Goal: Information Seeking & Learning: Learn about a topic

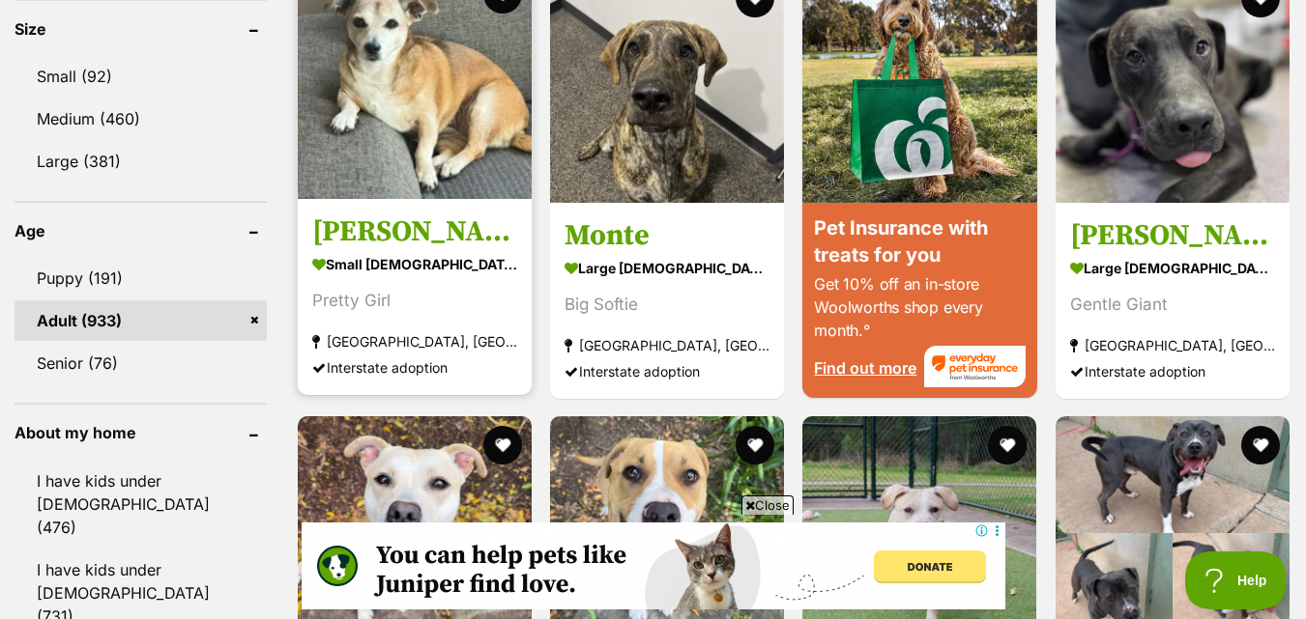
scroll to position [1865, 0]
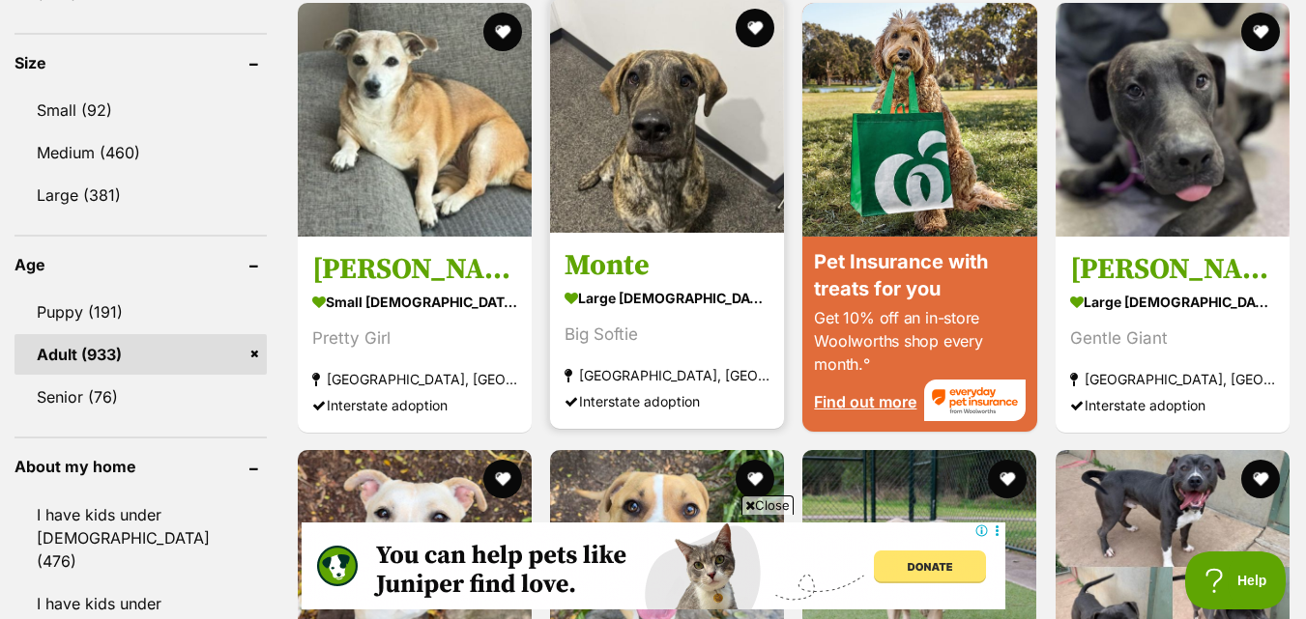
click at [712, 104] on img at bounding box center [667, 116] width 234 height 234
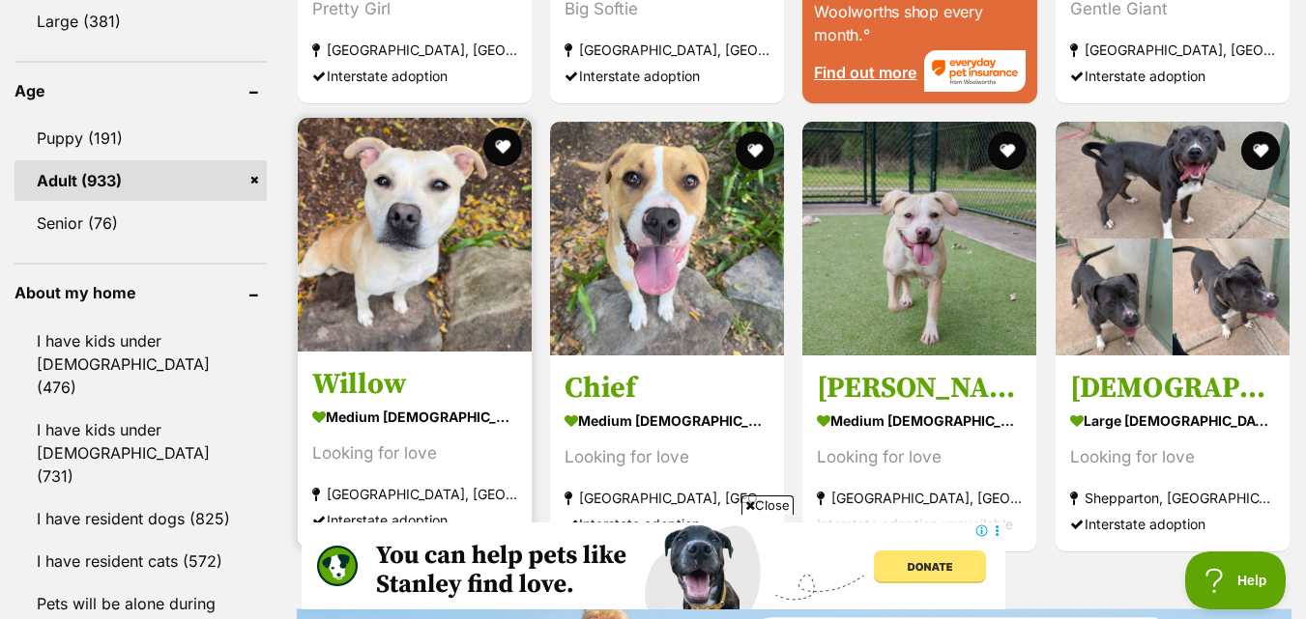
click at [310, 264] on img at bounding box center [415, 235] width 234 height 234
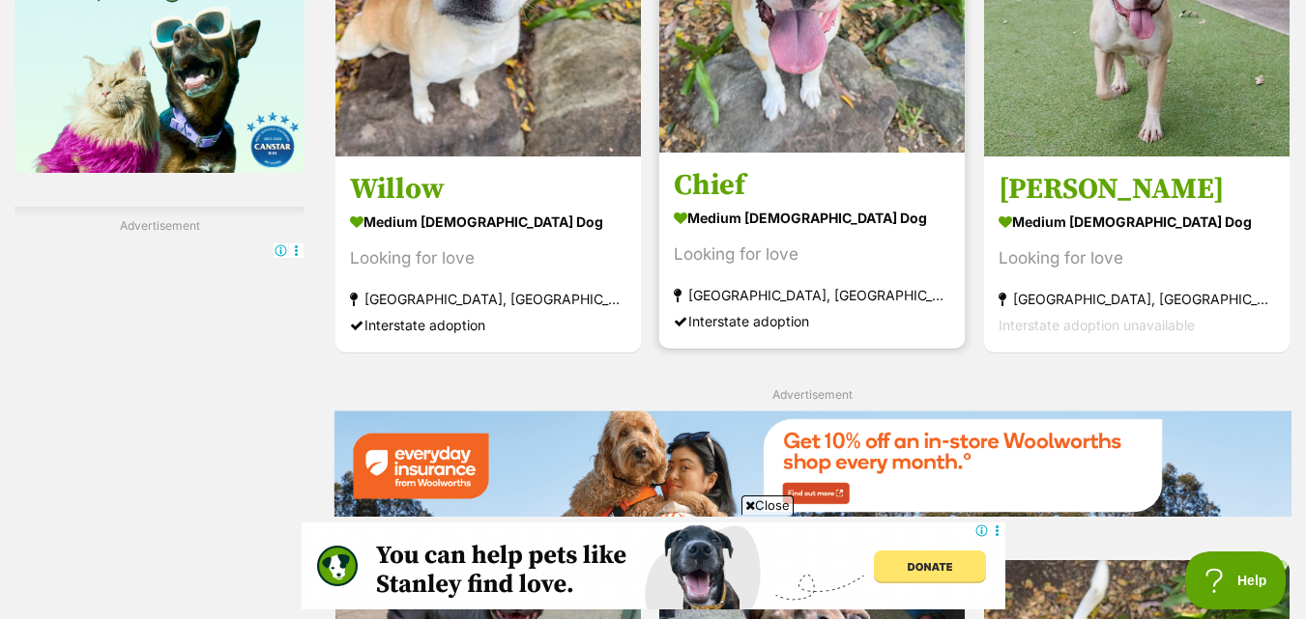
click at [750, 55] on img at bounding box center [811, -1] width 305 height 305
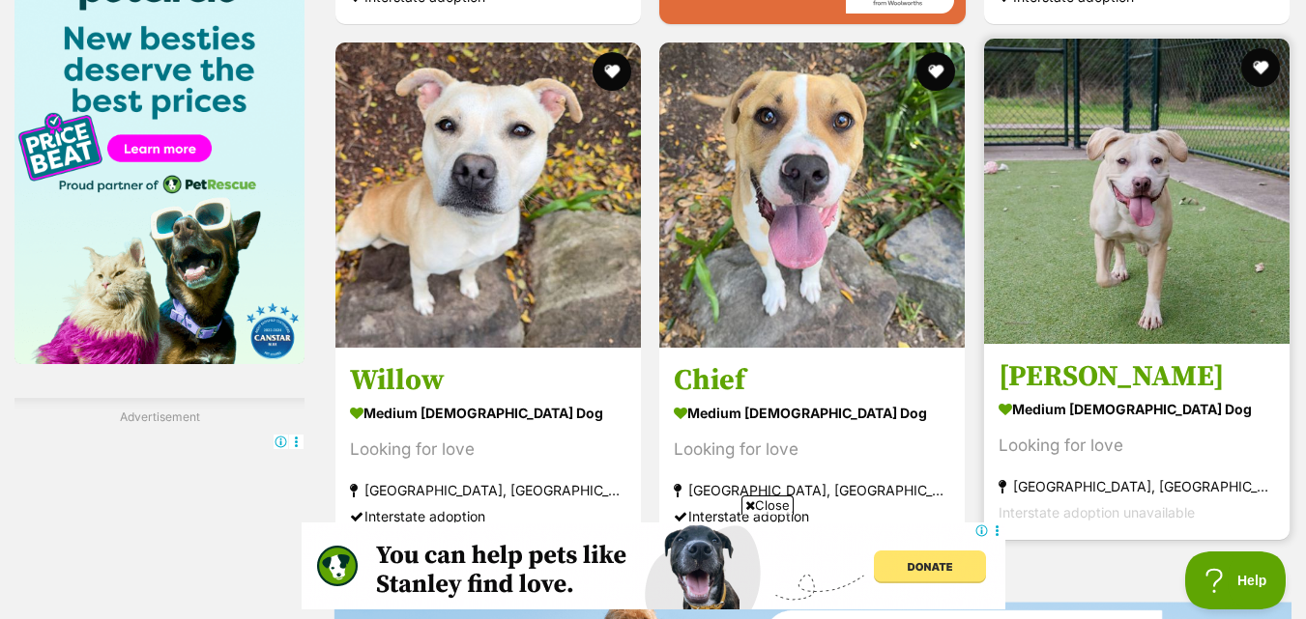
scroll to position [3005, 0]
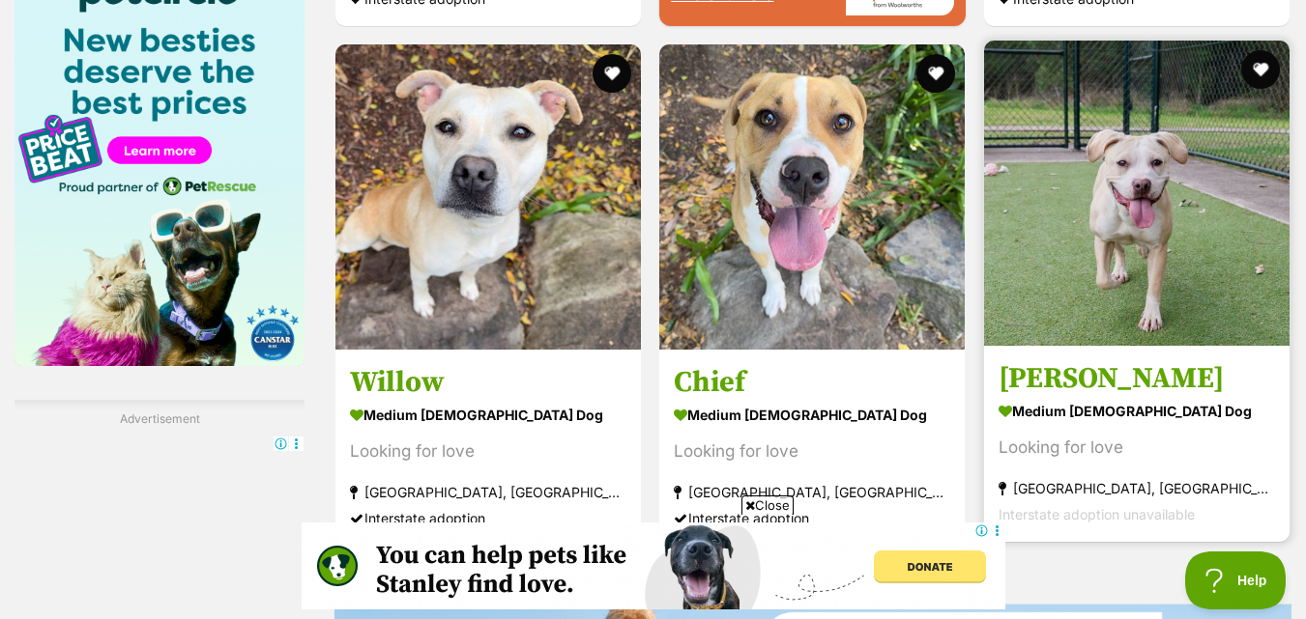
click at [1117, 216] on img at bounding box center [1136, 193] width 305 height 305
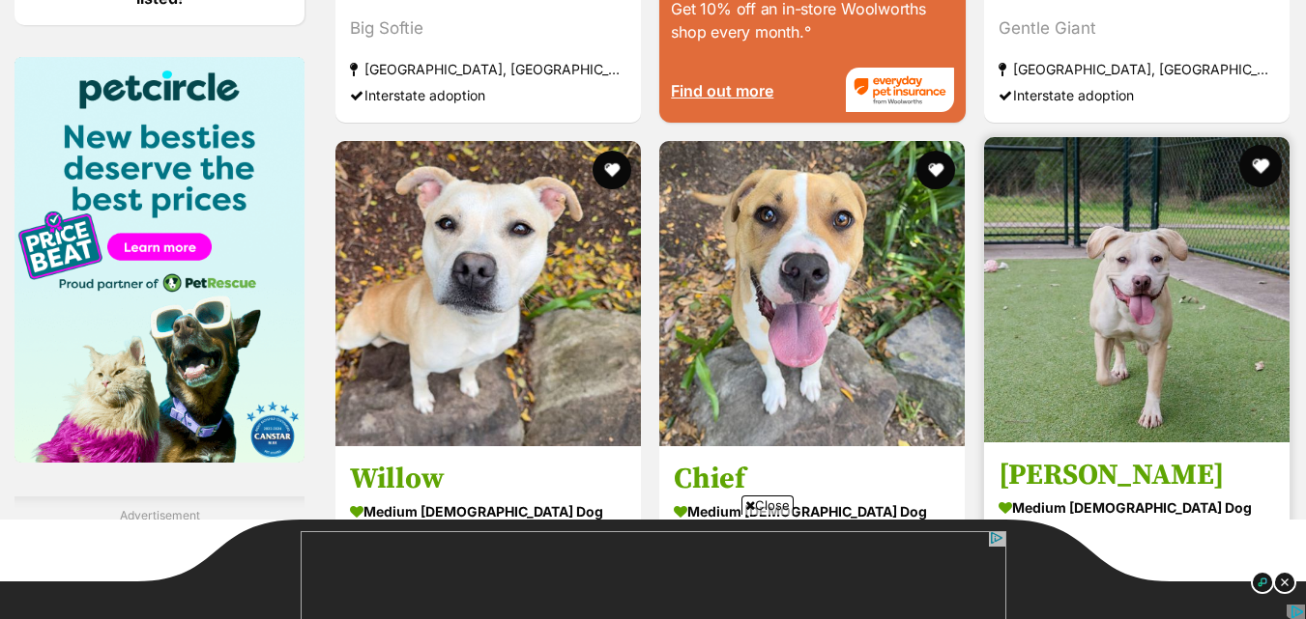
scroll to position [0, 0]
click at [1252, 169] on button "favourite" at bounding box center [1260, 166] width 43 height 43
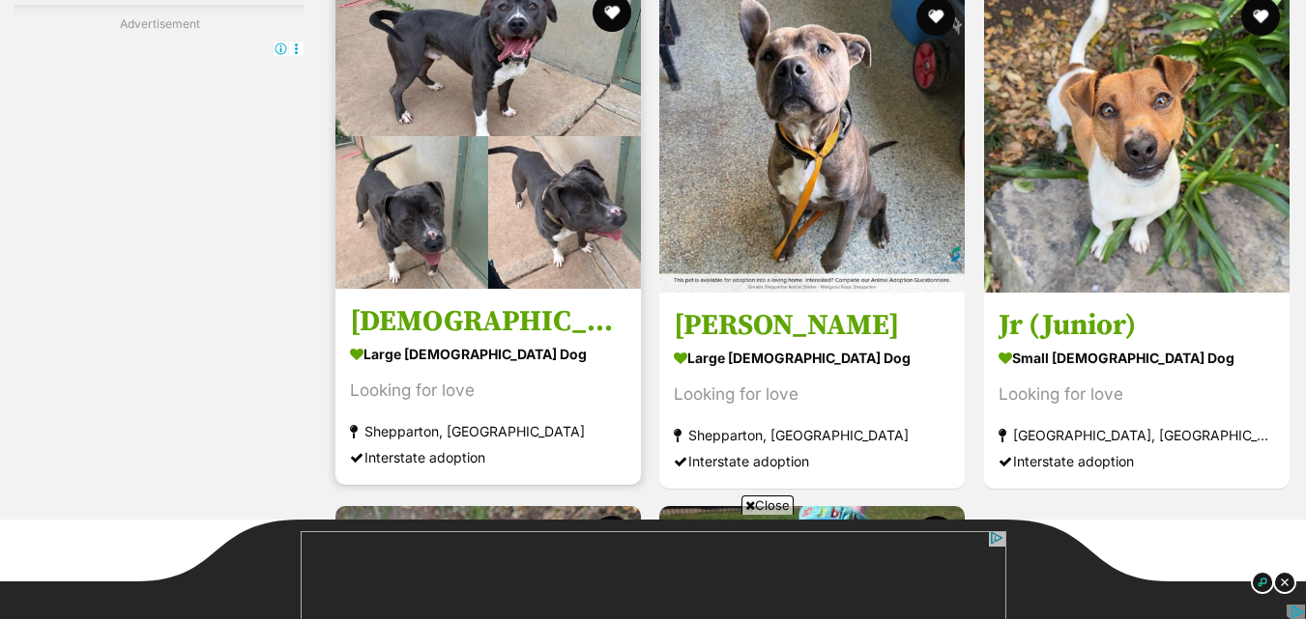
scroll to position [3778, 0]
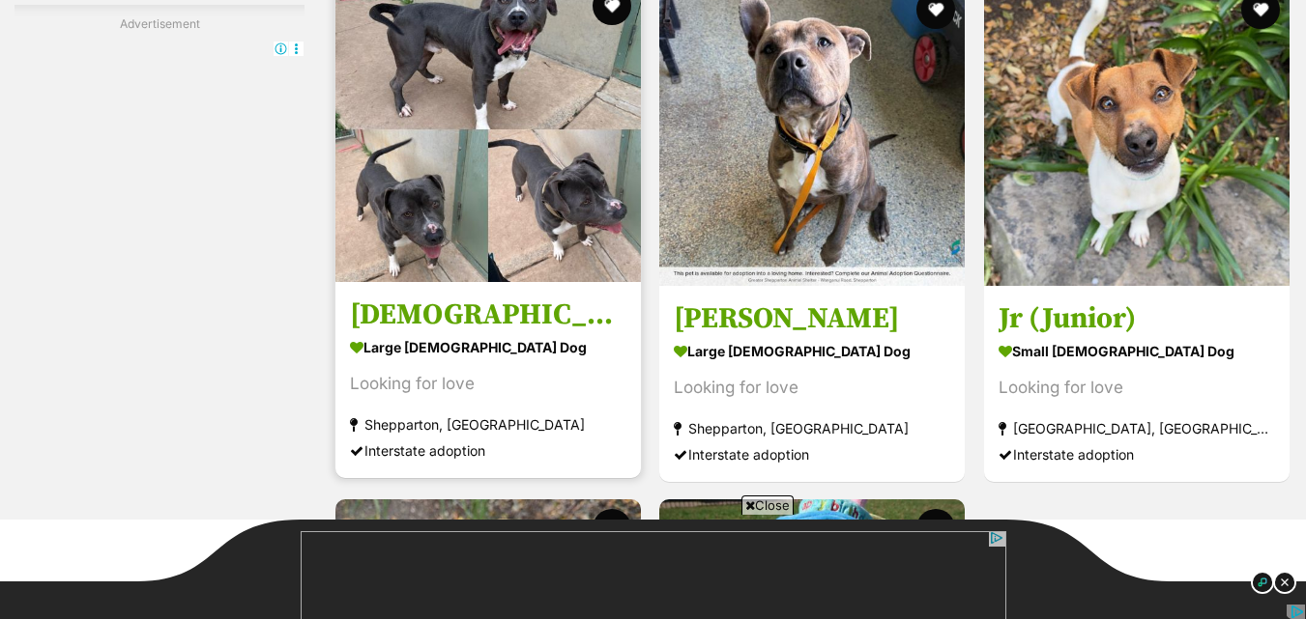
click at [467, 279] on img at bounding box center [487, 129] width 305 height 305
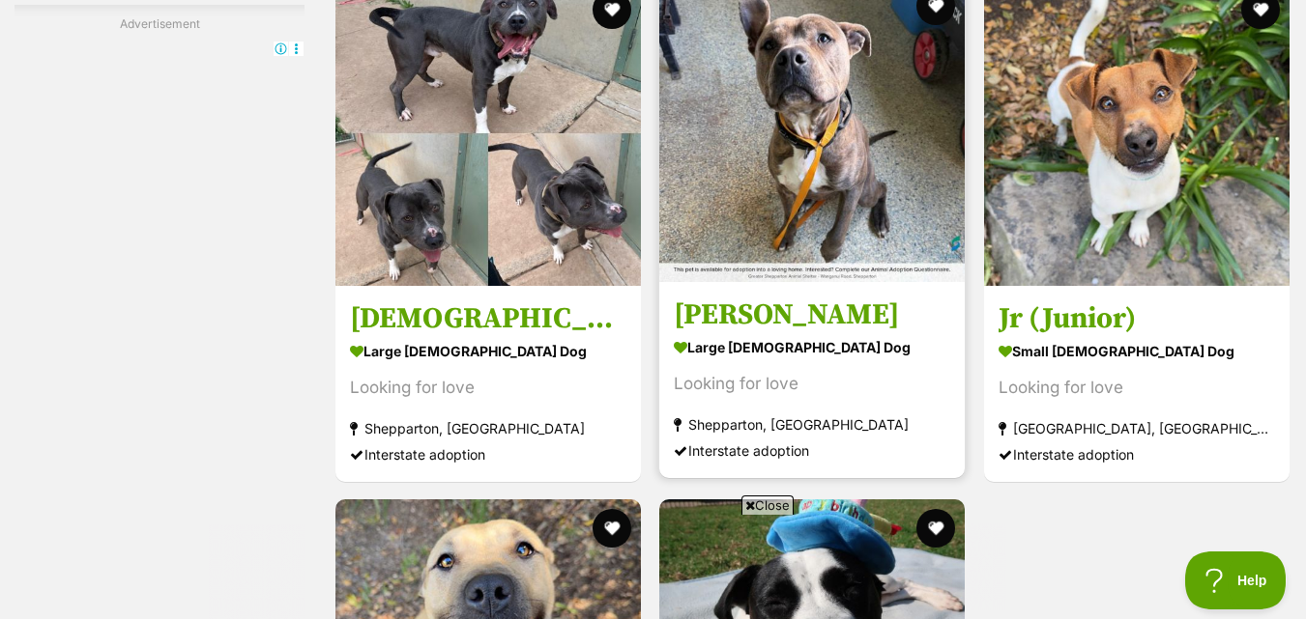
scroll to position [0, 0]
click at [873, 206] on img at bounding box center [811, 129] width 305 height 305
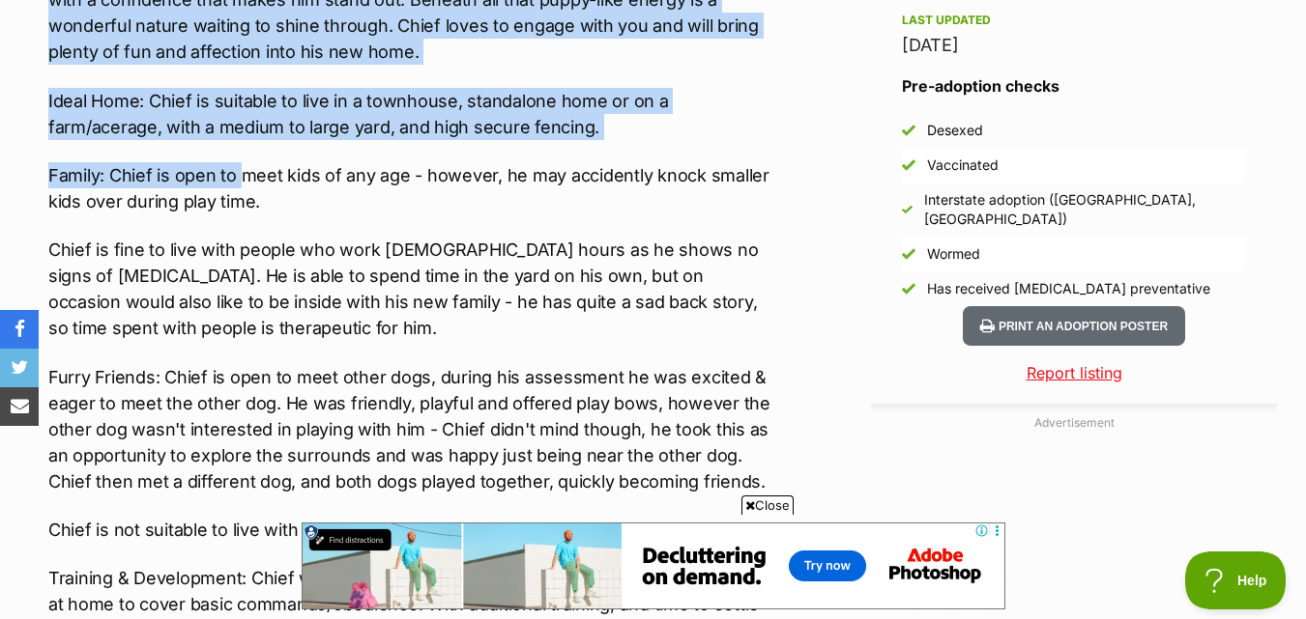
scroll to position [1643, 0]
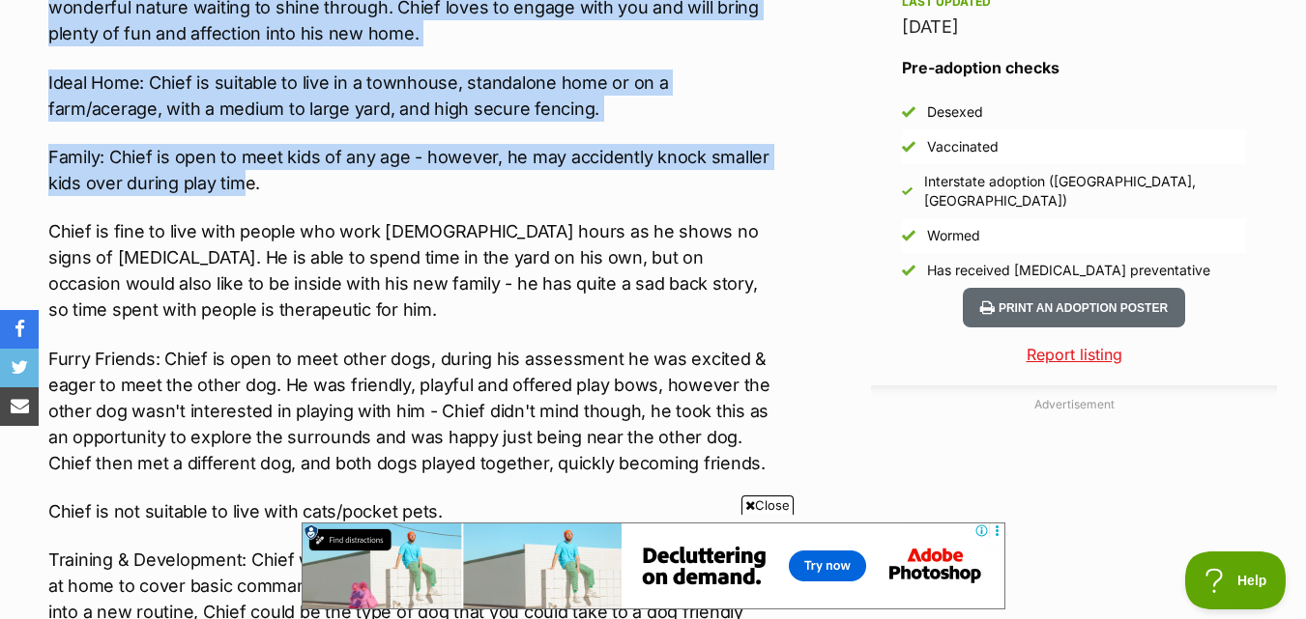
drag, startPoint x: 35, startPoint y: 128, endPoint x: 246, endPoint y: 172, distance: 216.3
copy div "Meet Chief, Chief is a young boy with a big heart, looking for a family who wil…"
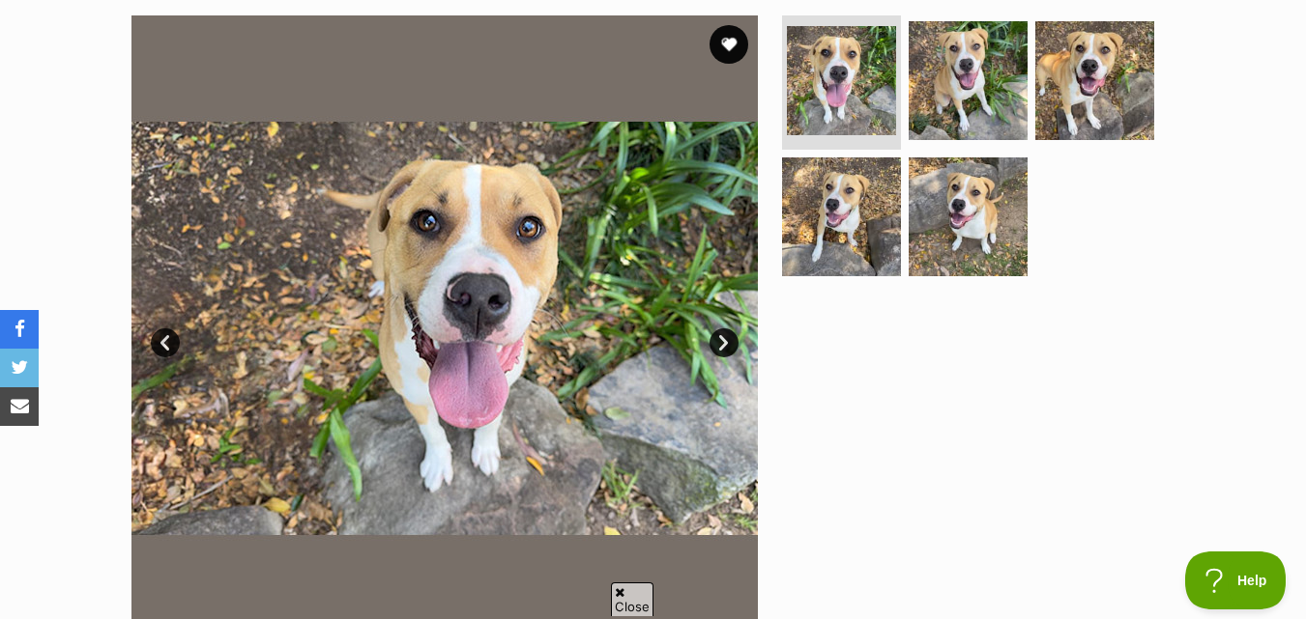
scroll to position [0, 0]
click at [722, 343] on link "Next" at bounding box center [723, 343] width 29 height 29
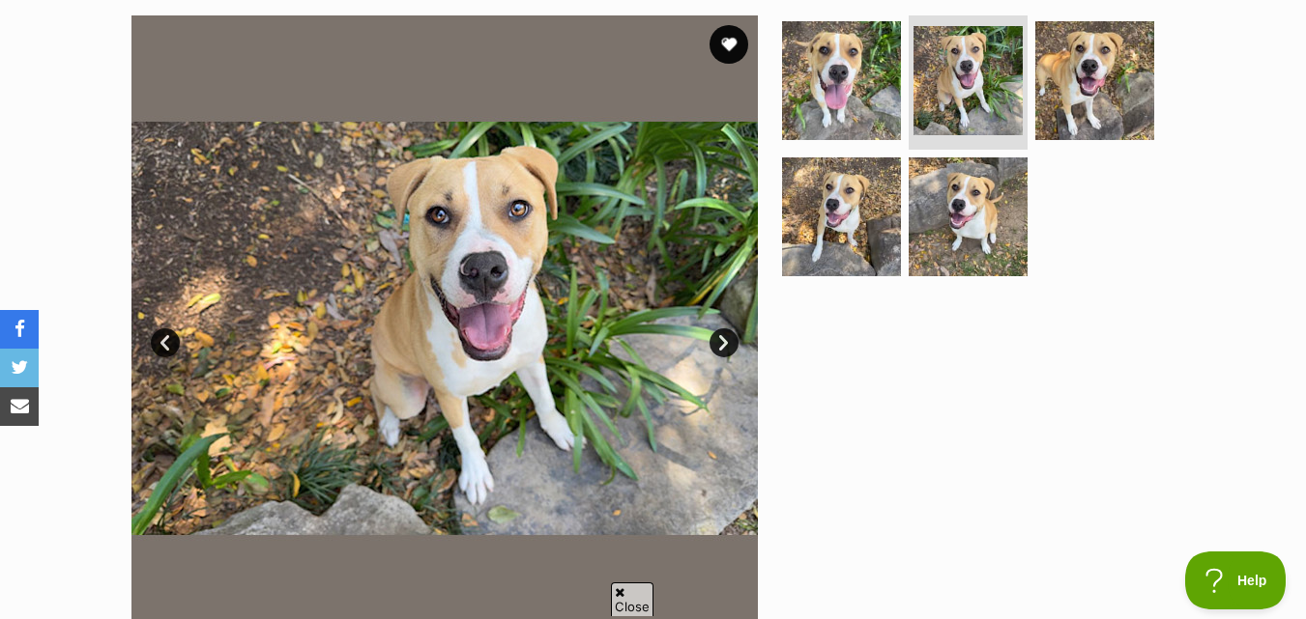
click at [722, 343] on link "Next" at bounding box center [723, 343] width 29 height 29
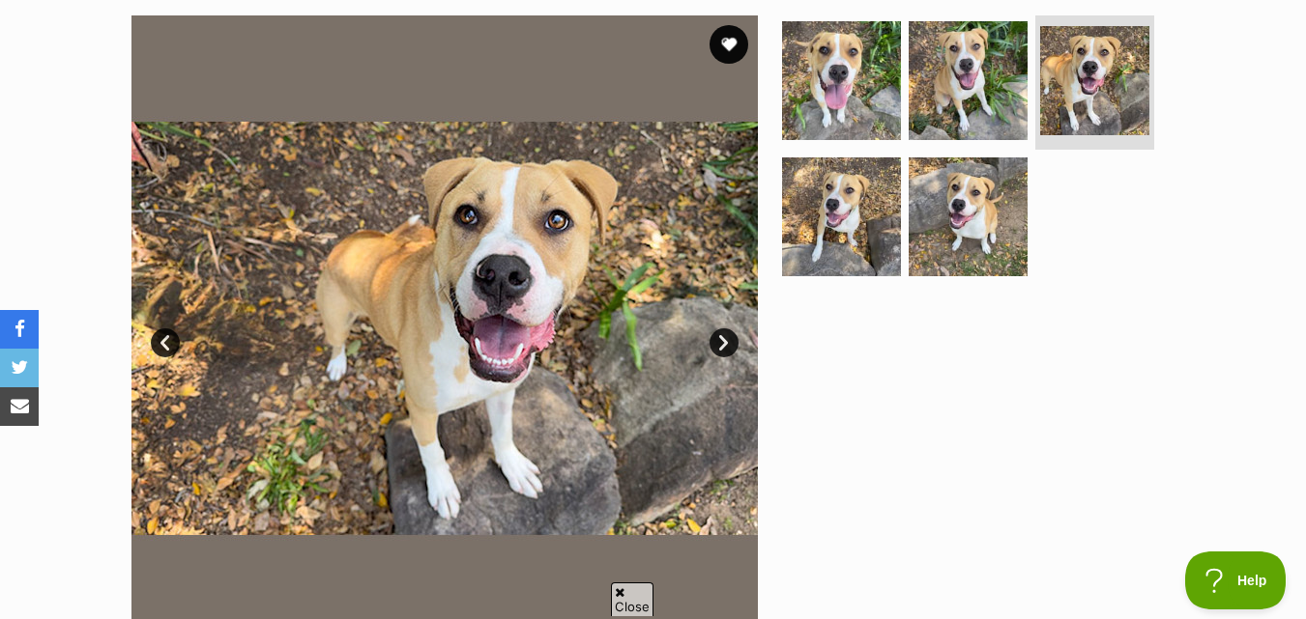
click at [722, 343] on link "Next" at bounding box center [723, 343] width 29 height 29
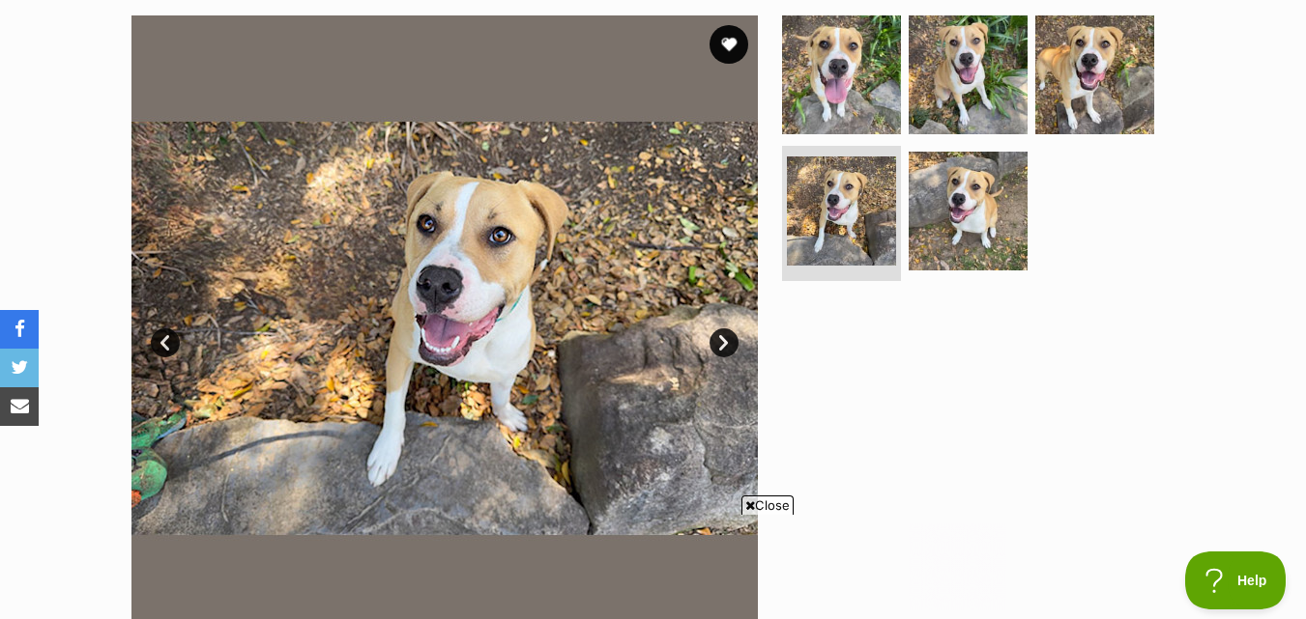
click at [722, 343] on link "Next" at bounding box center [723, 343] width 29 height 29
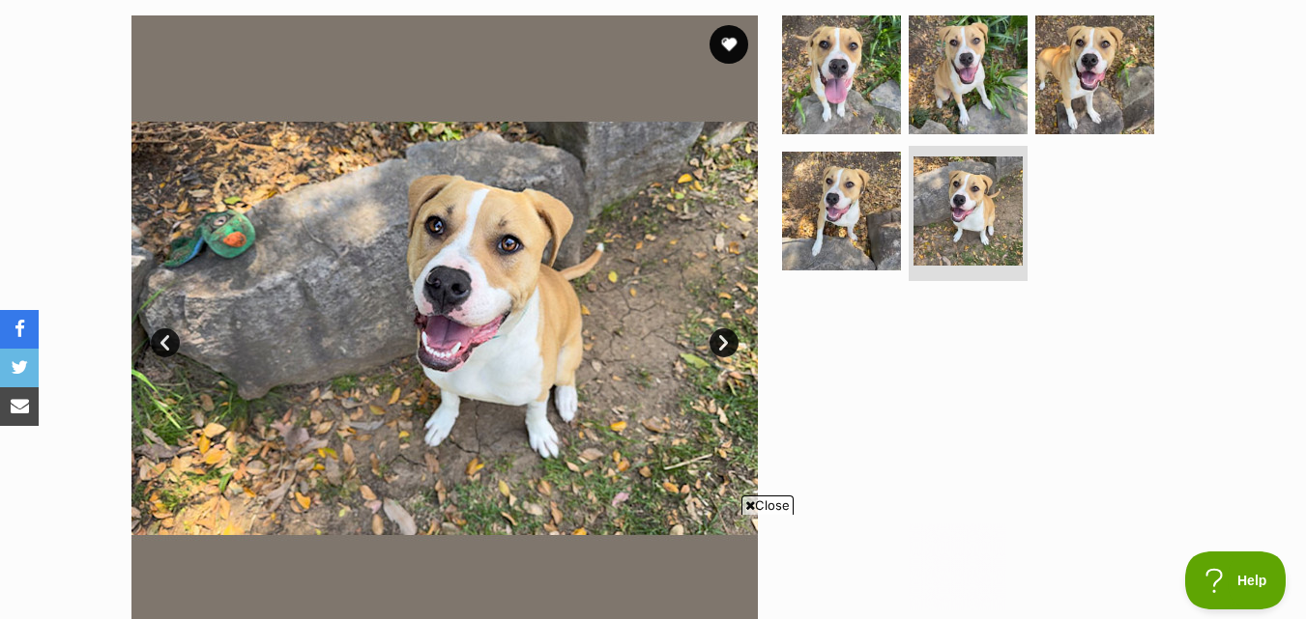
click at [722, 343] on link "Next" at bounding box center [723, 343] width 29 height 29
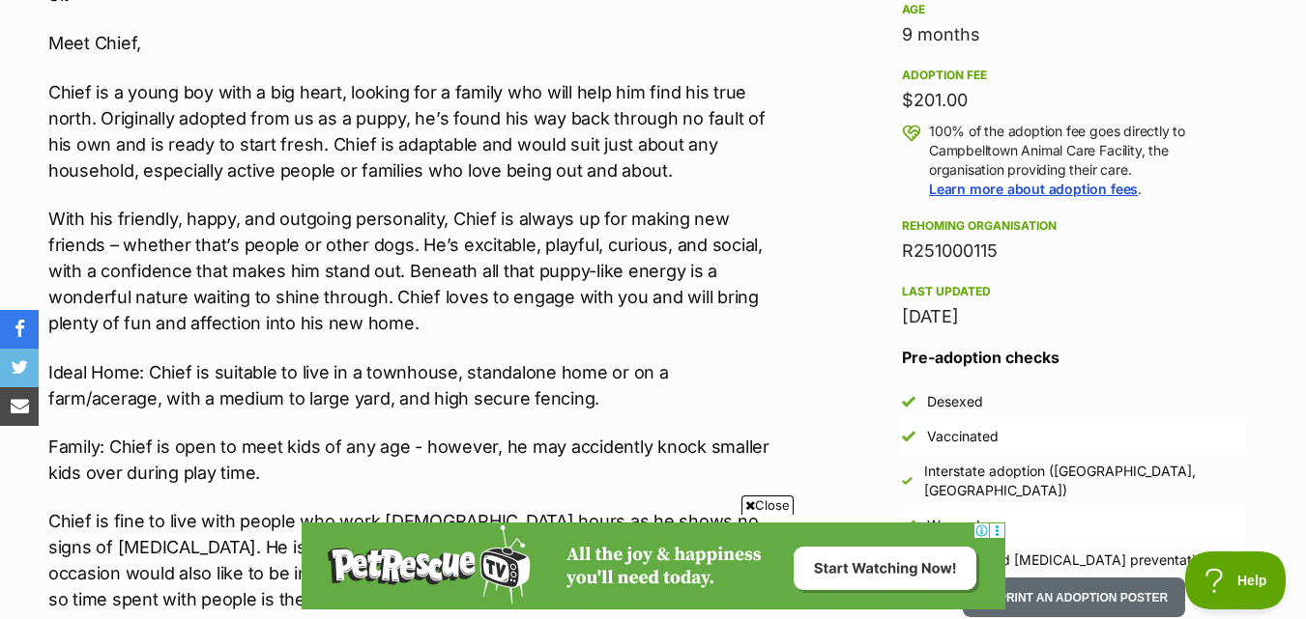
scroll to position [1450, 0]
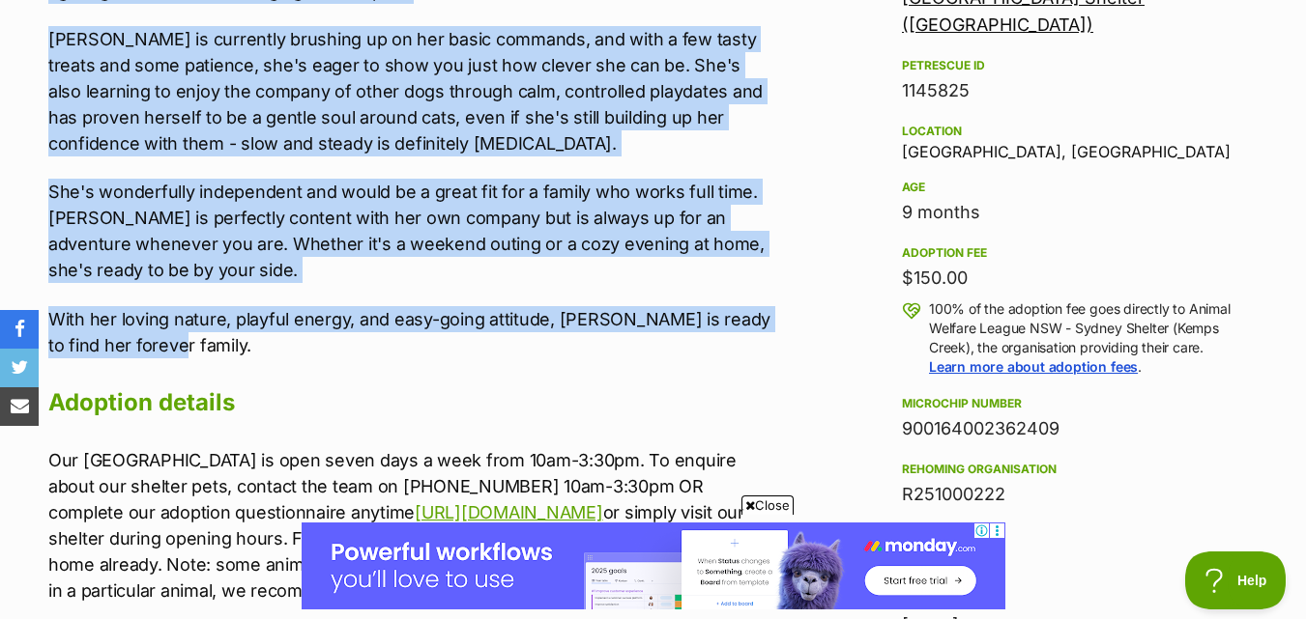
drag, startPoint x: 19, startPoint y: 206, endPoint x: 280, endPoint y: 347, distance: 296.6
copy div "Meet [PERSON_NAME] - a beautiful Staffy mix with a heart full of love and a pla…"
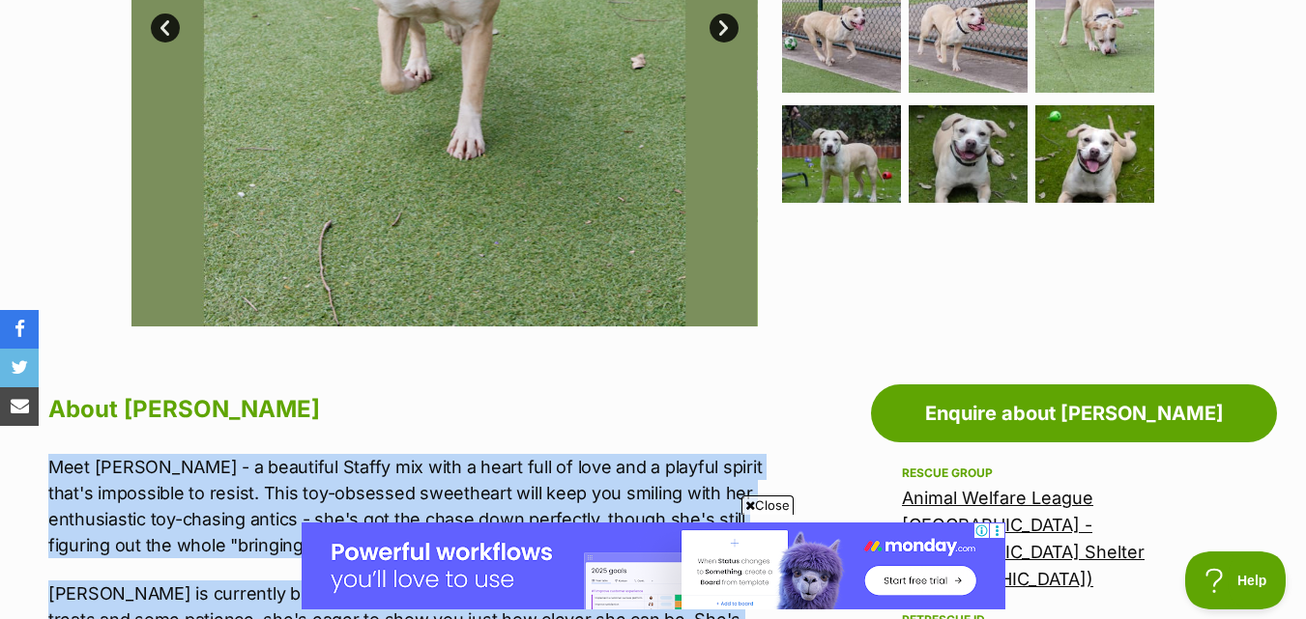
scroll to position [580, 0]
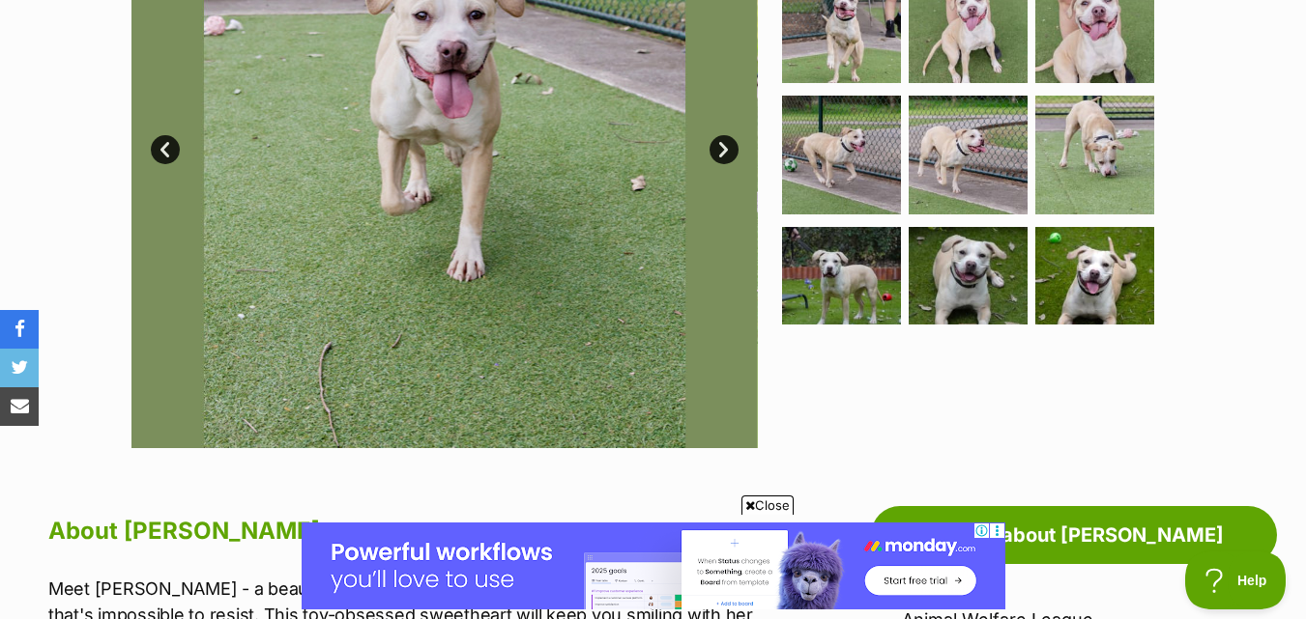
click at [936, 403] on div at bounding box center [976, 135] width 396 height 626
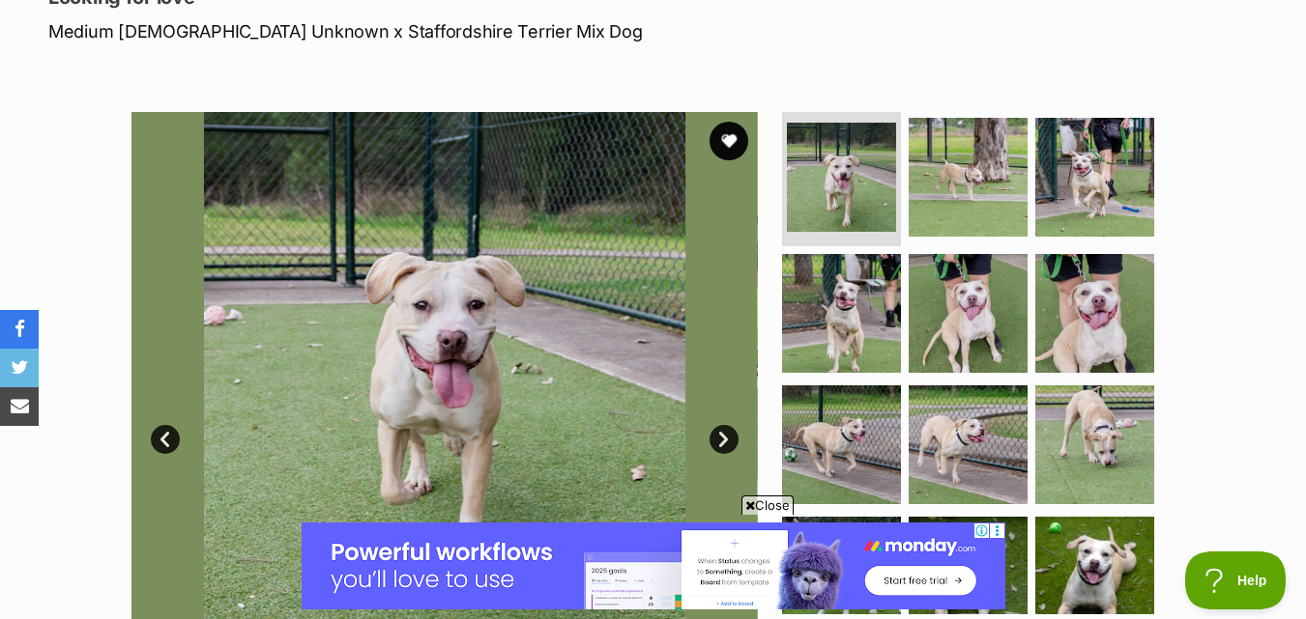
scroll to position [387, 0]
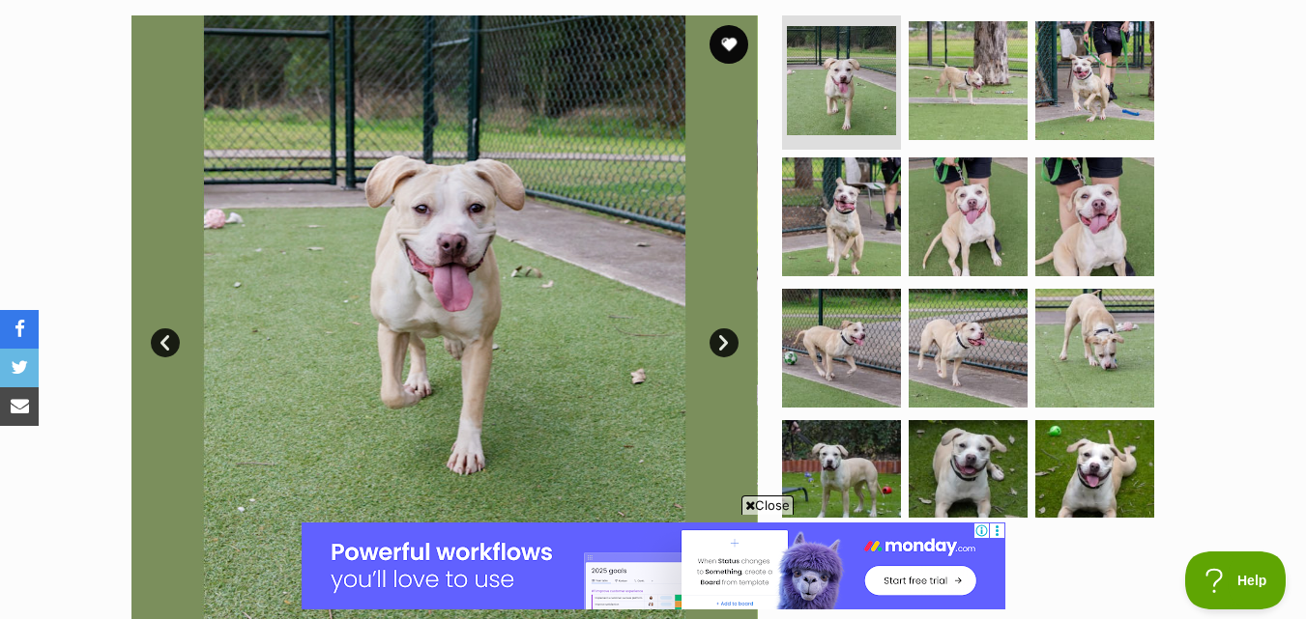
click at [726, 348] on link "Next" at bounding box center [723, 343] width 29 height 29
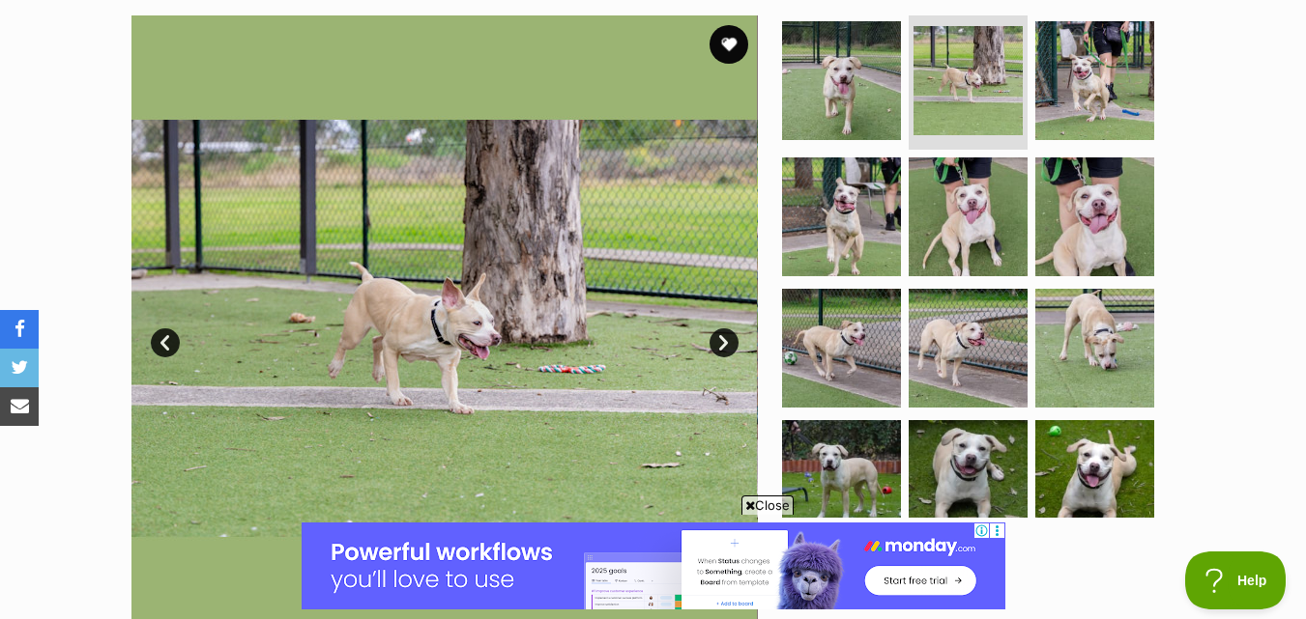
click at [726, 348] on link "Next" at bounding box center [723, 343] width 29 height 29
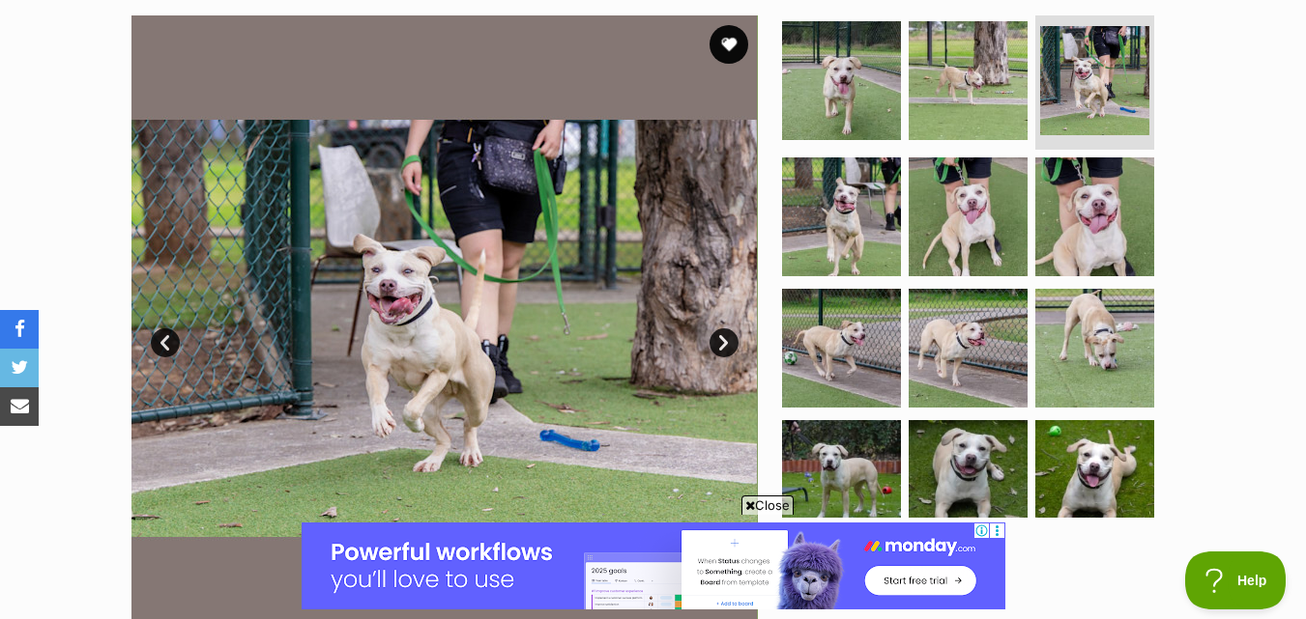
click at [726, 348] on link "Next" at bounding box center [723, 343] width 29 height 29
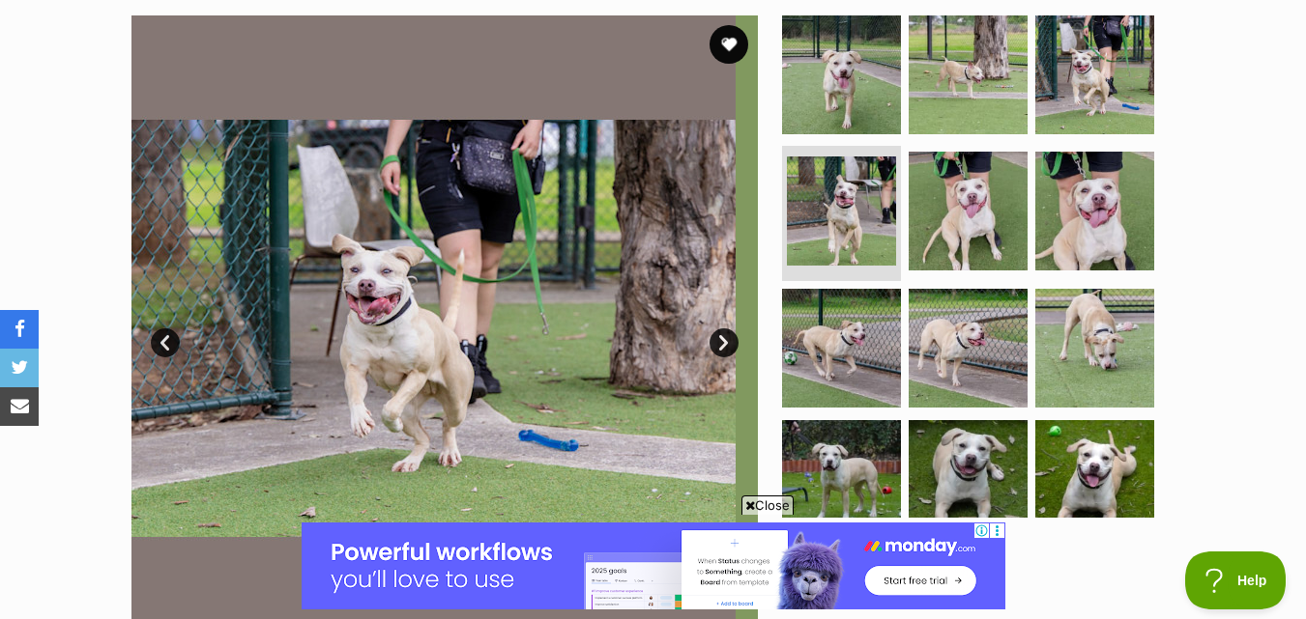
scroll to position [0, 0]
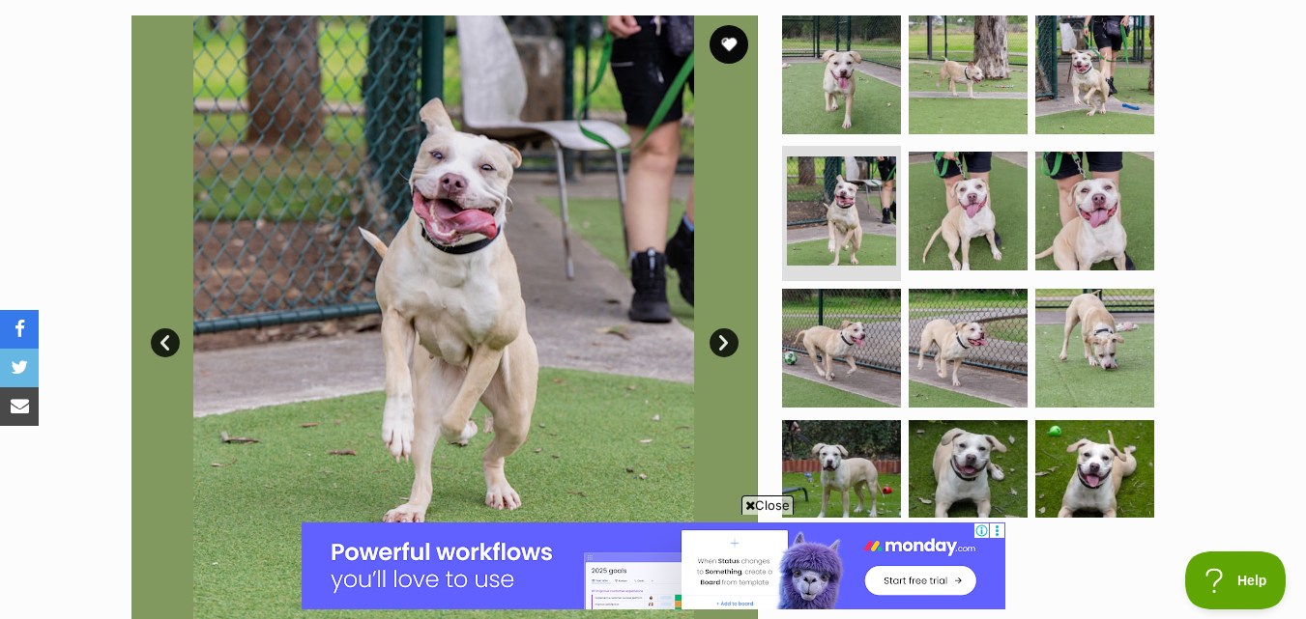
click at [726, 348] on link "Next" at bounding box center [723, 343] width 29 height 29
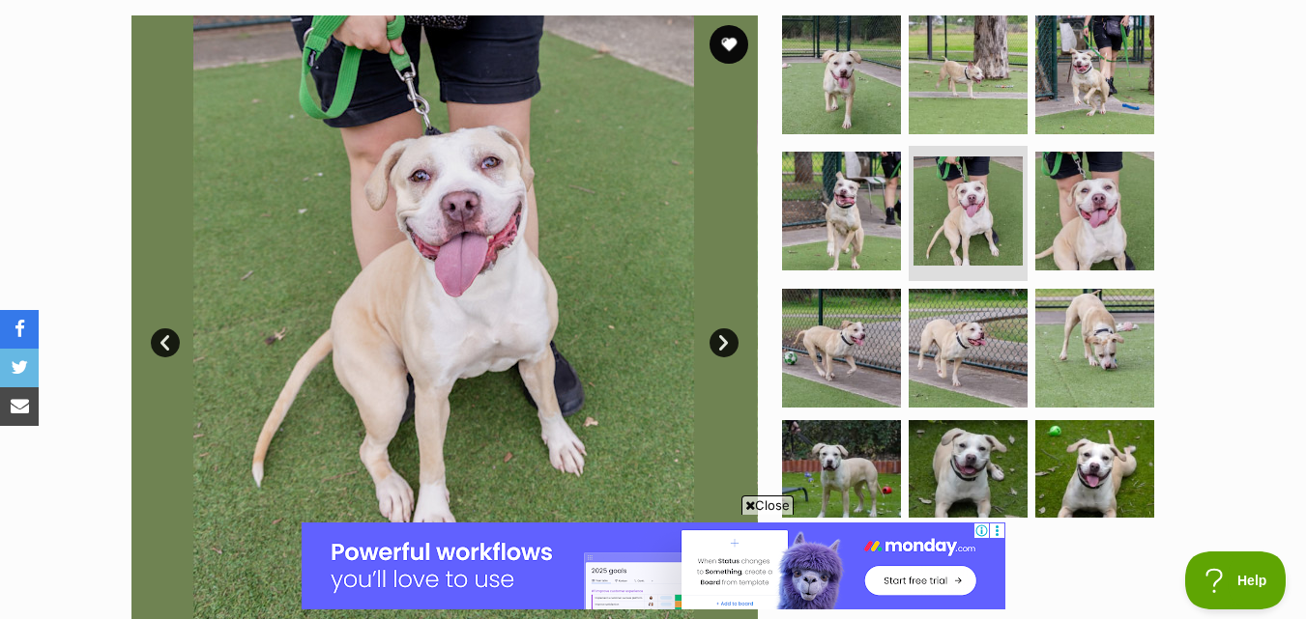
click at [726, 348] on link "Next" at bounding box center [723, 343] width 29 height 29
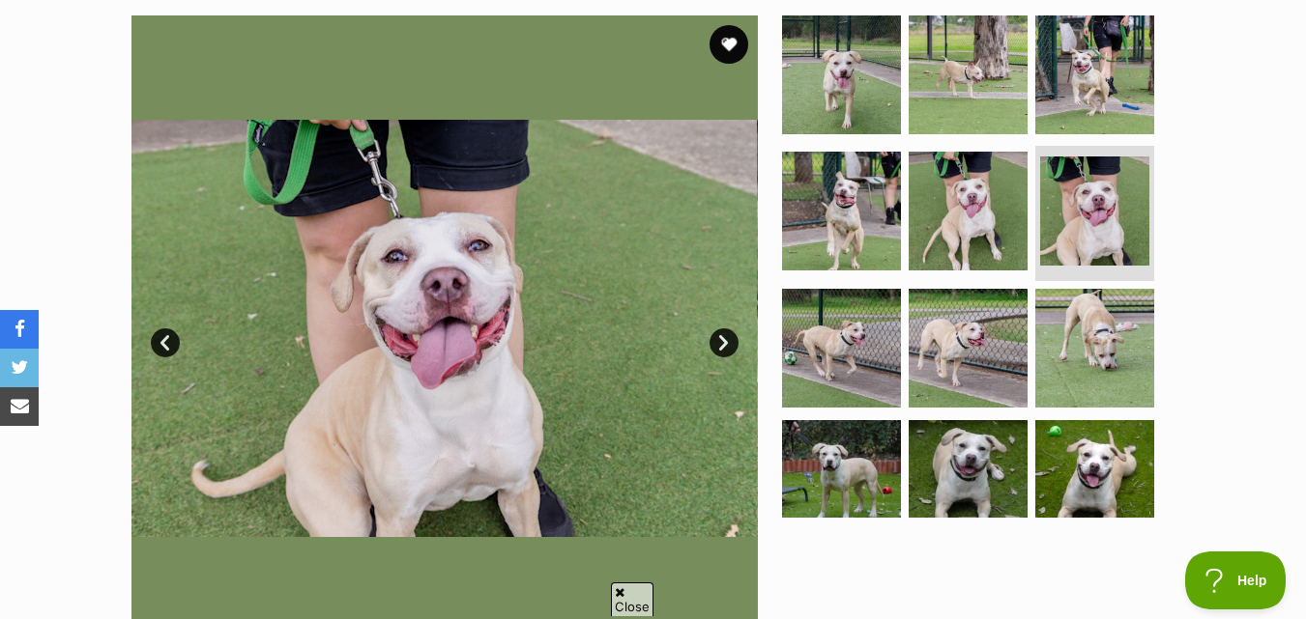
click at [726, 348] on link "Next" at bounding box center [723, 343] width 29 height 29
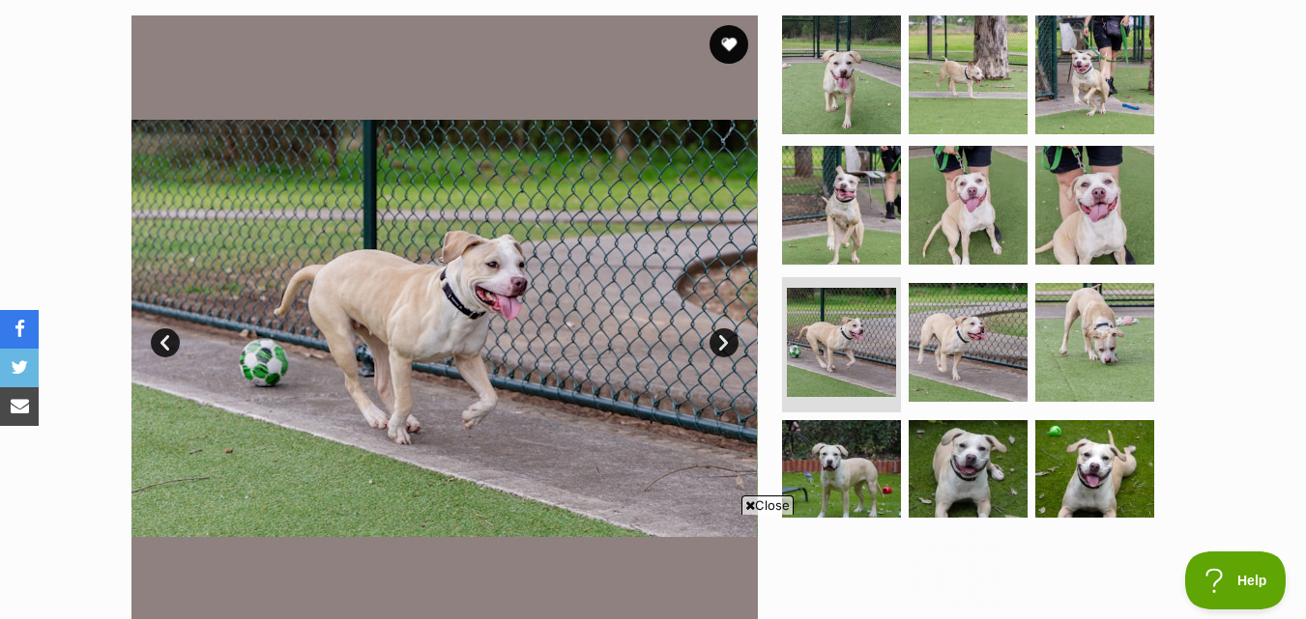
click at [726, 348] on link "Next" at bounding box center [723, 343] width 29 height 29
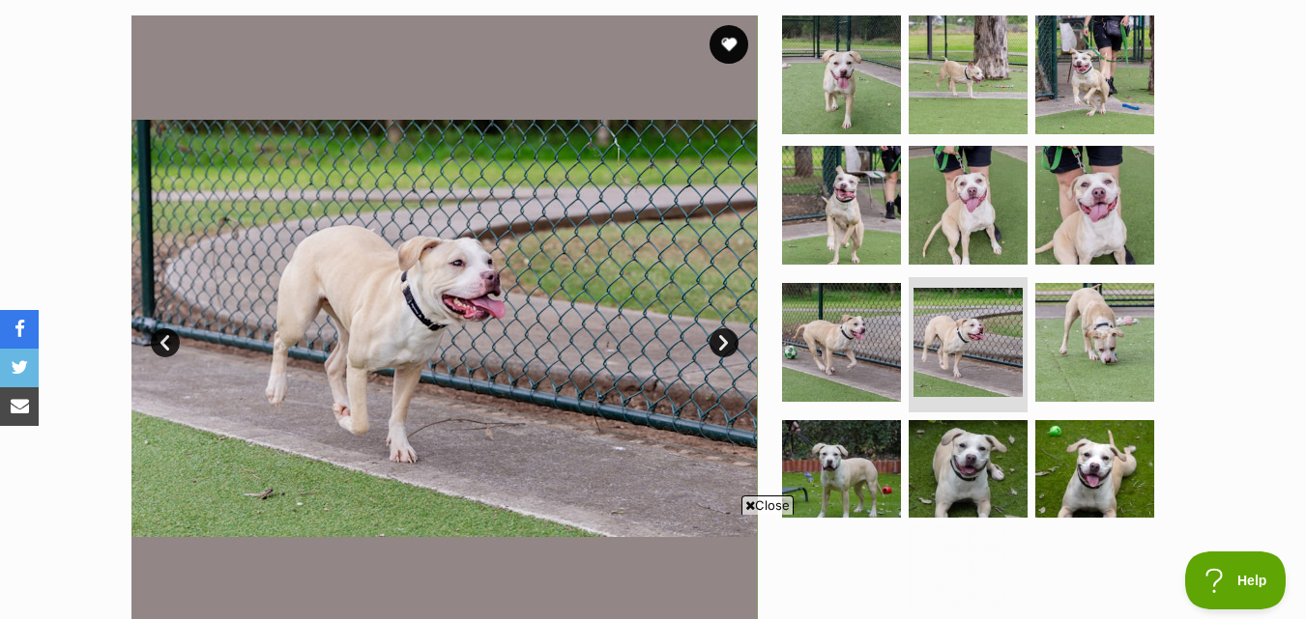
click at [726, 348] on link "Next" at bounding box center [723, 343] width 29 height 29
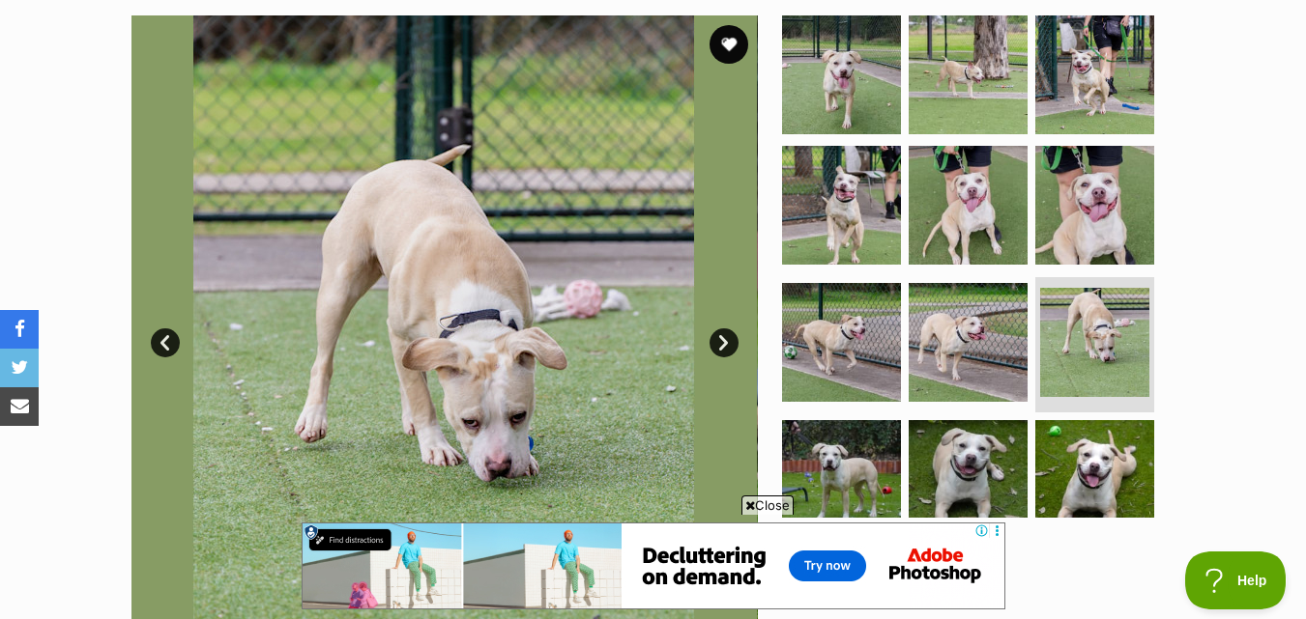
click at [726, 348] on link "Next" at bounding box center [723, 343] width 29 height 29
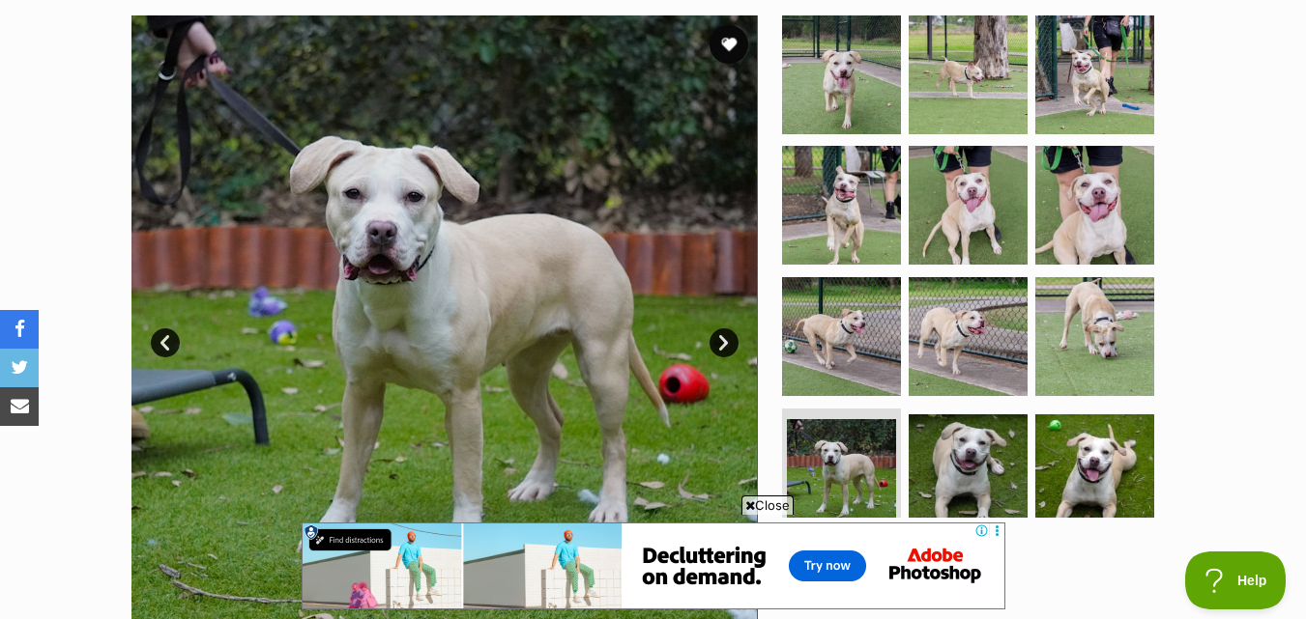
click at [726, 348] on link "Next" at bounding box center [723, 343] width 29 height 29
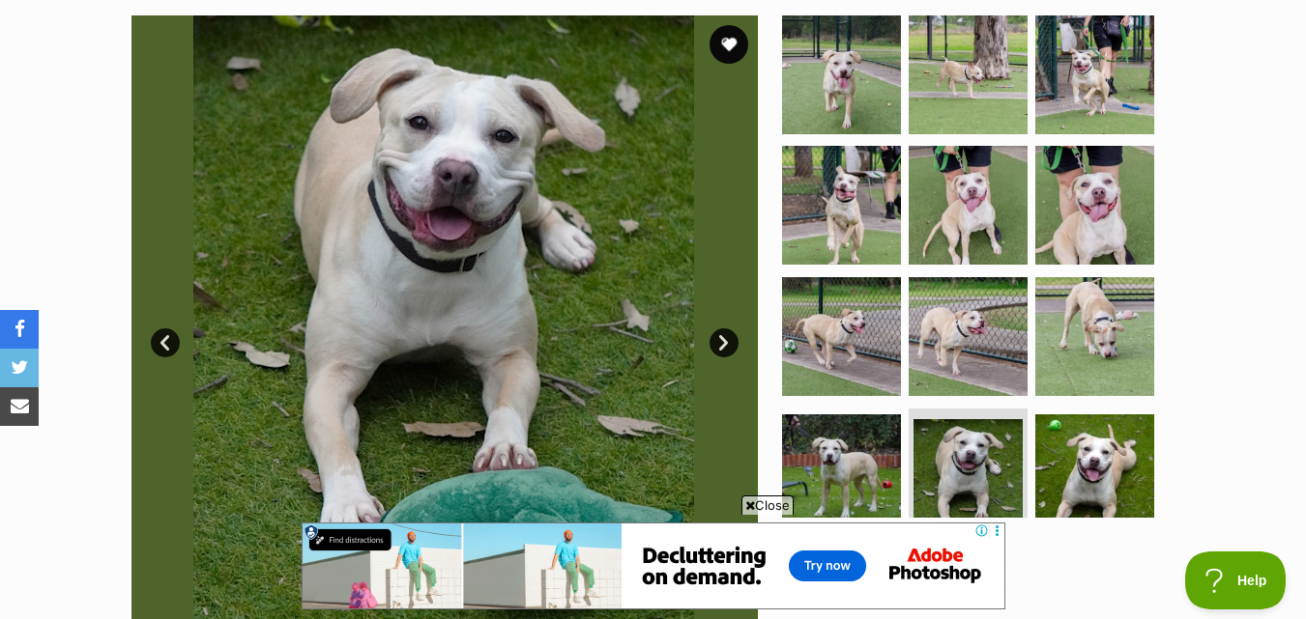
click at [726, 348] on link "Next" at bounding box center [723, 343] width 29 height 29
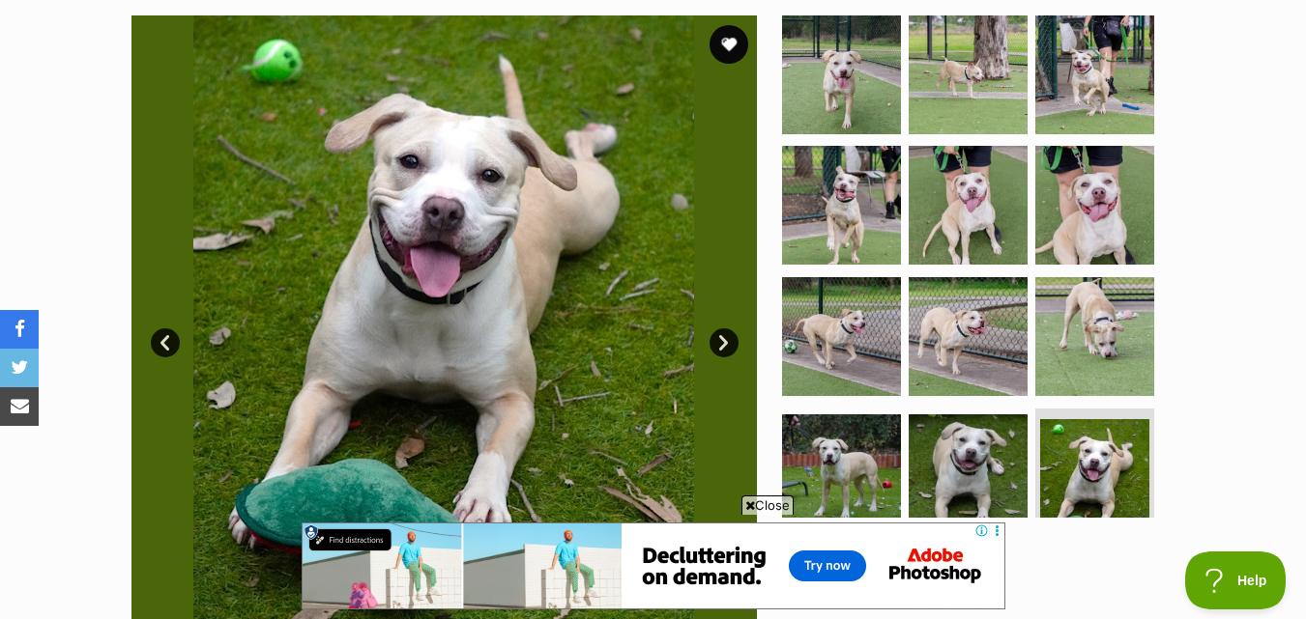
click at [726, 348] on link "Next" at bounding box center [723, 343] width 29 height 29
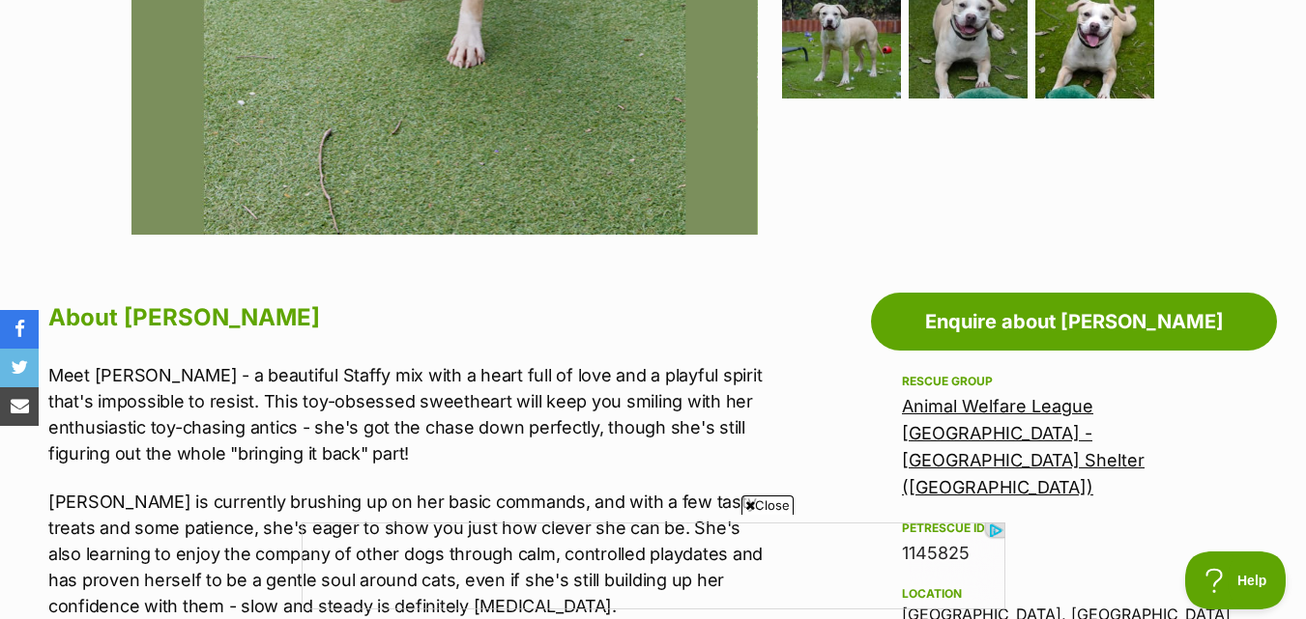
scroll to position [1120, 0]
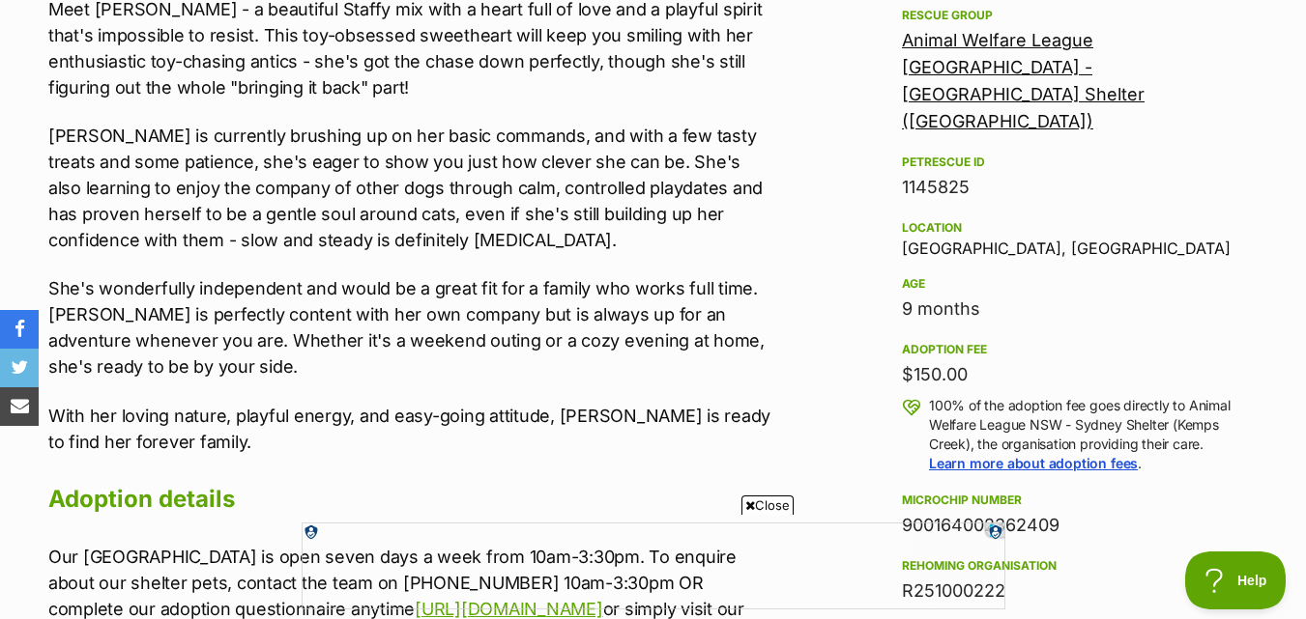
click at [791, 510] on span "Close" at bounding box center [767, 505] width 52 height 19
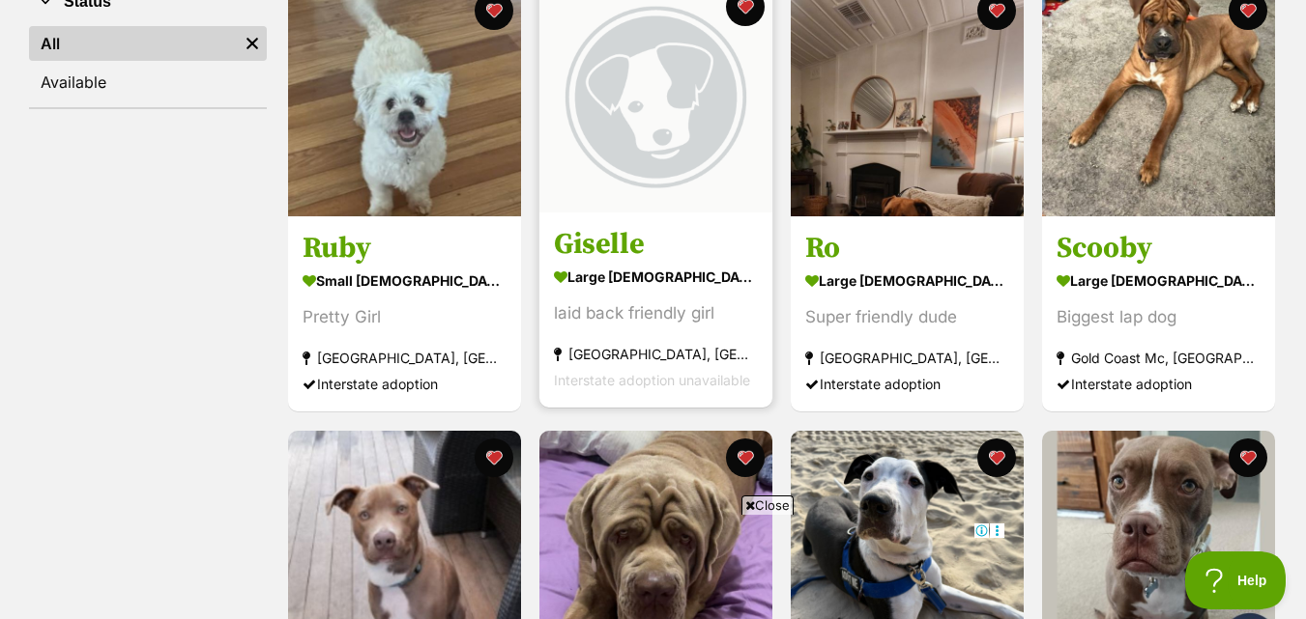
scroll to position [97, 0]
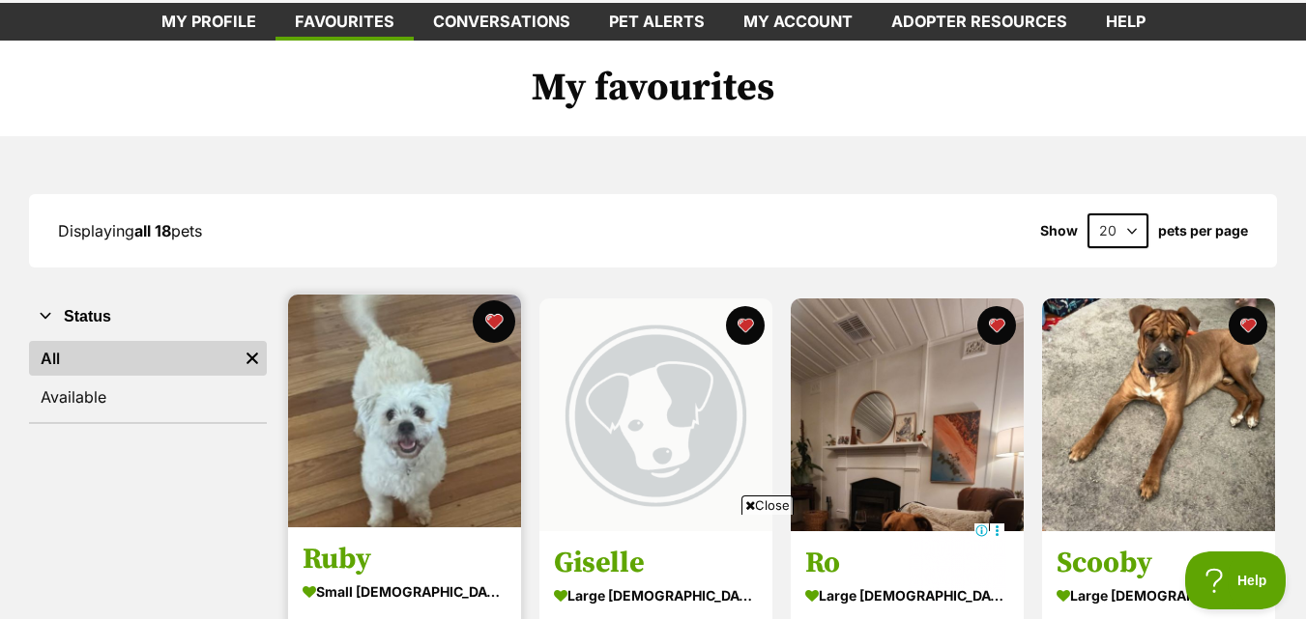
click at [479, 308] on button "favourite" at bounding box center [494, 322] width 43 height 43
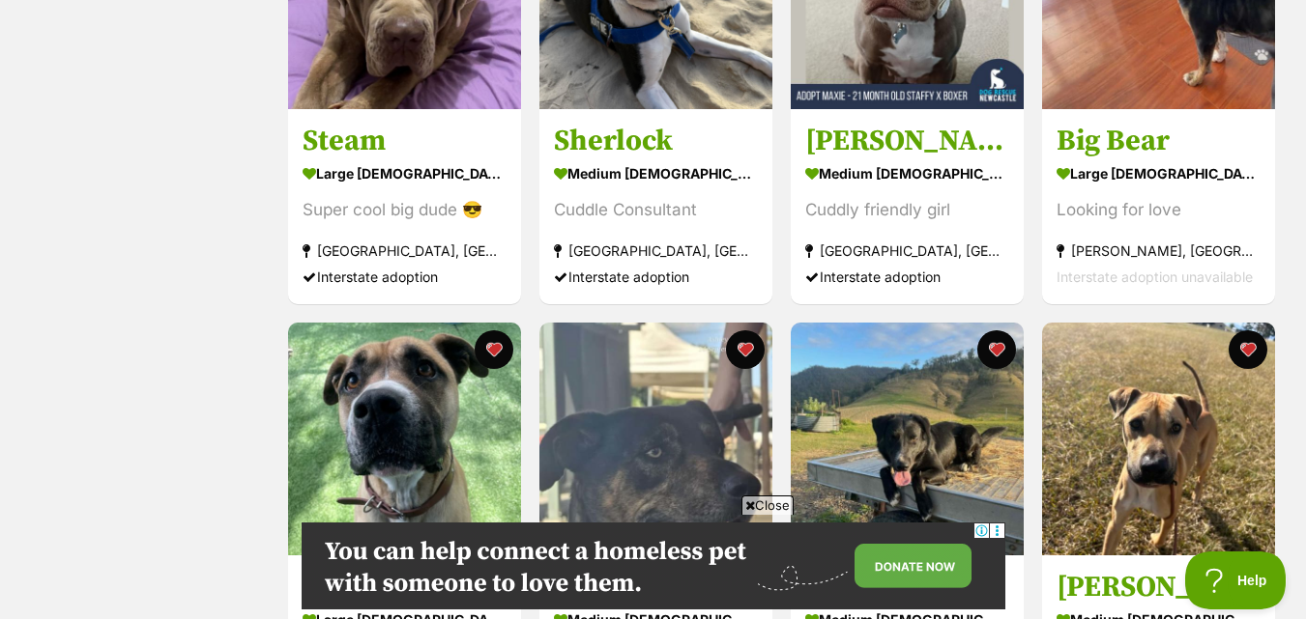
scroll to position [290, 0]
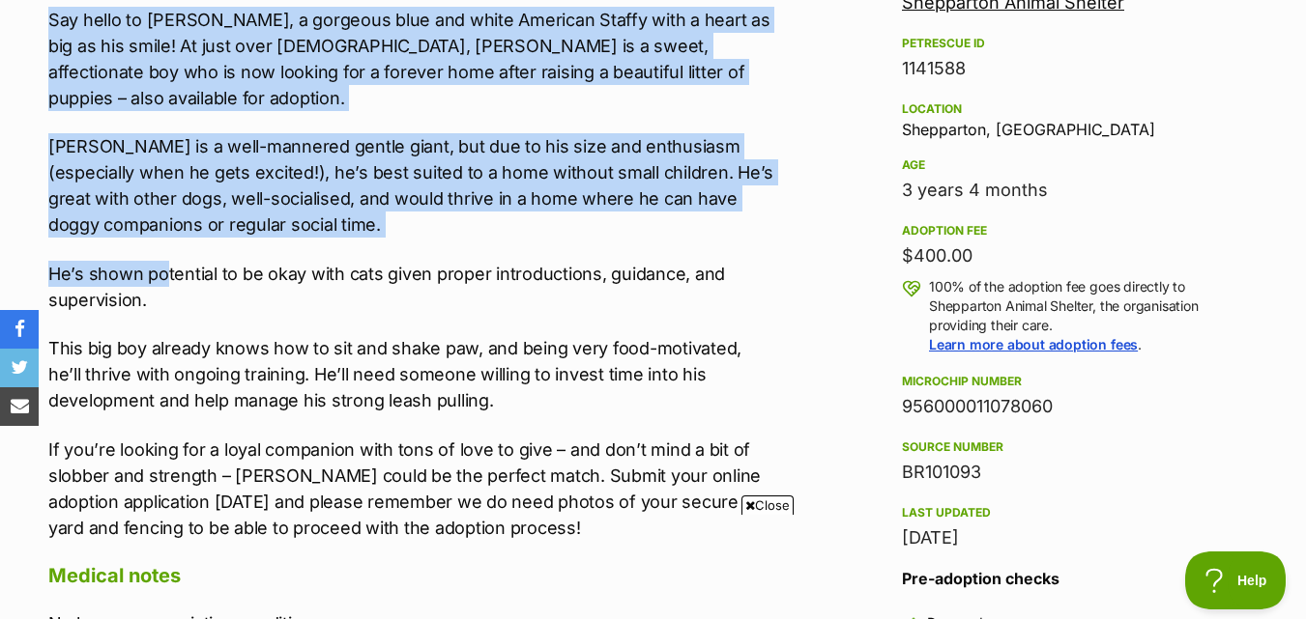
scroll to position [1256, 0]
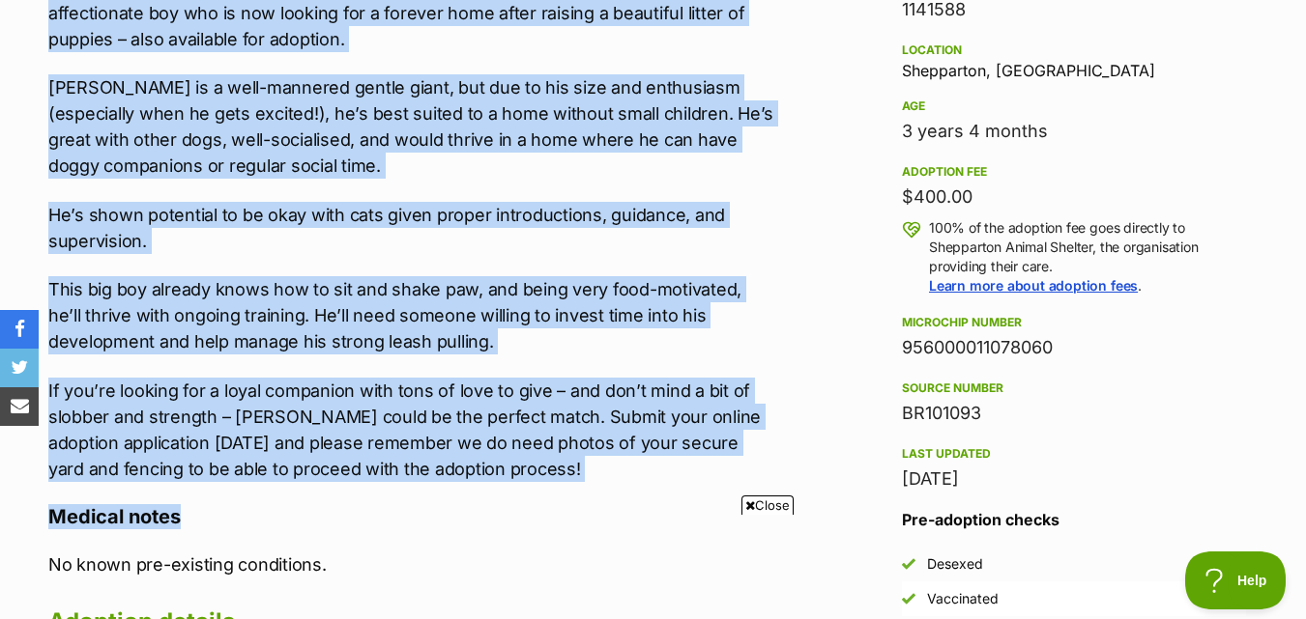
drag, startPoint x: 12, startPoint y: 247, endPoint x: 521, endPoint y: 463, distance: 553.0
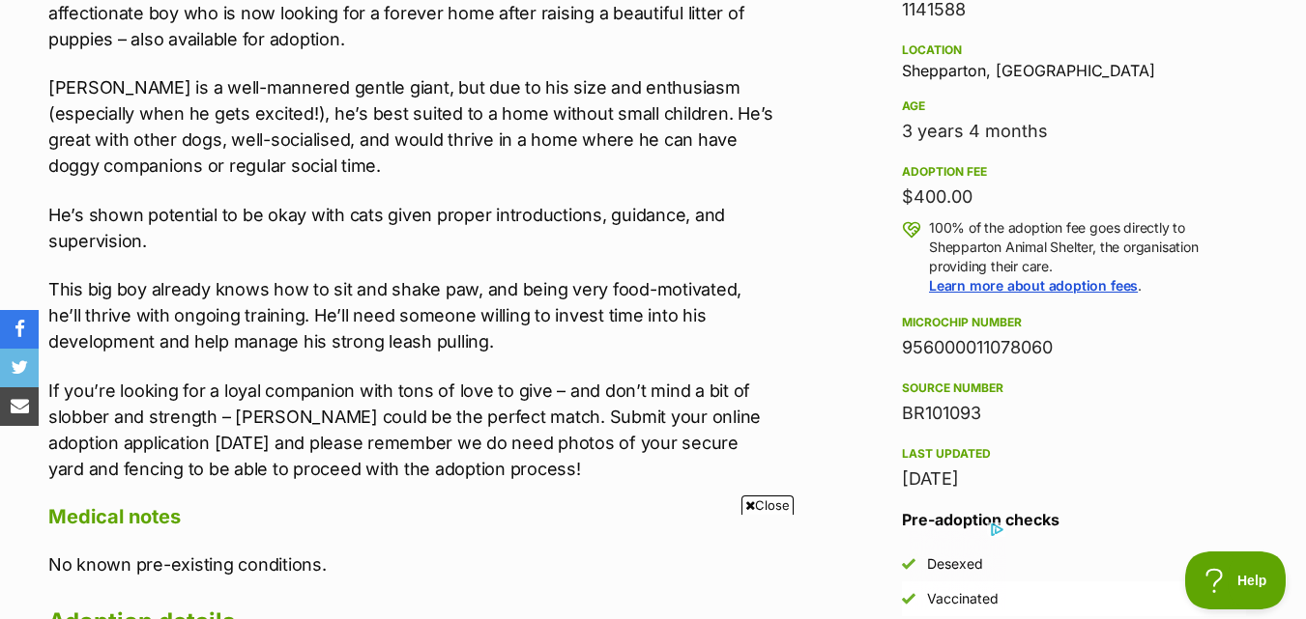
scroll to position [1353, 0]
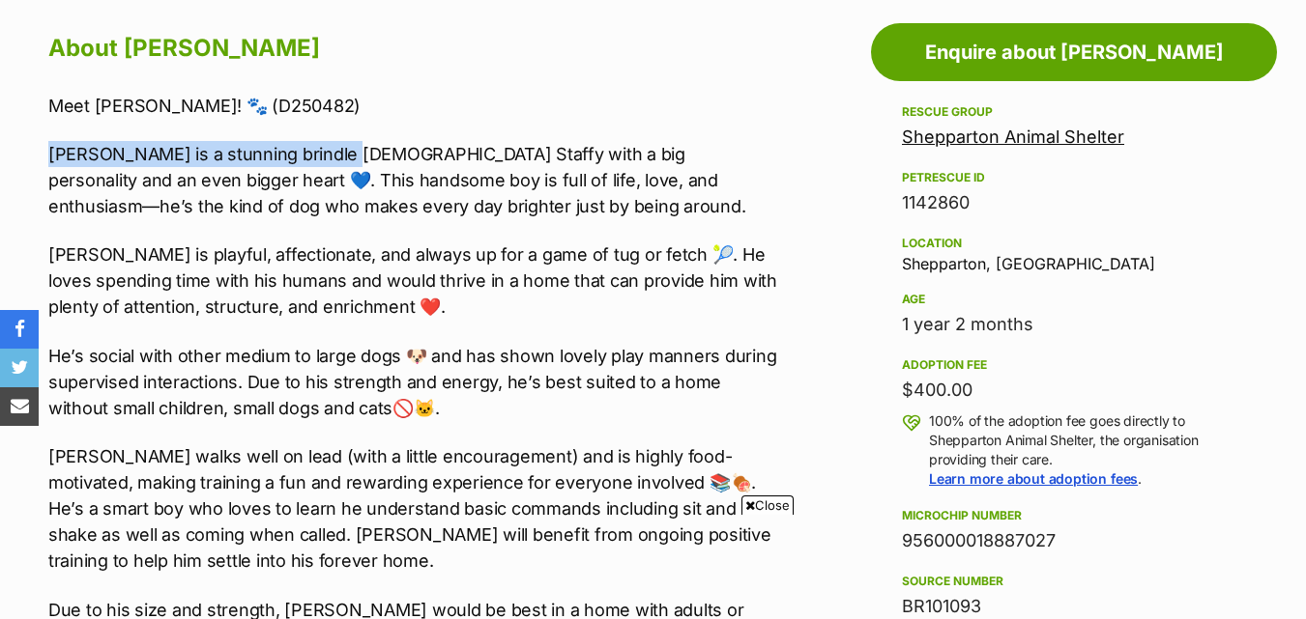
drag, startPoint x: 36, startPoint y: 146, endPoint x: 341, endPoint y: 164, distance: 305.9
click at [341, 164] on div "About [PERSON_NAME] Meet [PERSON_NAME]! 🐾 (D250482) [PERSON_NAME] is a stunning…" at bounding box center [403, 623] width 749 height 1192
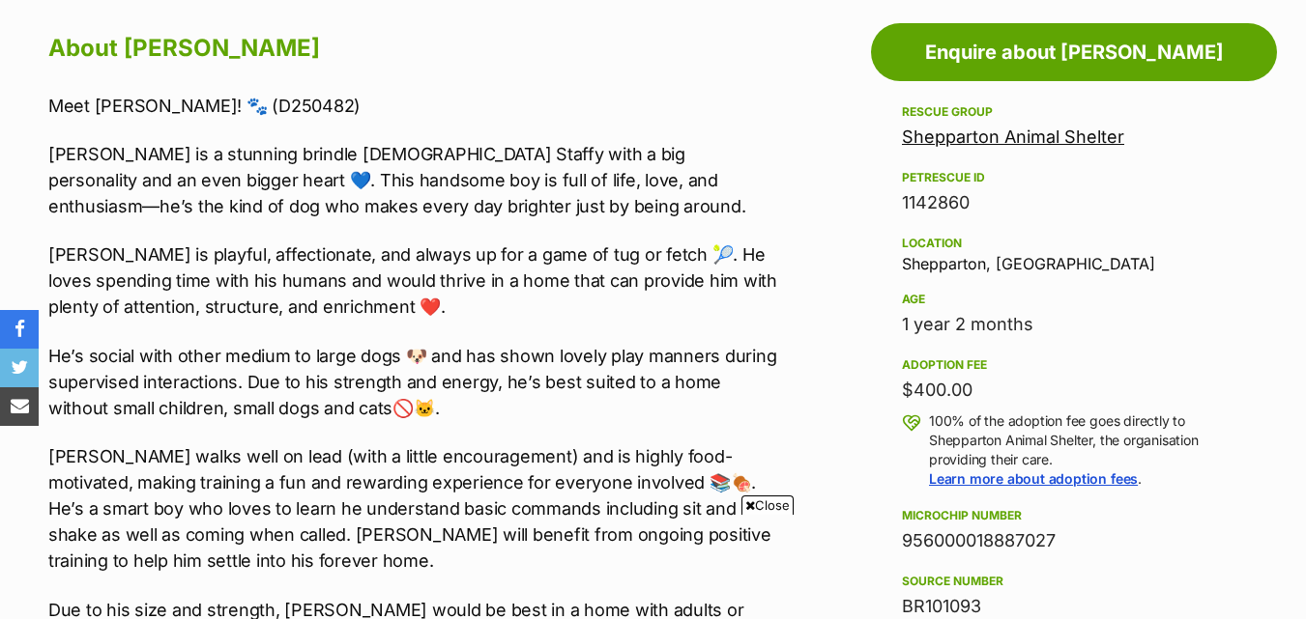
click at [469, 202] on p "Winston is a stunning brindle American Staffy with a big personality and an eve…" at bounding box center [413, 180] width 730 height 78
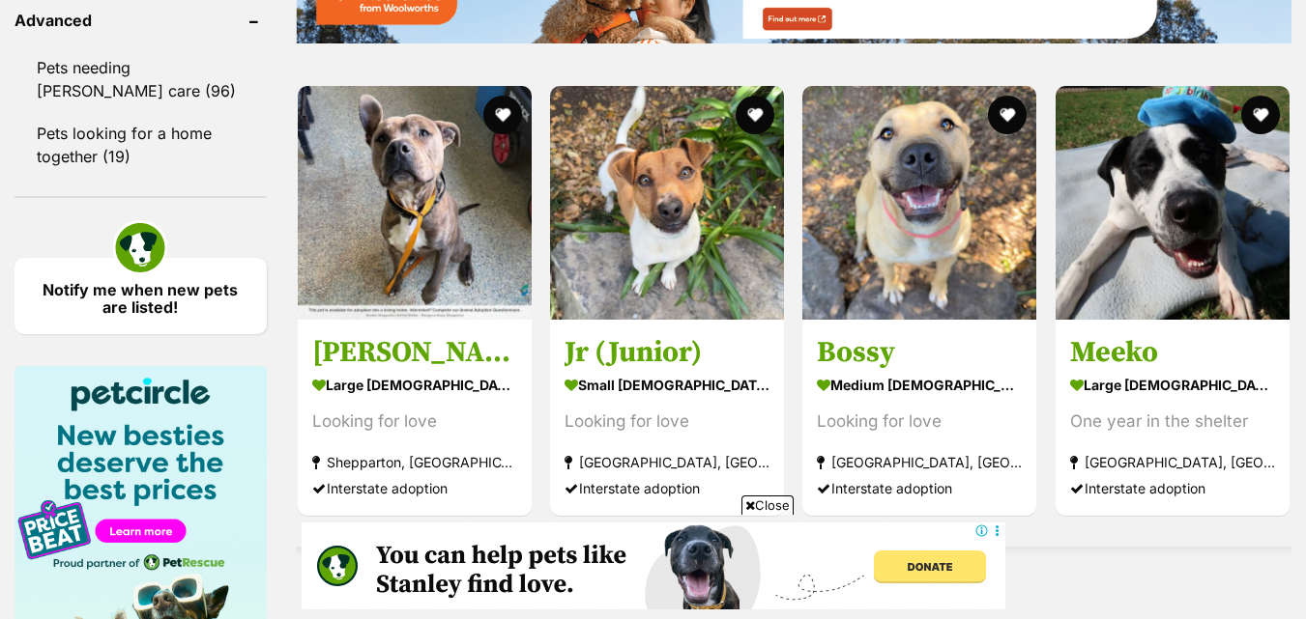
scroll to position [2812, 0]
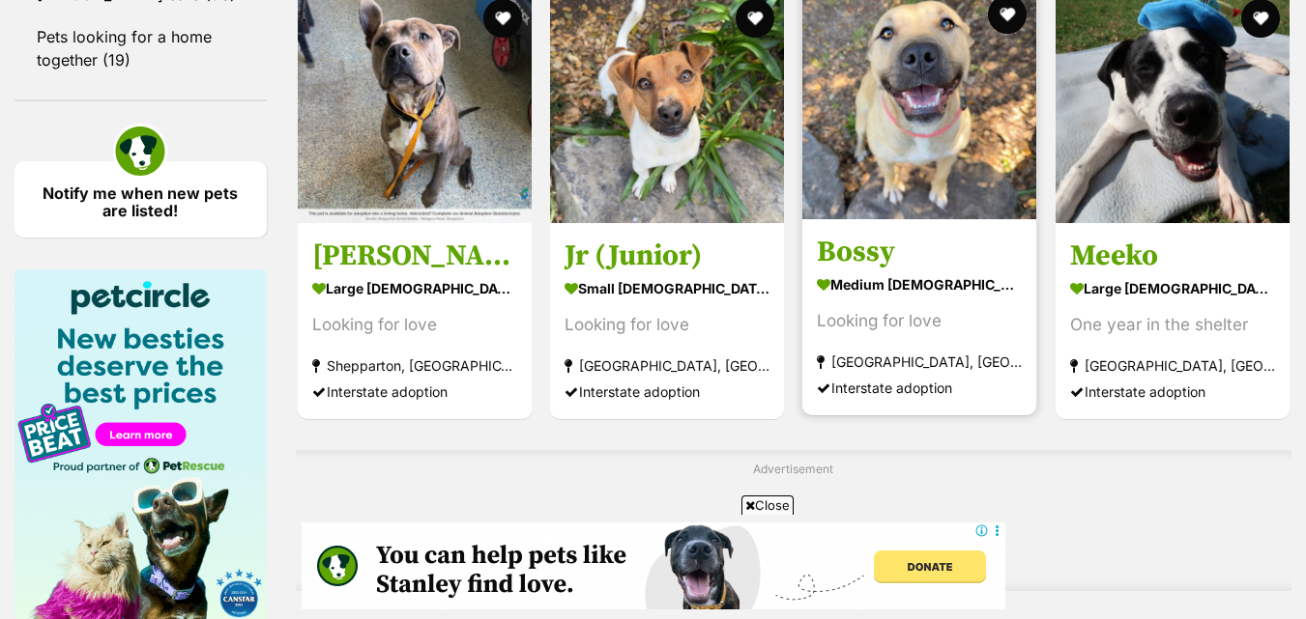
click at [956, 97] on img at bounding box center [919, 103] width 234 height 234
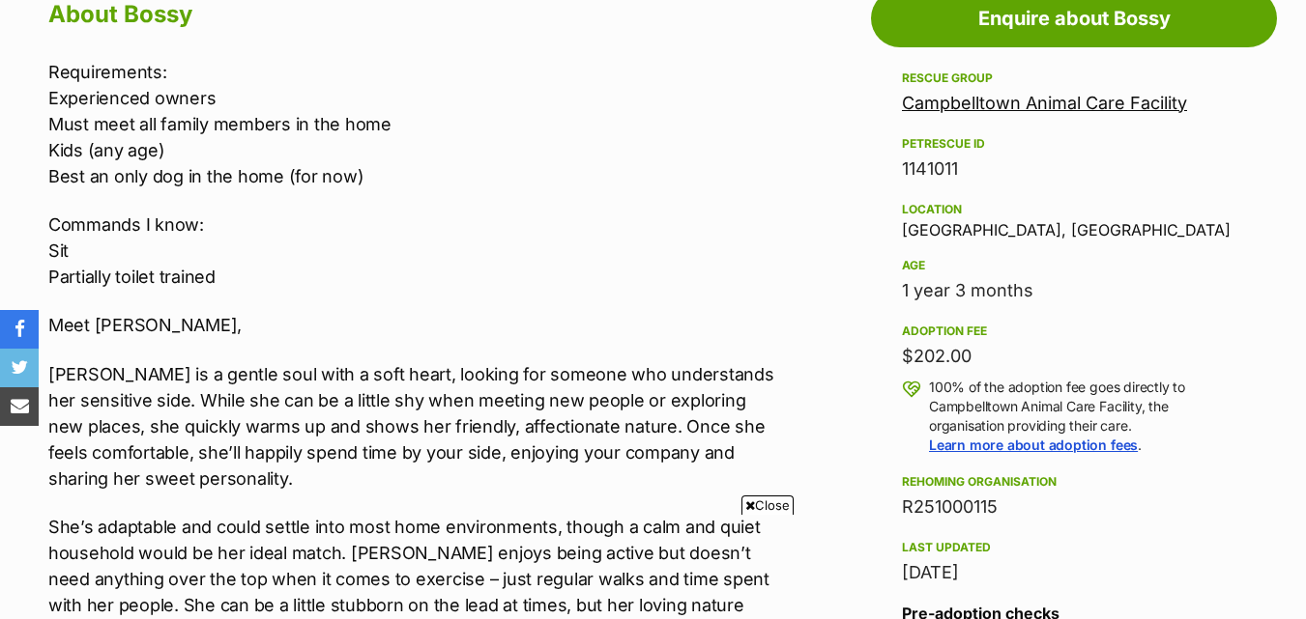
scroll to position [1063, 0]
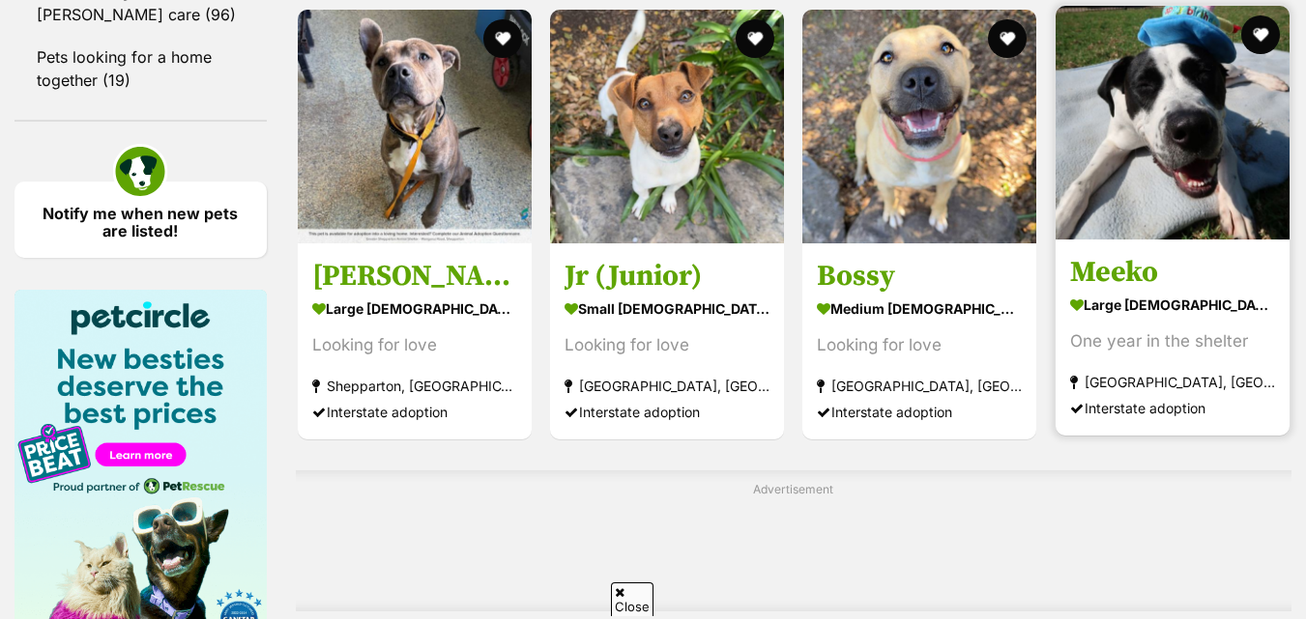
click at [1266, 266] on h3 "Meeko" at bounding box center [1172, 272] width 205 height 37
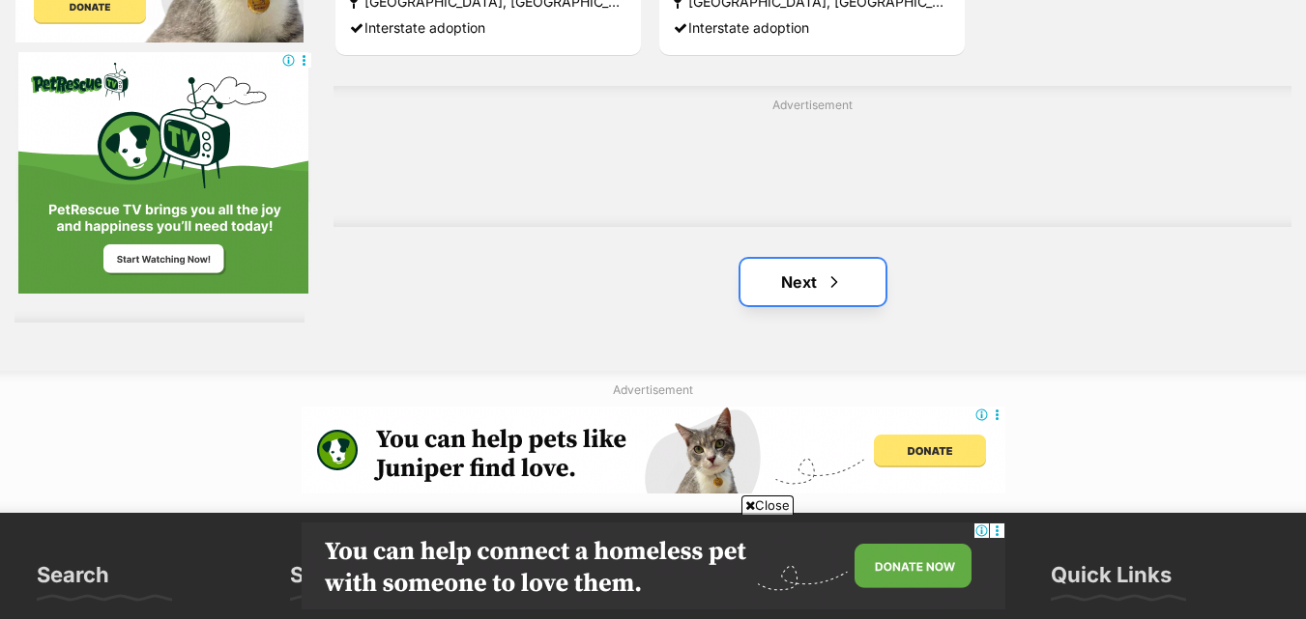
click at [821, 273] on link "Next" at bounding box center [812, 282] width 145 height 46
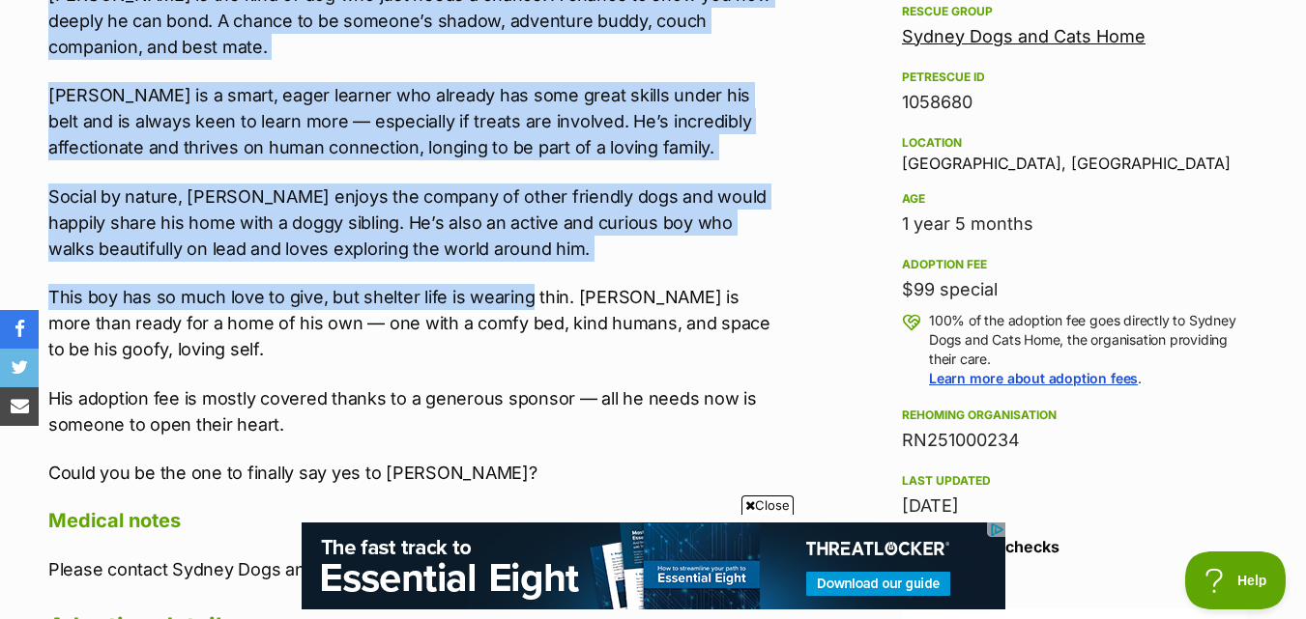
scroll to position [1353, 0]
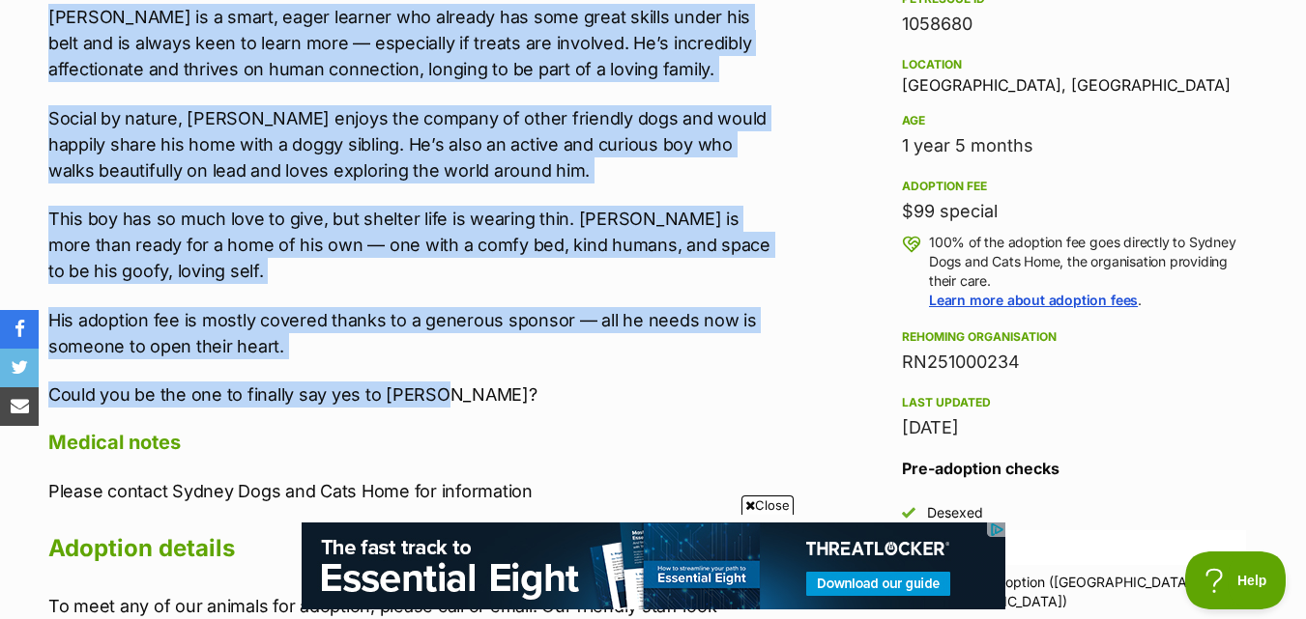
drag, startPoint x: 17, startPoint y: 144, endPoint x: 504, endPoint y: 363, distance: 534.2
copy div "For more than 15 months, Meeko has been patiently waiting at the shelter. We do…"
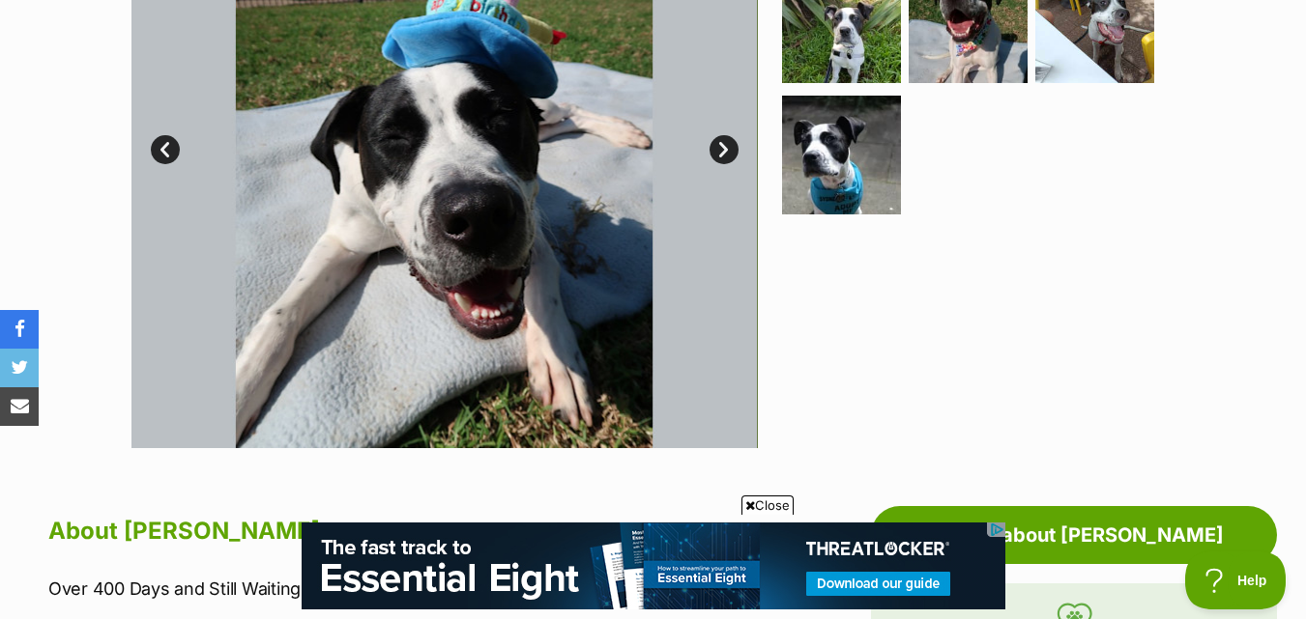
scroll to position [773, 0]
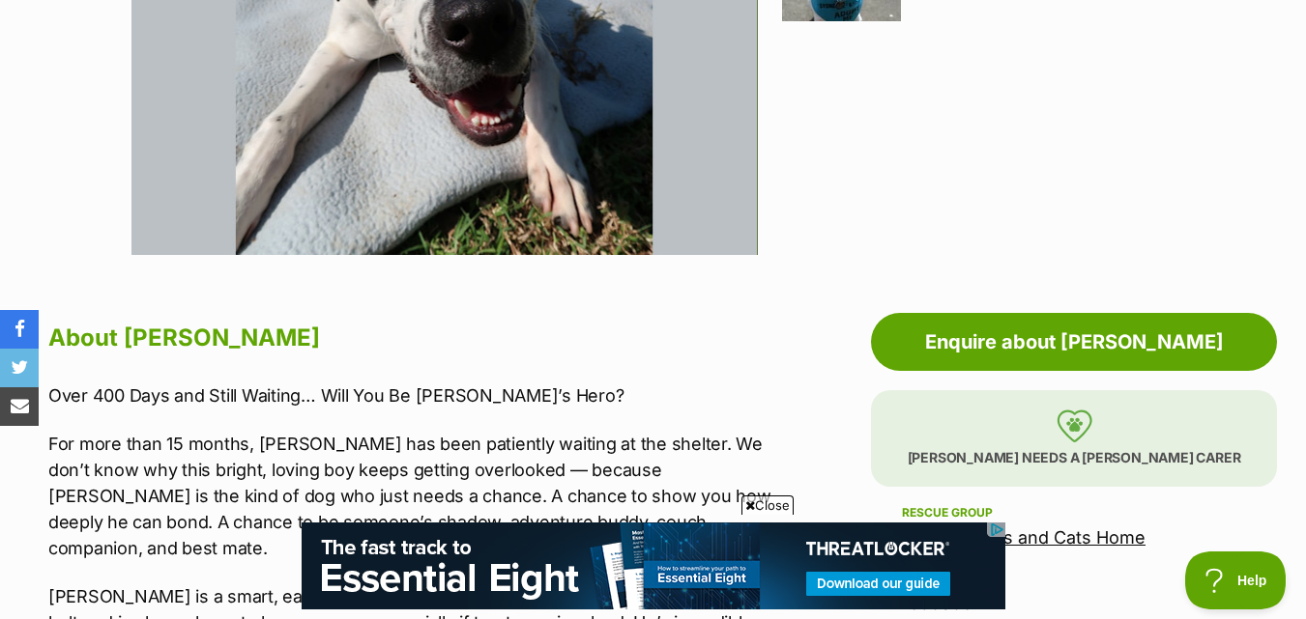
click at [419, 351] on h2 "About Meeko" at bounding box center [413, 338] width 730 height 43
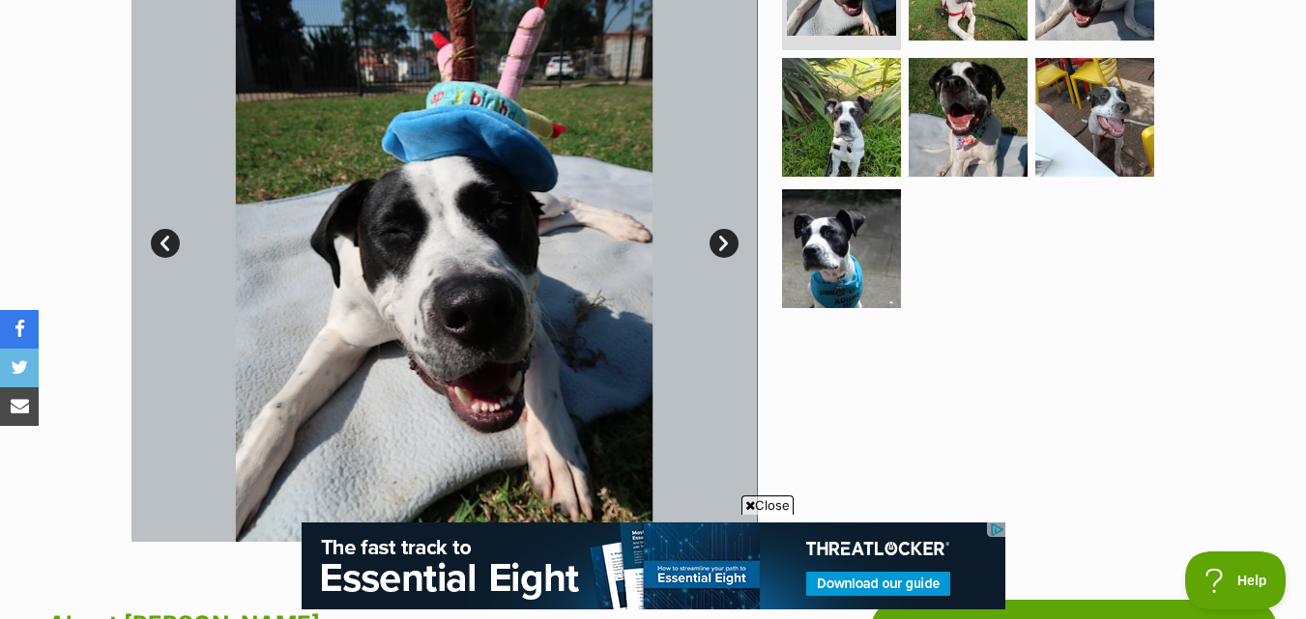
scroll to position [483, 0]
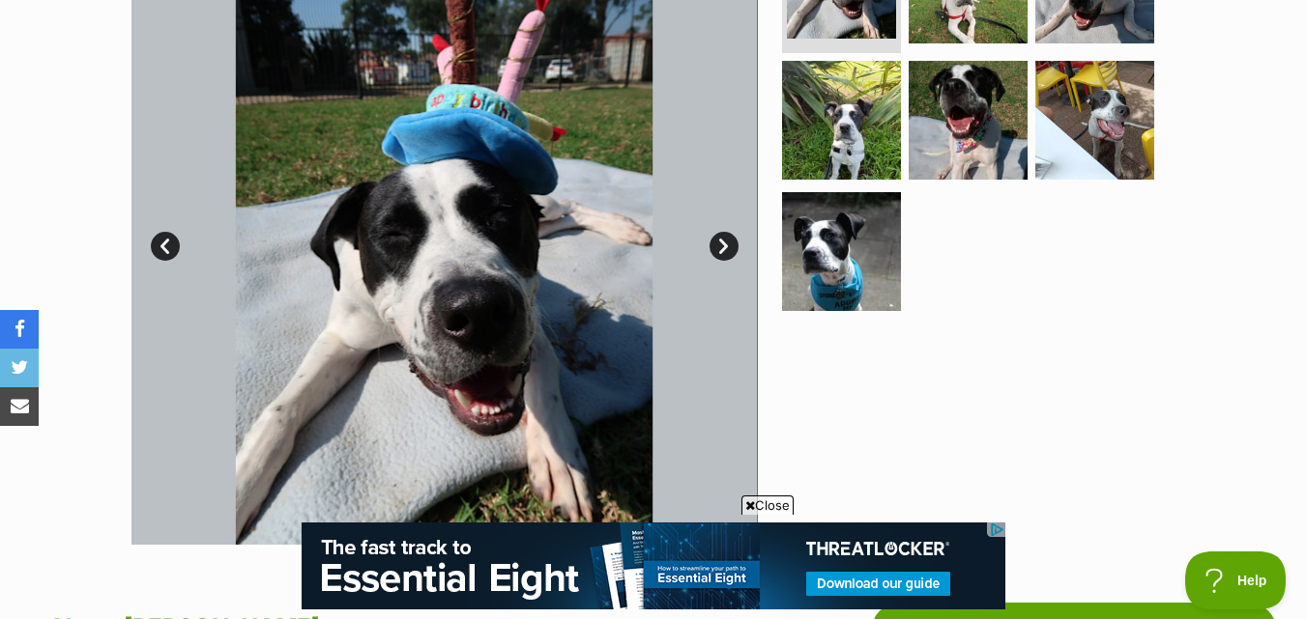
click at [727, 244] on link "Next" at bounding box center [723, 246] width 29 height 29
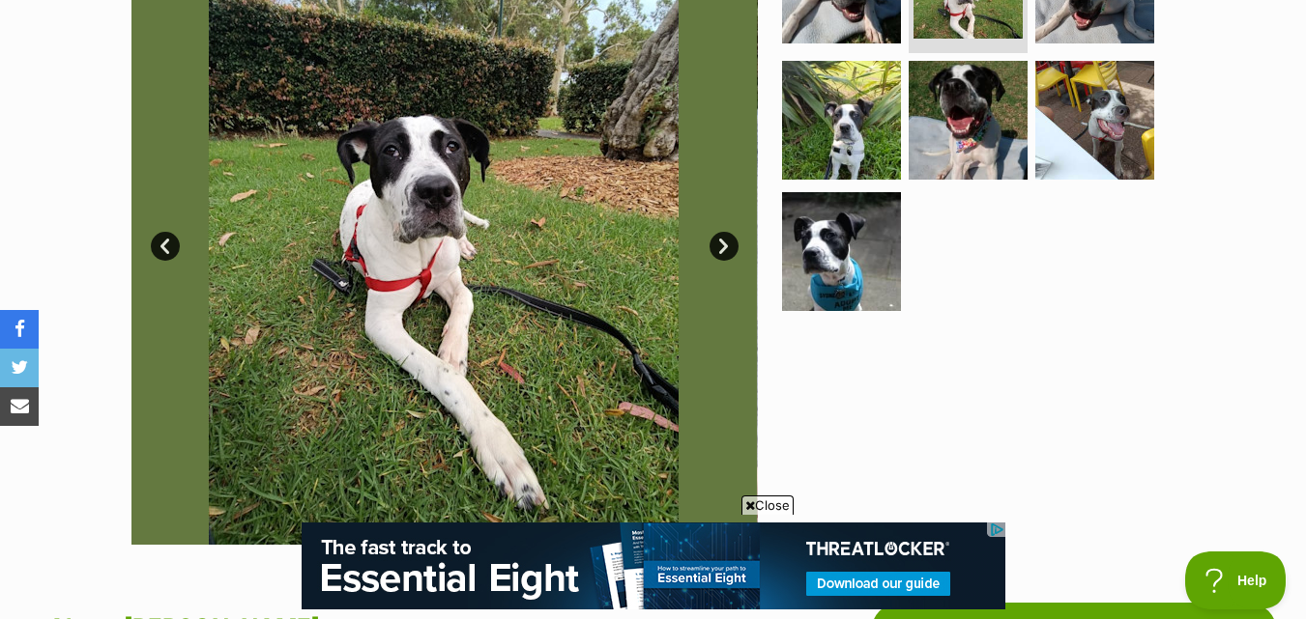
click at [727, 244] on link "Next" at bounding box center [723, 246] width 29 height 29
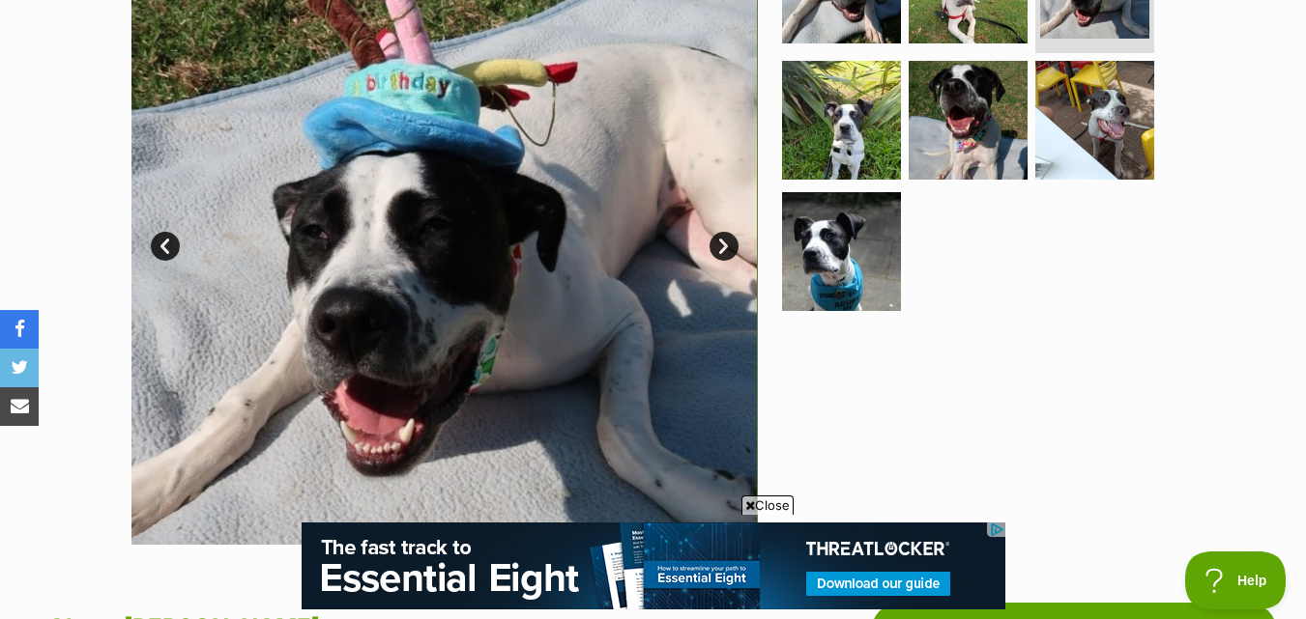
click at [727, 244] on link "Next" at bounding box center [723, 246] width 29 height 29
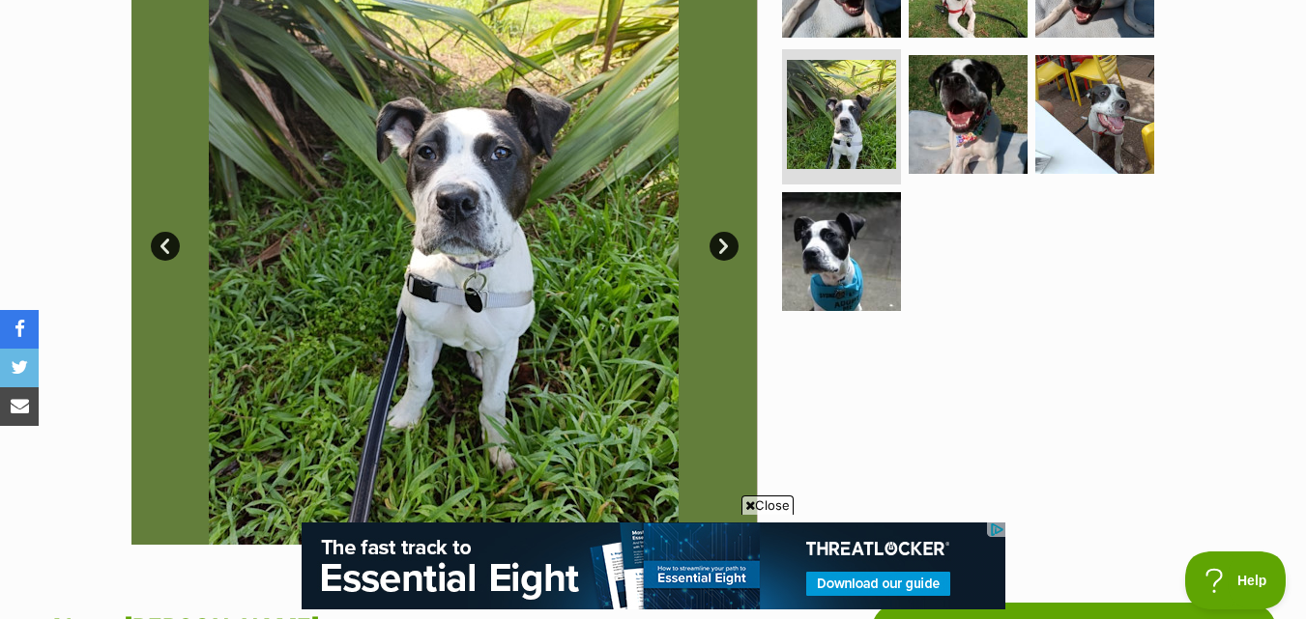
click at [727, 244] on link "Next" at bounding box center [723, 246] width 29 height 29
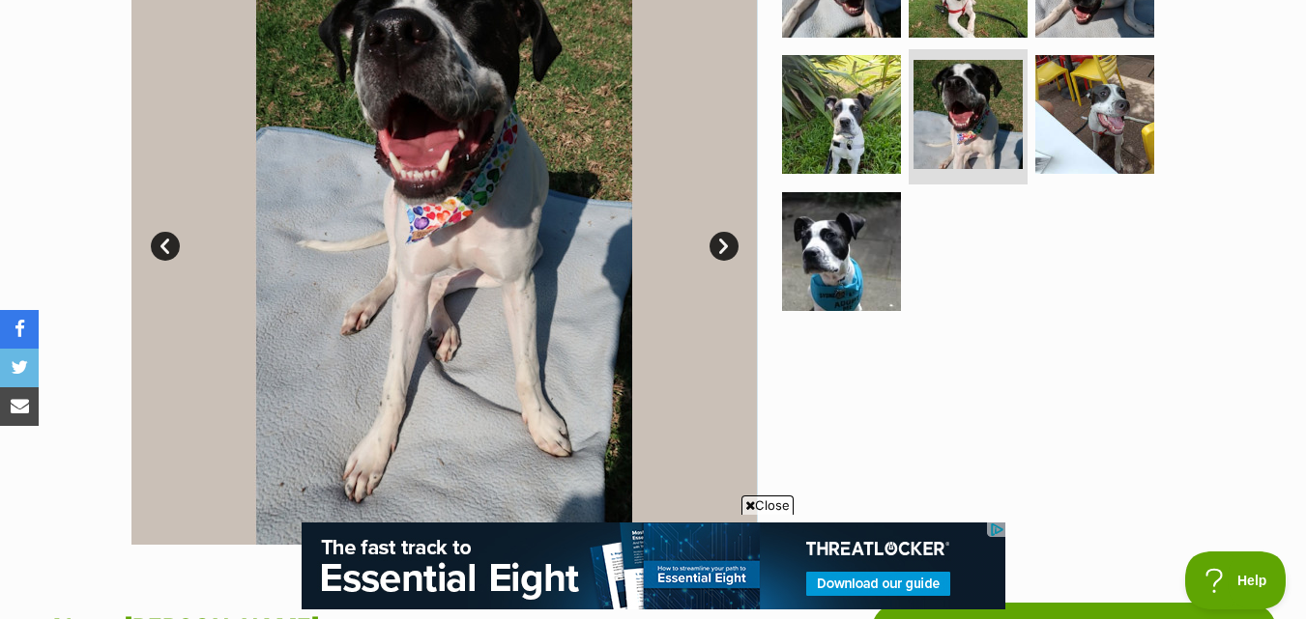
click at [727, 244] on link "Next" at bounding box center [723, 246] width 29 height 29
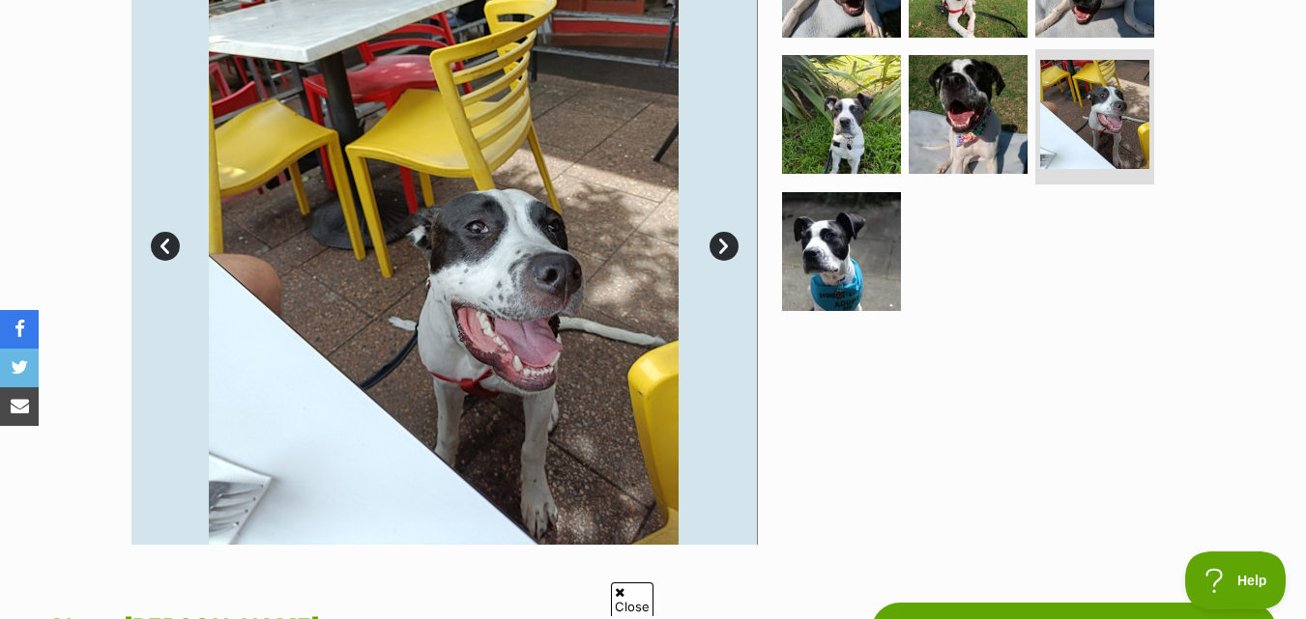
click at [727, 244] on link "Next" at bounding box center [723, 246] width 29 height 29
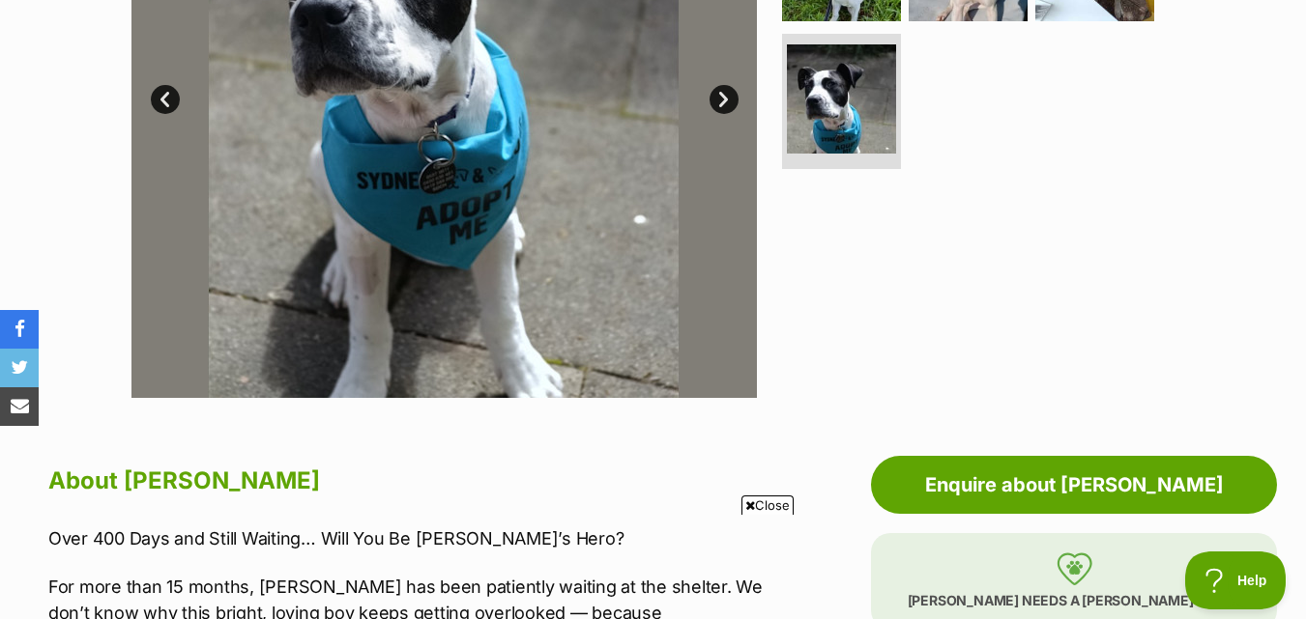
scroll to position [387, 0]
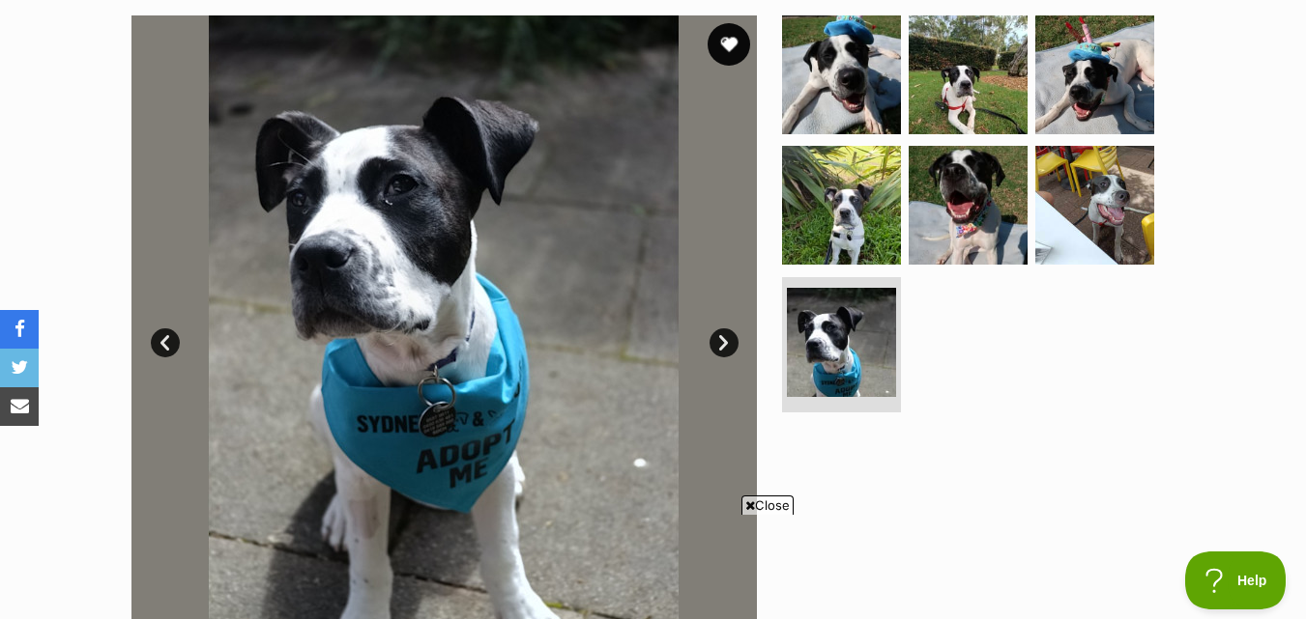
click at [744, 49] on button "favourite" at bounding box center [728, 44] width 43 height 43
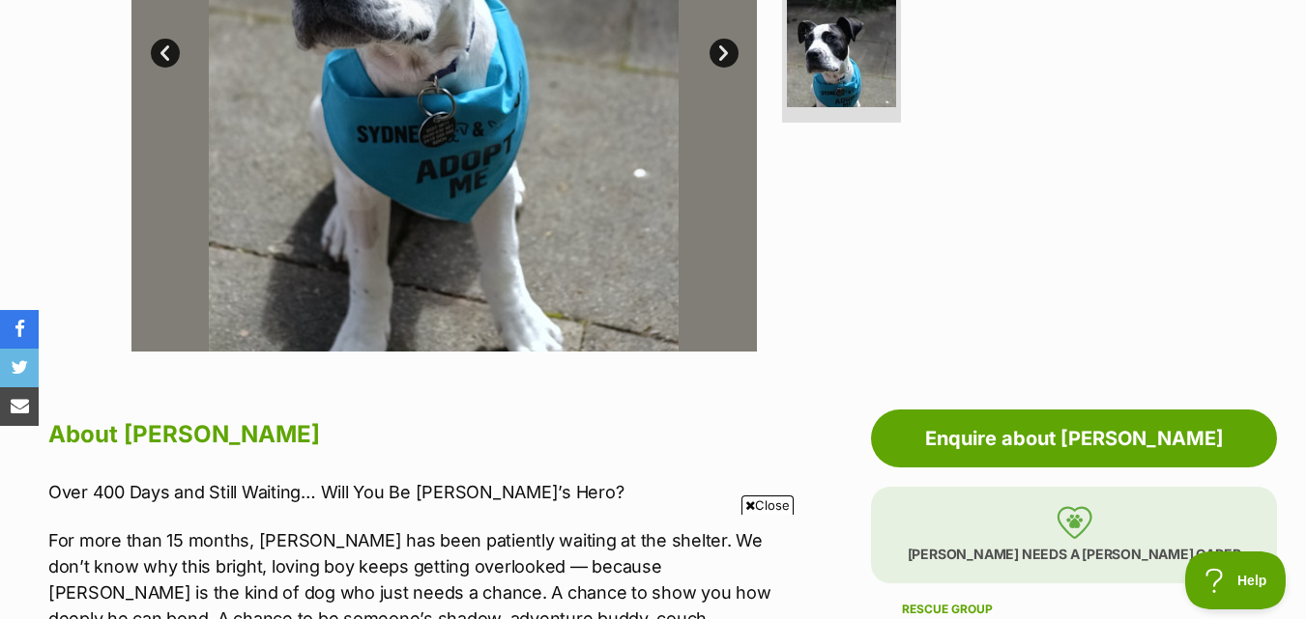
scroll to position [290, 0]
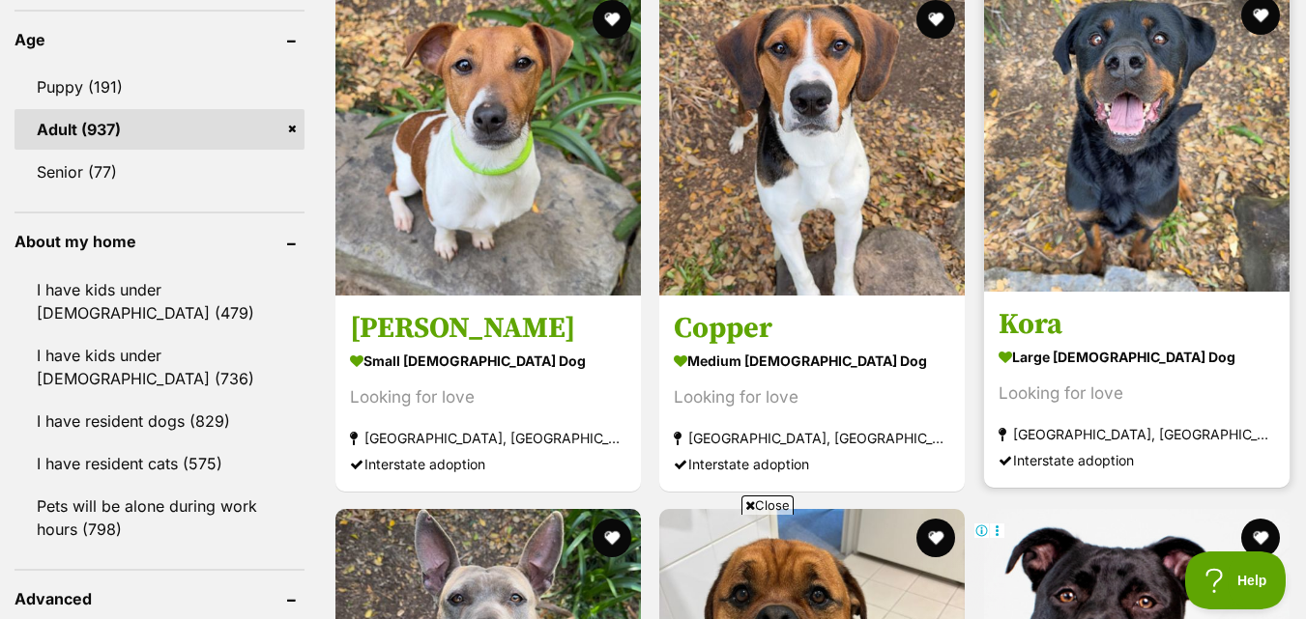
scroll to position [2029, 0]
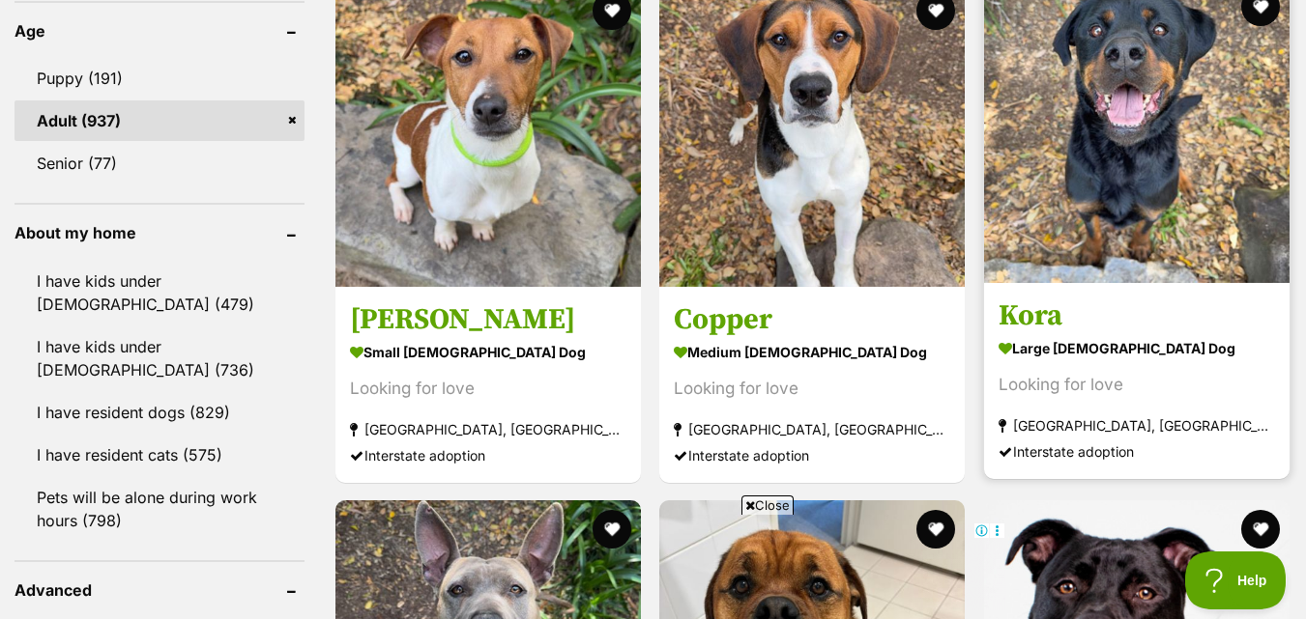
click at [1233, 242] on img at bounding box center [1136, 130] width 305 height 305
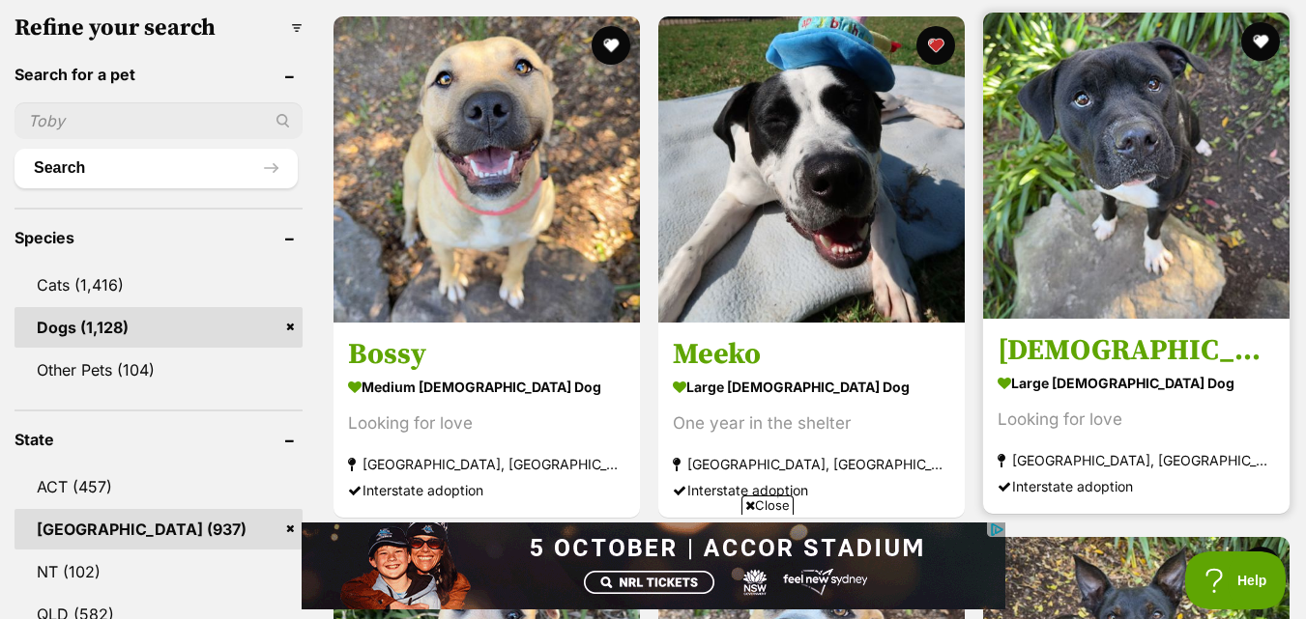
scroll to position [580, 0]
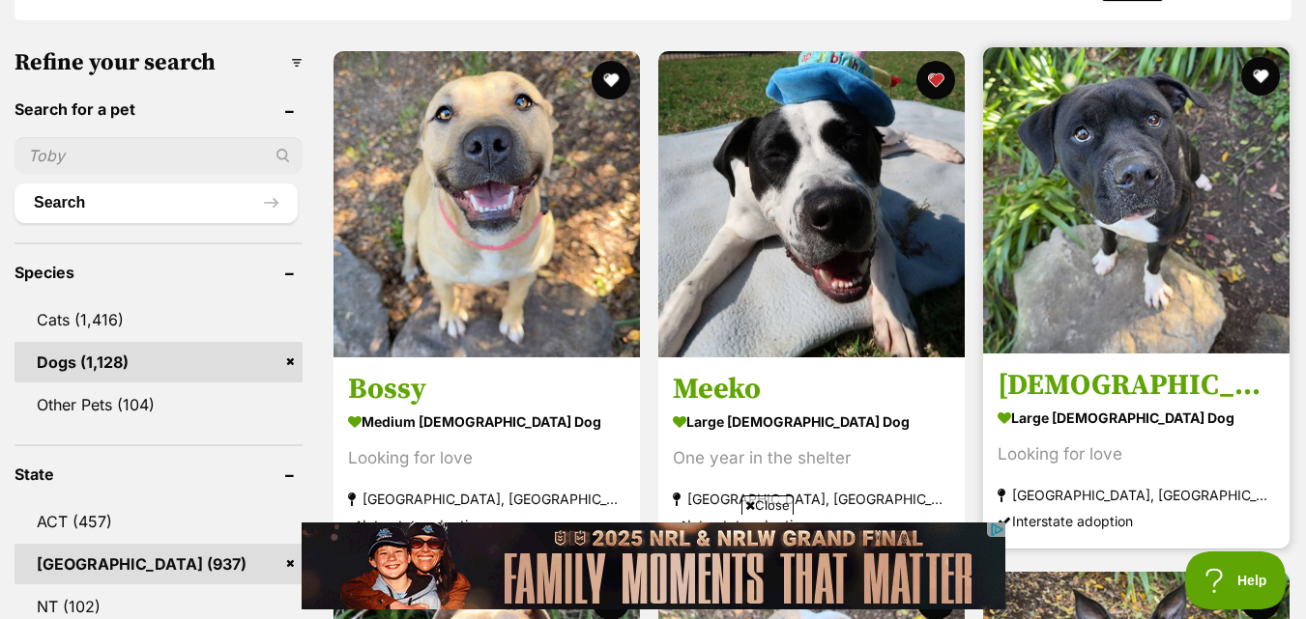
click at [1188, 223] on img at bounding box center [1136, 200] width 306 height 306
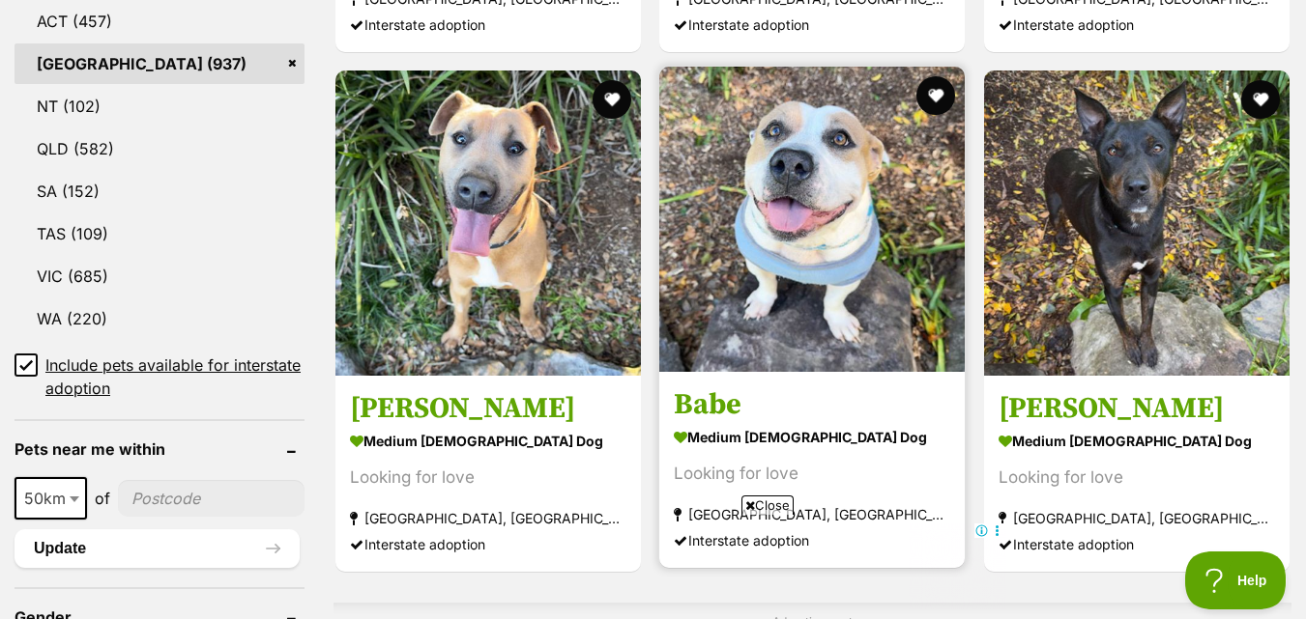
click at [742, 296] on img at bounding box center [811, 219] width 305 height 305
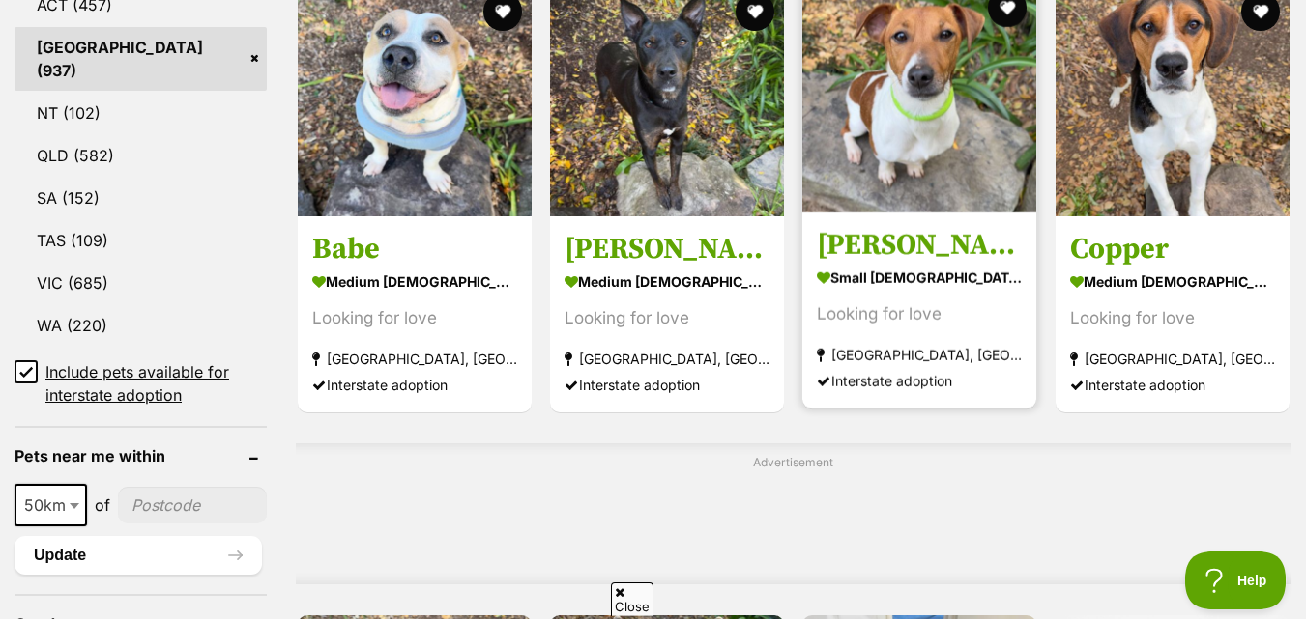
click at [982, 211] on img at bounding box center [919, 96] width 234 height 234
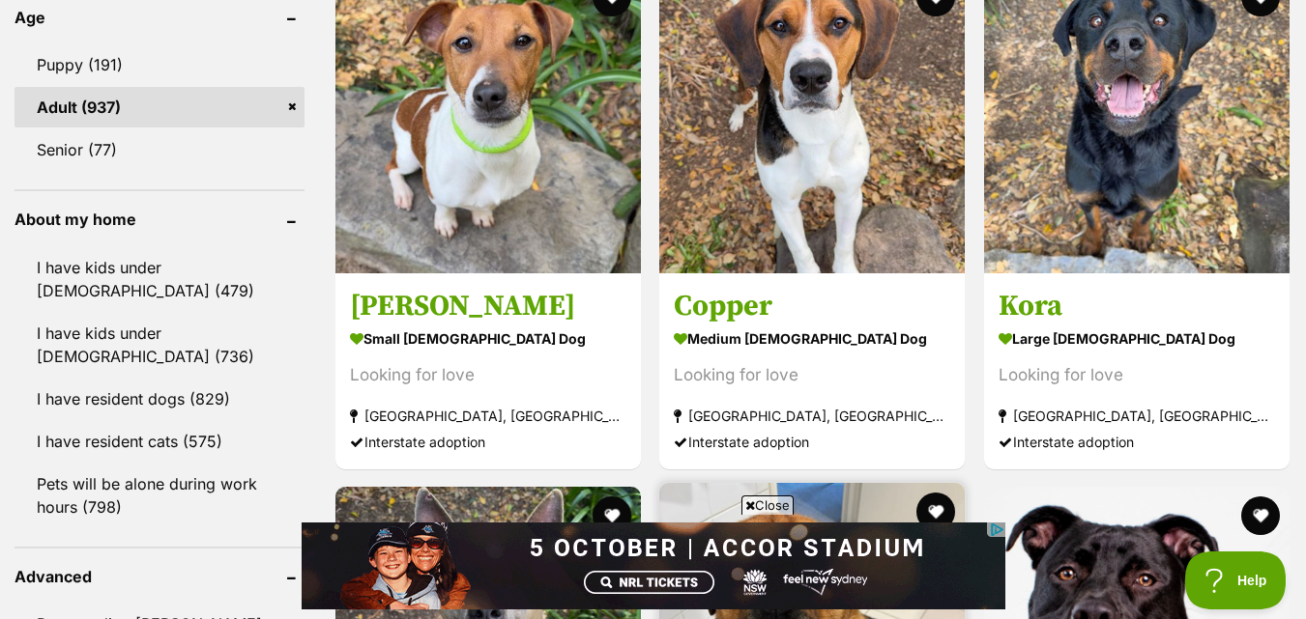
scroll to position [1967, 0]
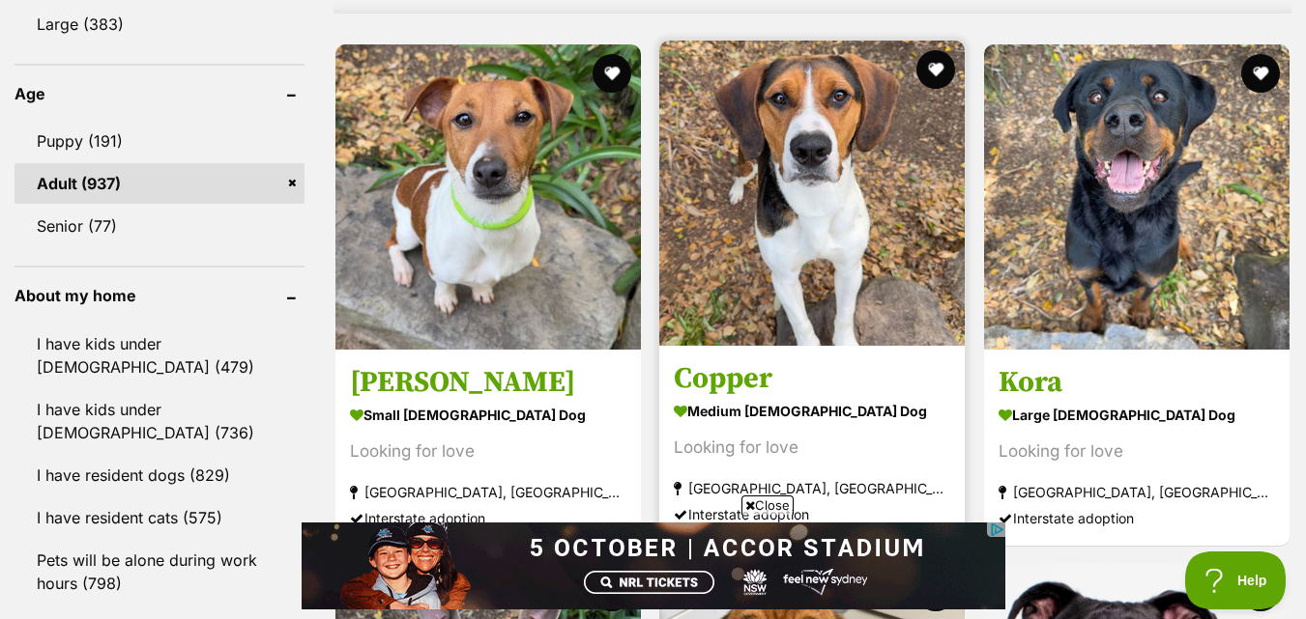
click at [796, 165] on img at bounding box center [811, 193] width 305 height 305
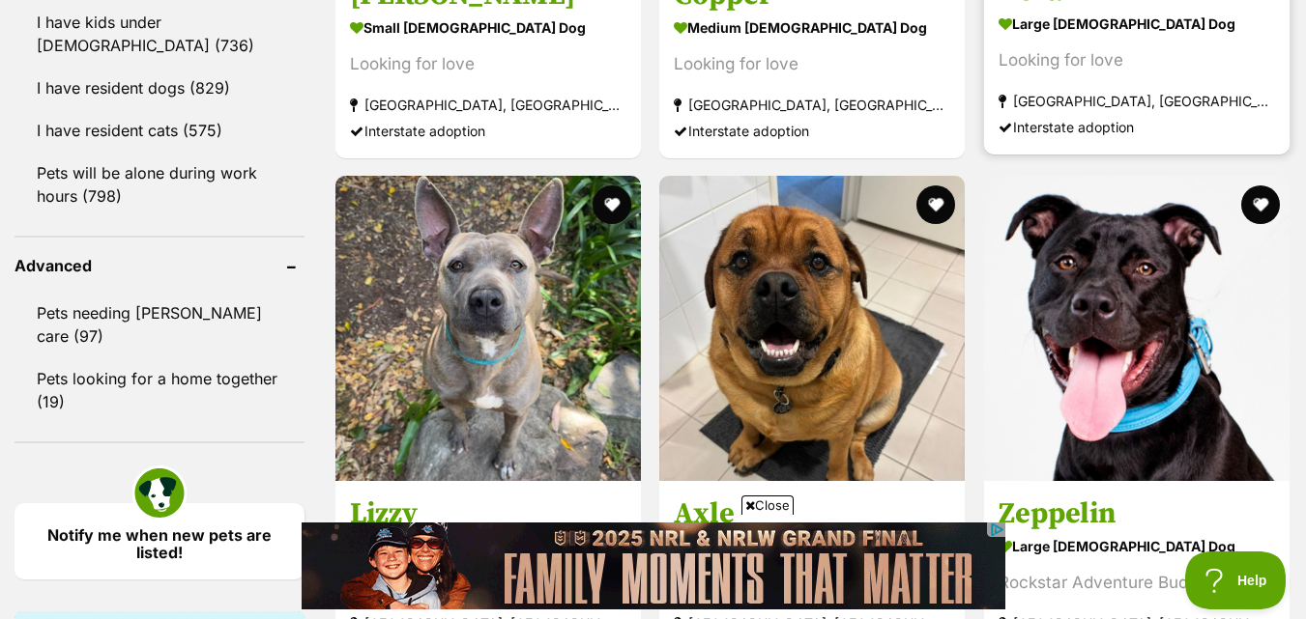
scroll to position [2546, 0]
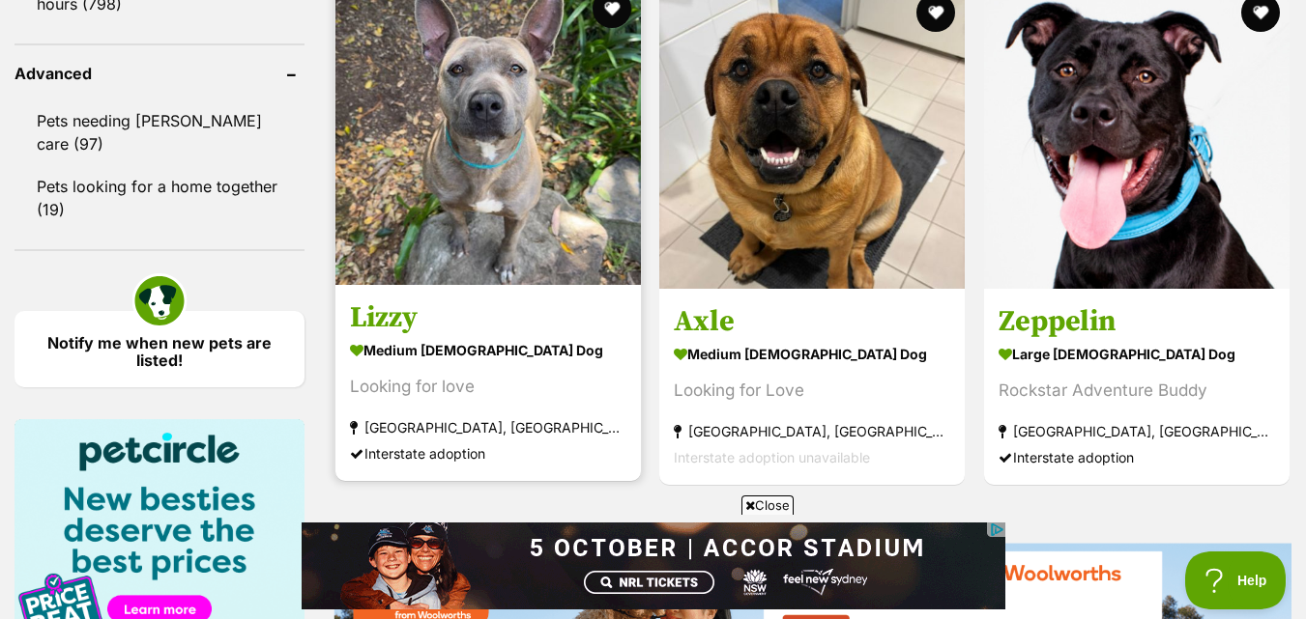
click at [525, 186] on img at bounding box center [487, 132] width 305 height 305
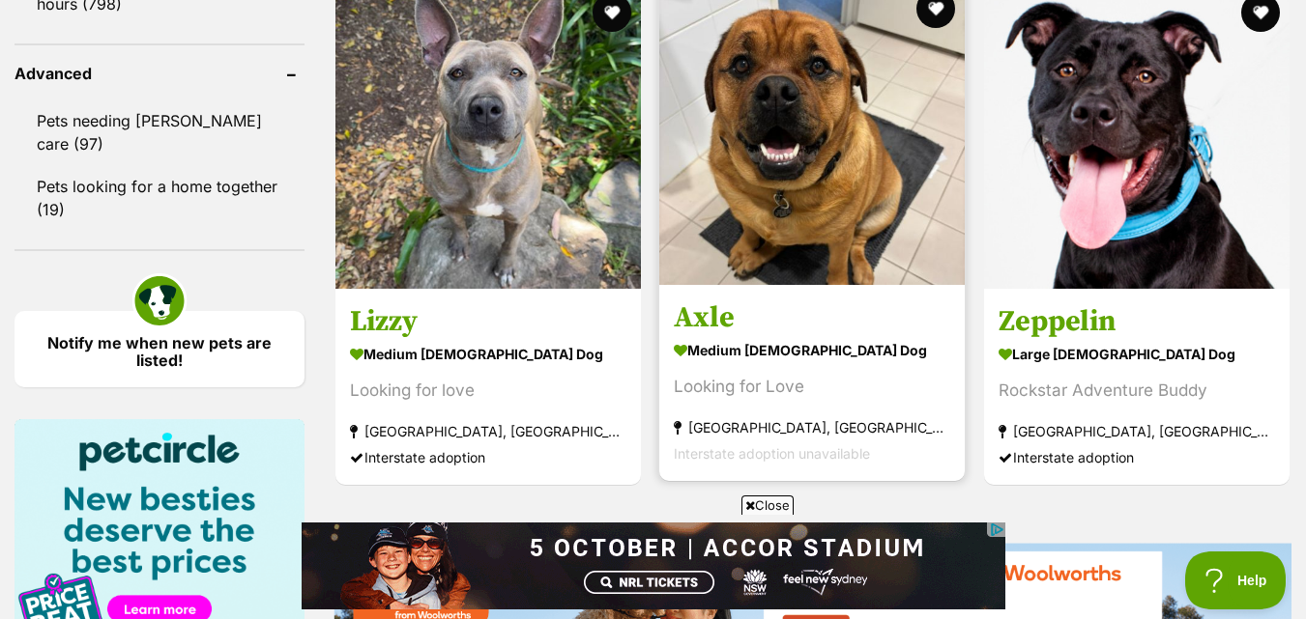
click at [835, 78] on img at bounding box center [811, 132] width 305 height 305
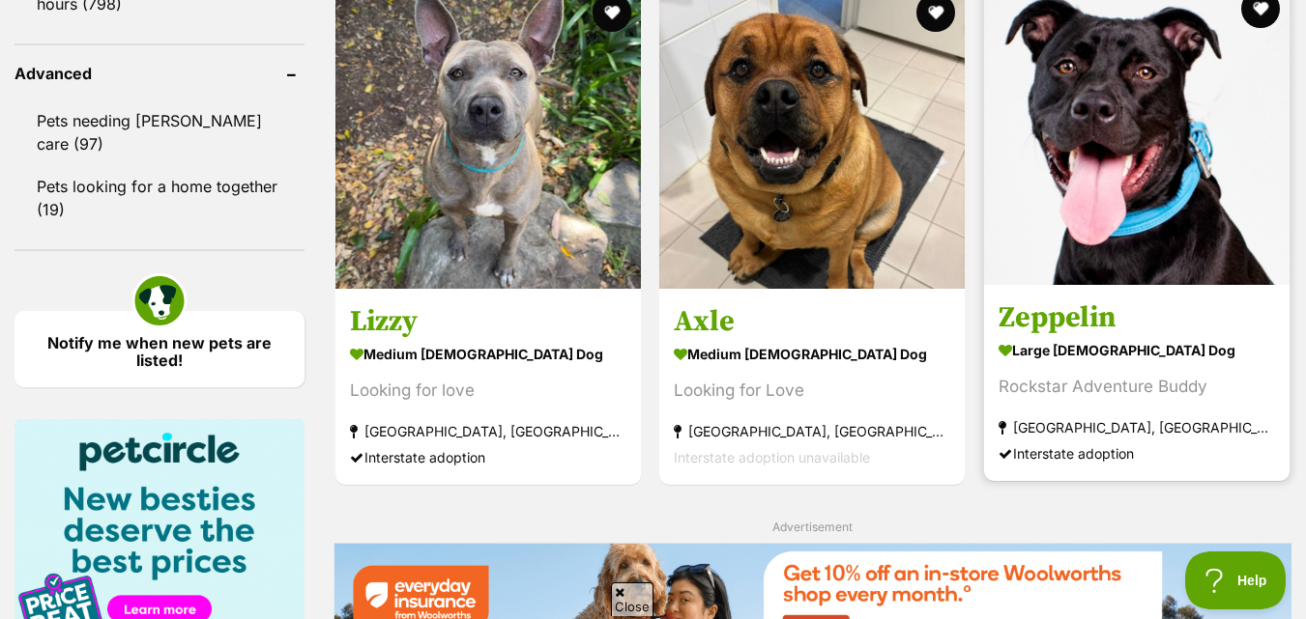
click at [1146, 93] on img at bounding box center [1136, 132] width 305 height 305
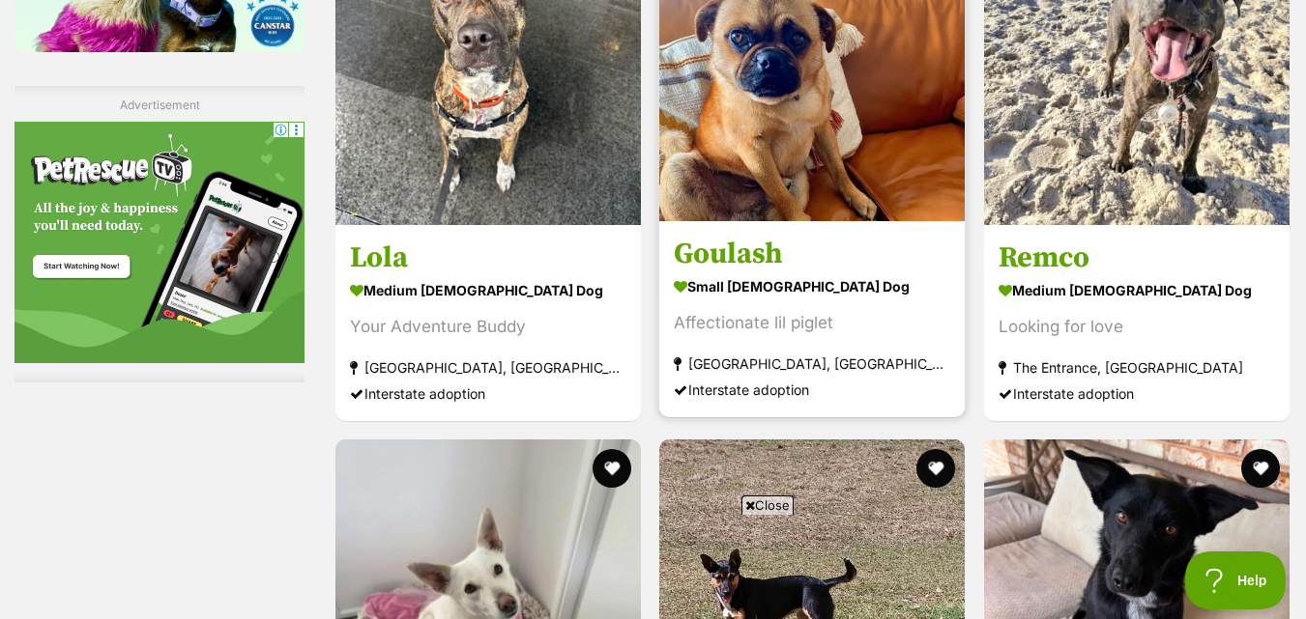
scroll to position [3223, 0]
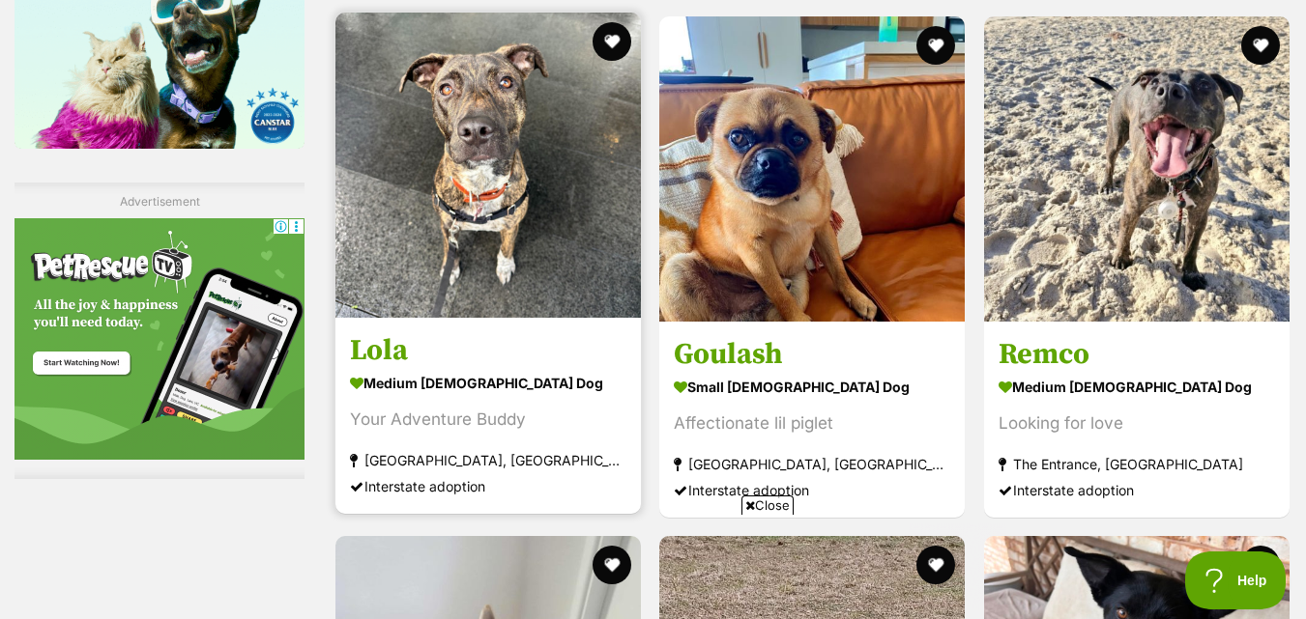
click at [478, 259] on img at bounding box center [487, 165] width 305 height 305
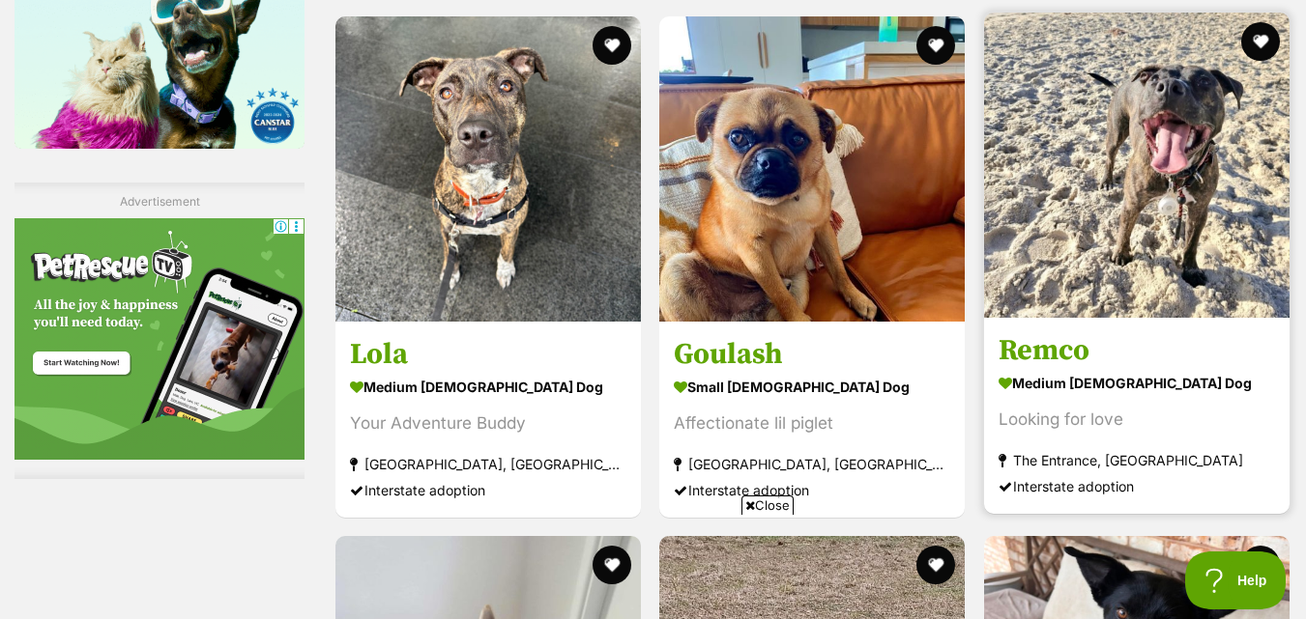
click at [1222, 274] on img at bounding box center [1136, 165] width 305 height 305
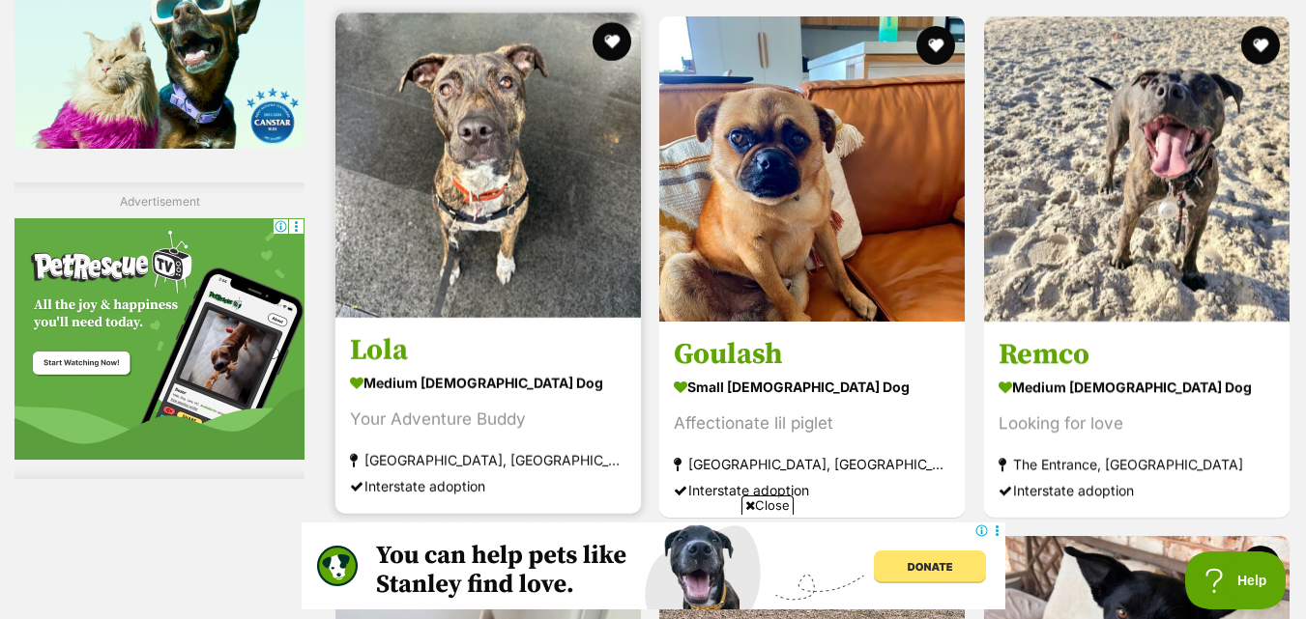
scroll to position [3706, 0]
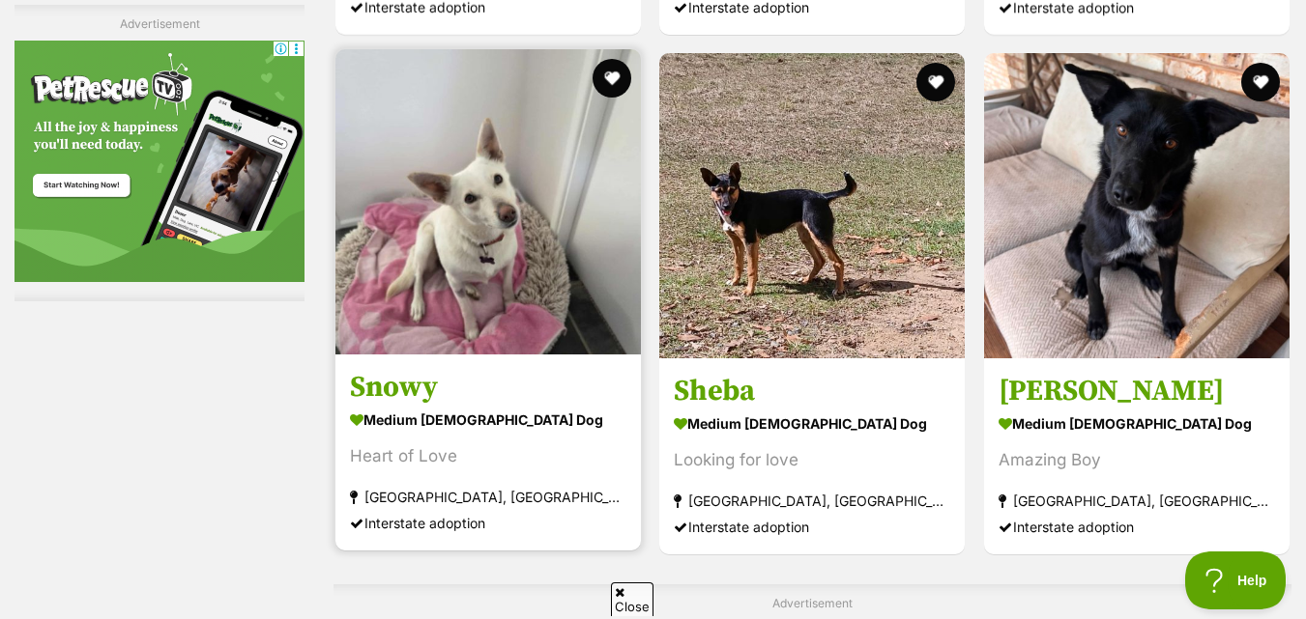
click at [560, 141] on img at bounding box center [487, 201] width 305 height 305
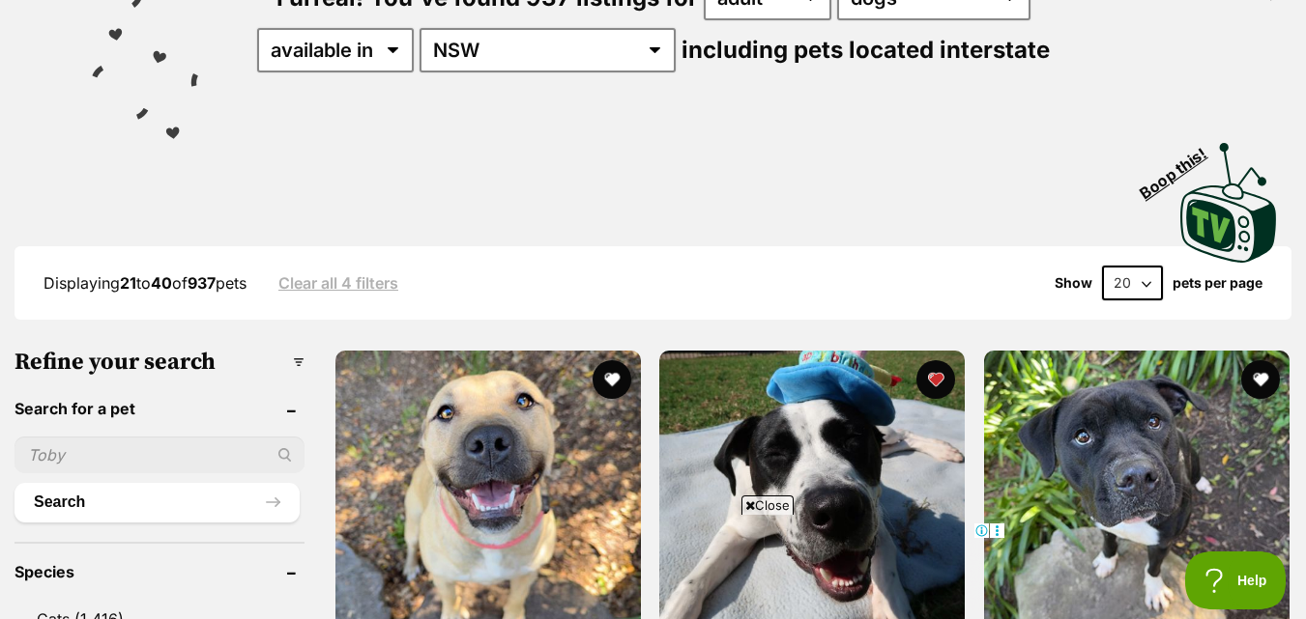
scroll to position [0, 0]
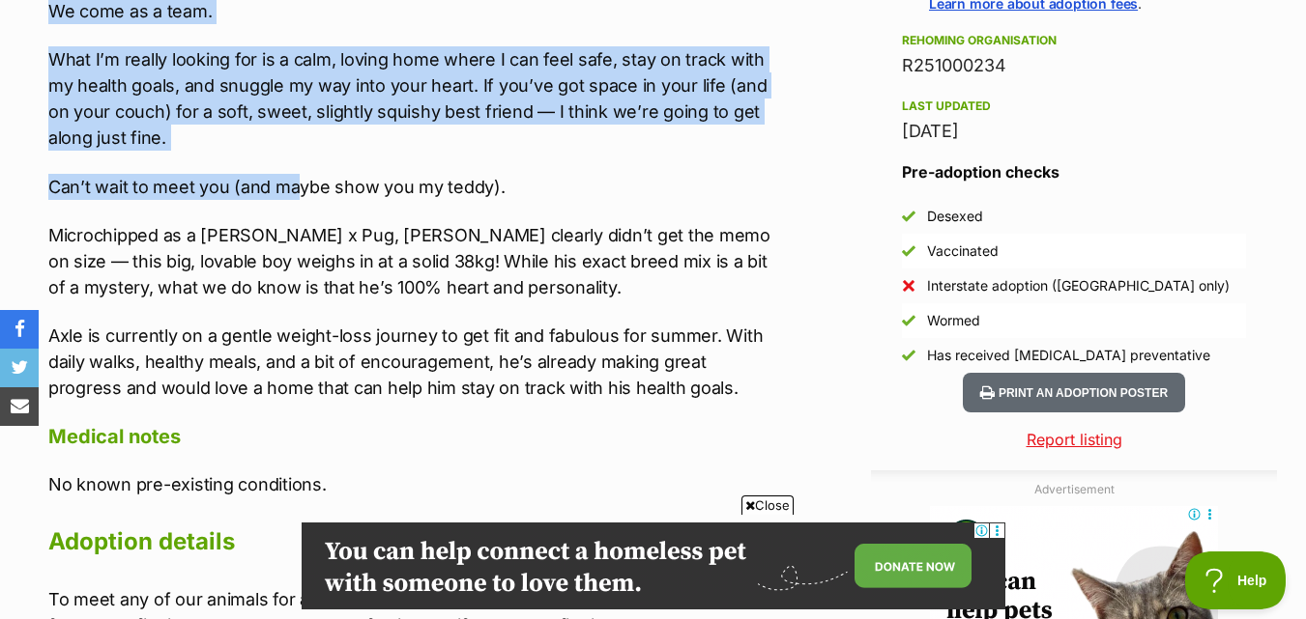
scroll to position [1546, 0]
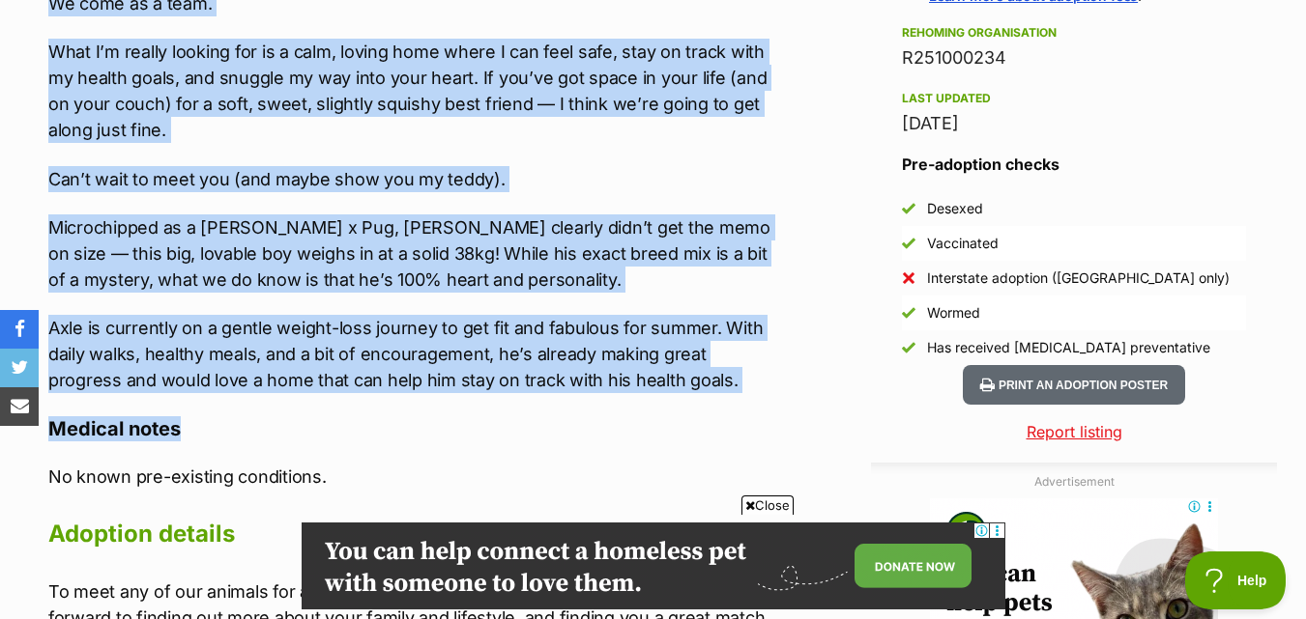
drag, startPoint x: 28, startPoint y: 85, endPoint x: 779, endPoint y: 395, distance: 812.4
click at [779, 395] on div "Advertisement Adoption information I've been adopted! This pet is no longer ava…" at bounding box center [653, 420] width 1306 height 1799
click at [562, 365] on p "Axle is currently on a gentle weight-loss journey to get fit and fabulous for s…" at bounding box center [413, 354] width 730 height 78
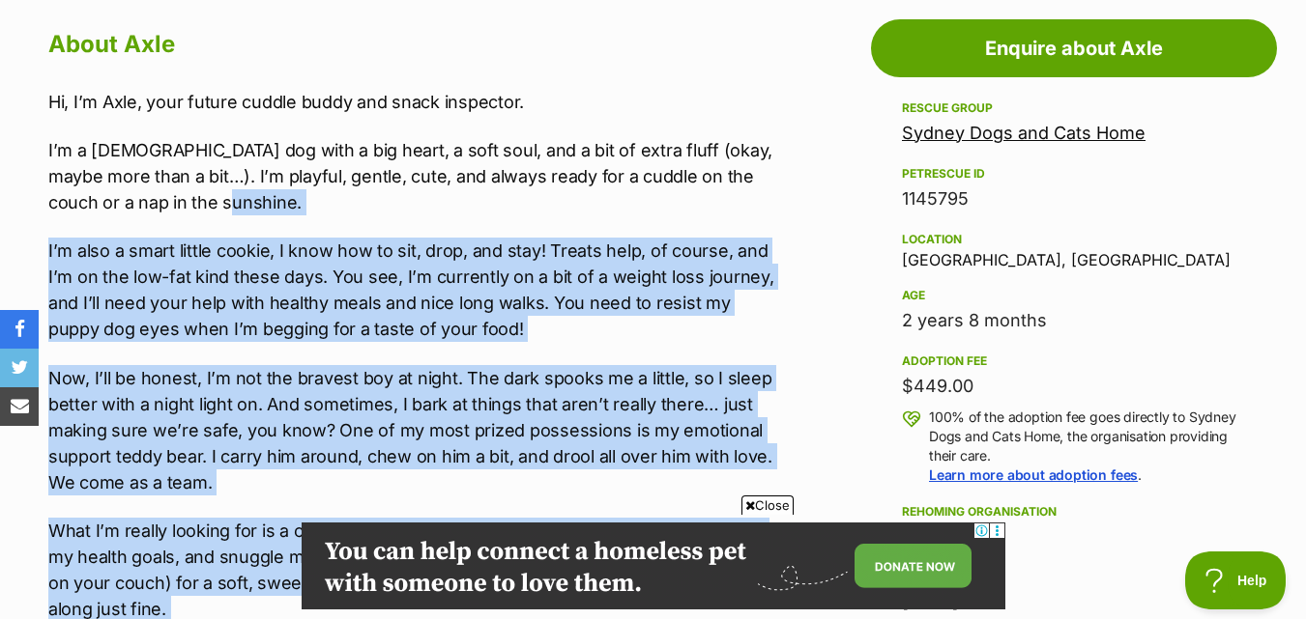
scroll to position [1063, 0]
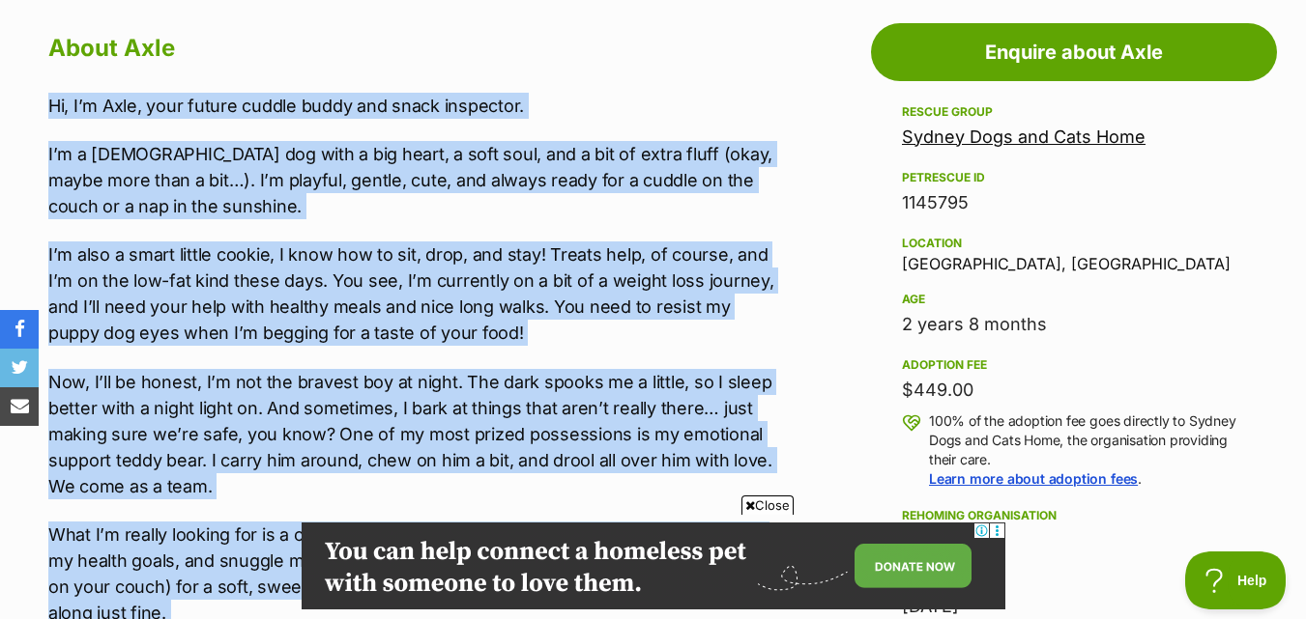
drag, startPoint x: 648, startPoint y: 381, endPoint x: 0, endPoint y: 93, distance: 709.5
copy div "Hi, I’m Axle, your future cuddle buddy and snack inspector. I’m a 3-year-old do…"
click at [610, 103] on p "Hi, I’m Axle, your future cuddle buddy and snack inspector." at bounding box center [413, 106] width 730 height 26
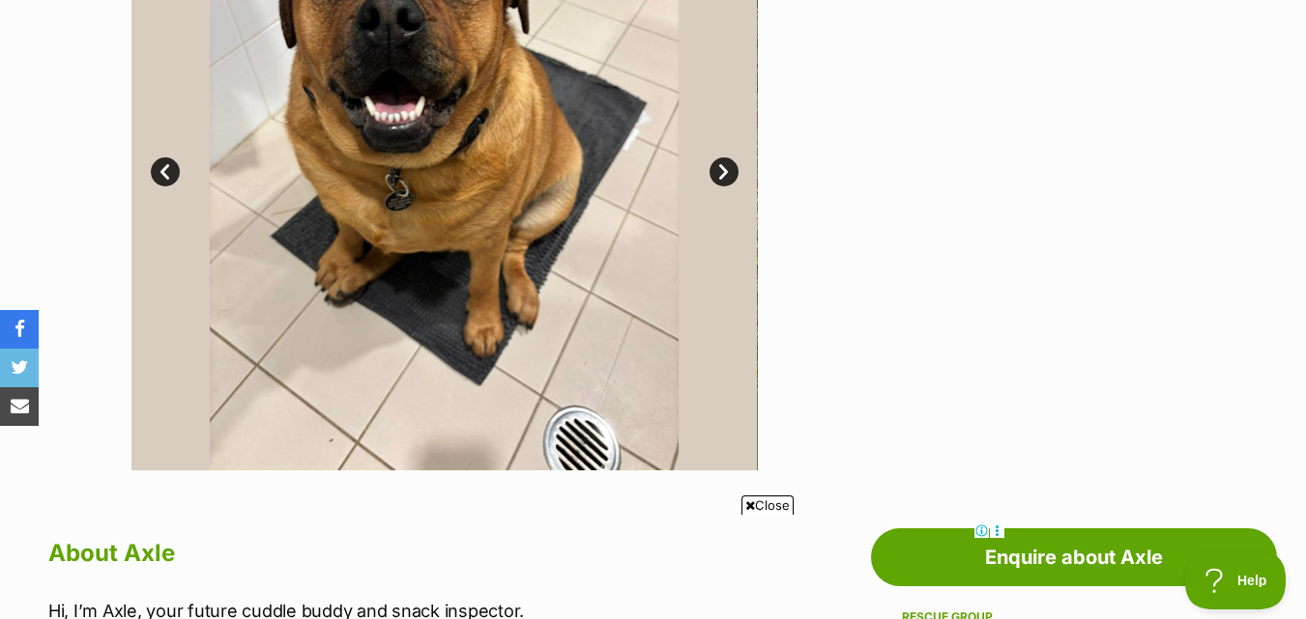
scroll to position [387, 0]
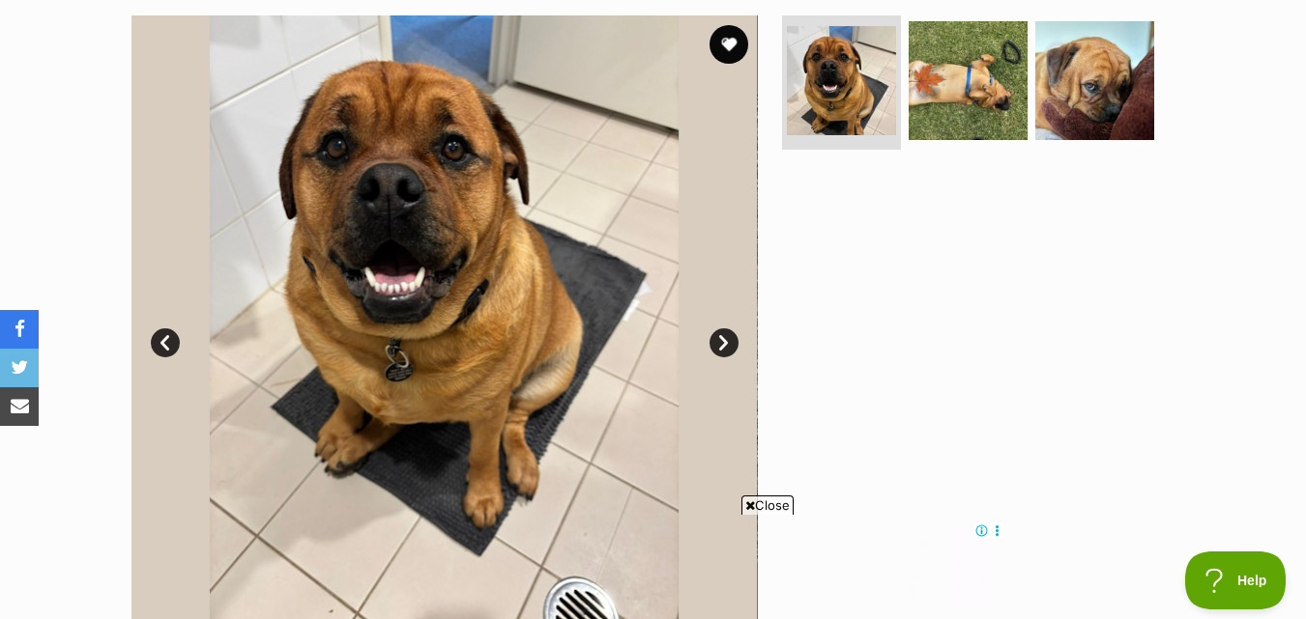
click at [944, 156] on ul at bounding box center [976, 86] width 396 height 143
click at [950, 128] on img at bounding box center [967, 79] width 125 height 125
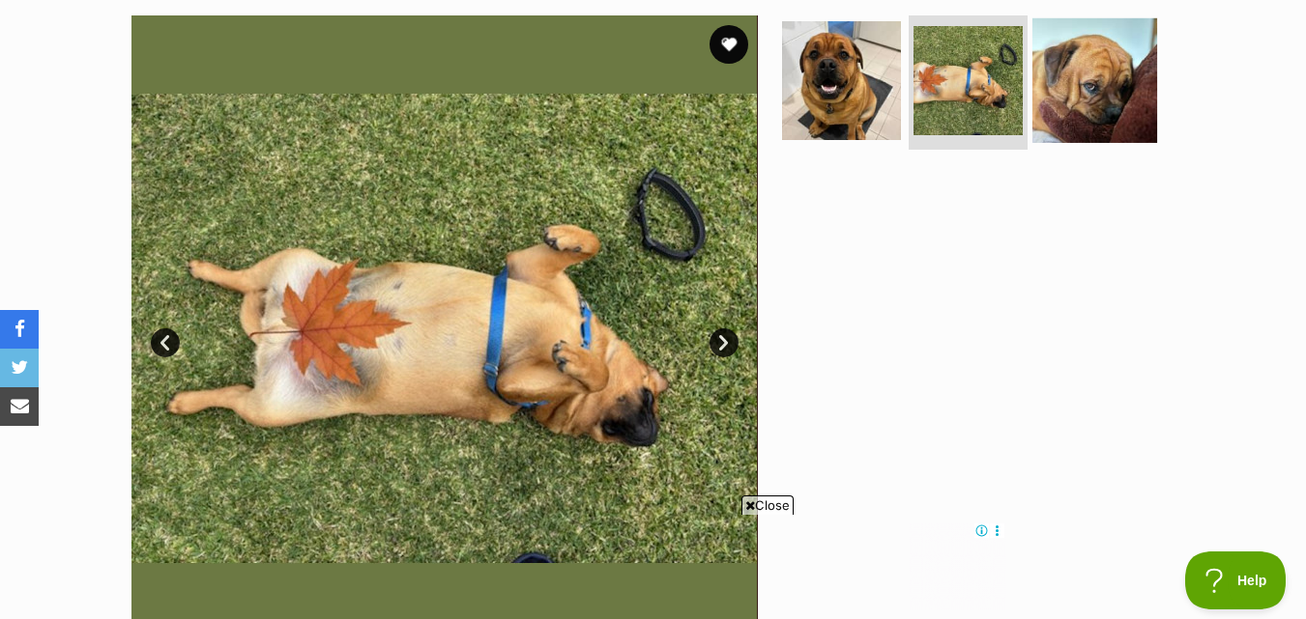
click at [1108, 101] on img at bounding box center [1094, 79] width 125 height 125
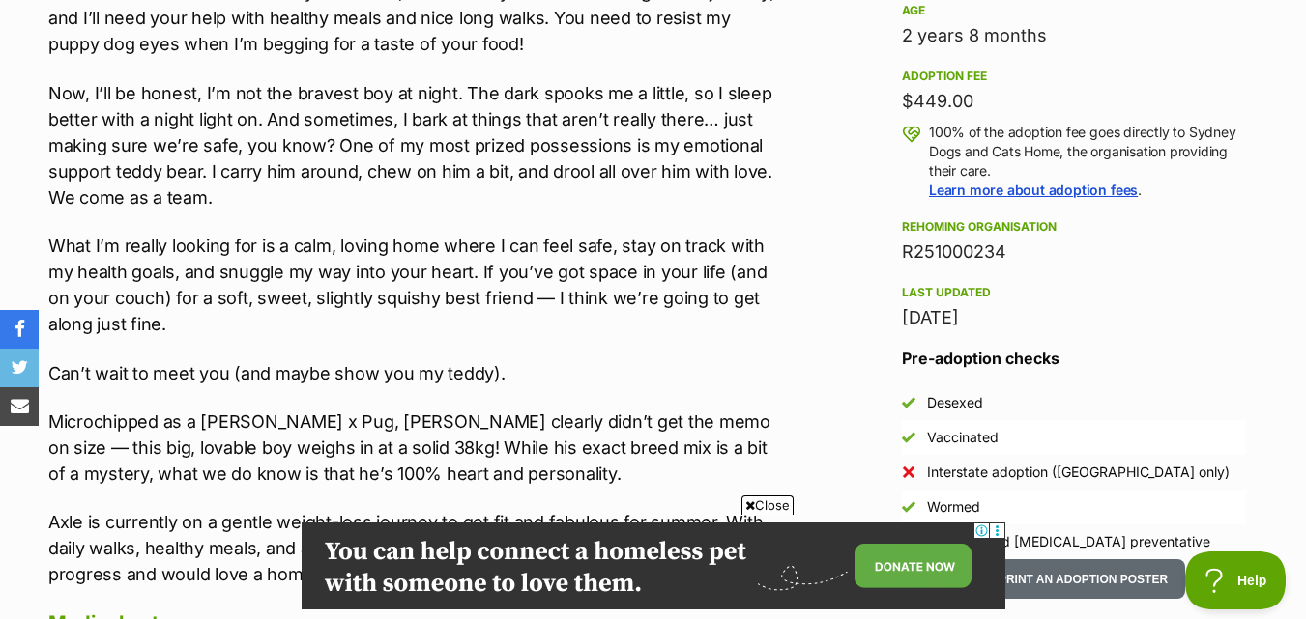
scroll to position [1353, 0]
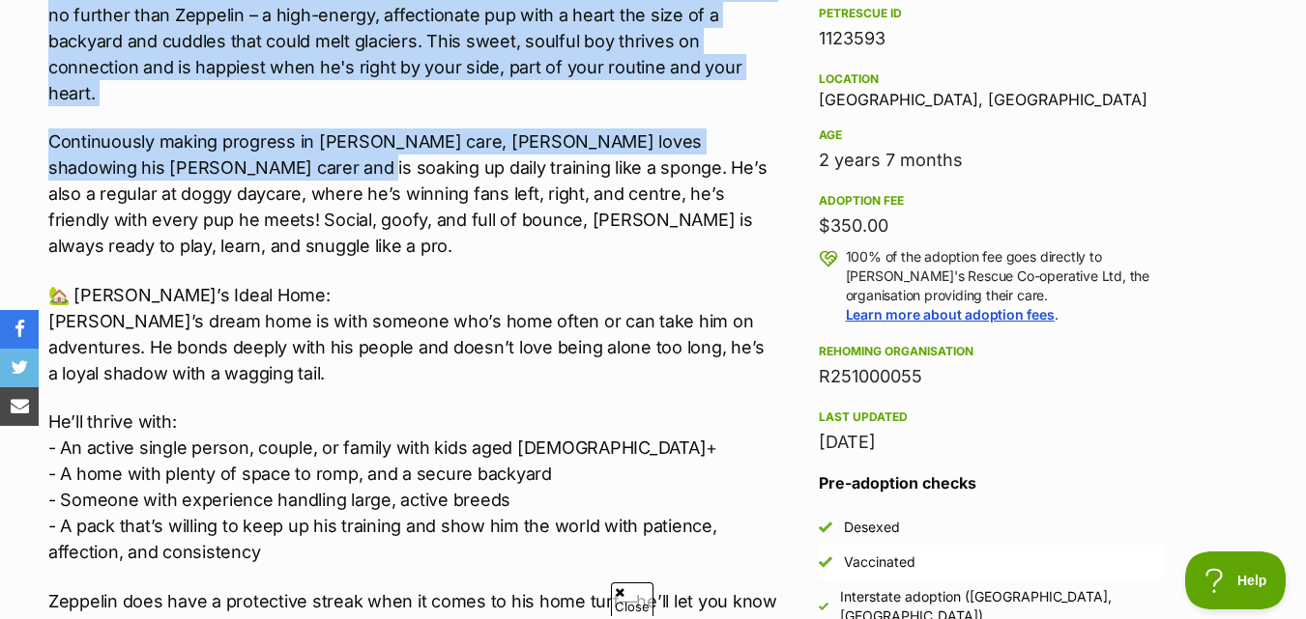
scroll to position [1256, 0]
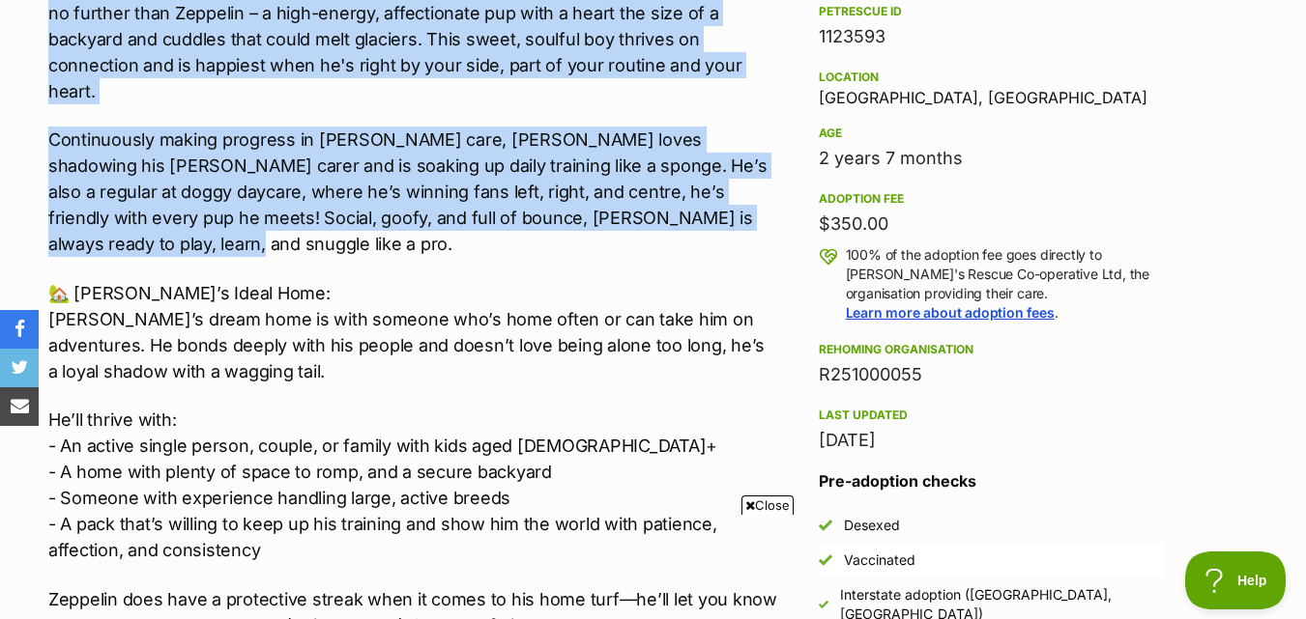
drag, startPoint x: 73, startPoint y: 101, endPoint x: 765, endPoint y: 217, distance: 701.7
click at [765, 217] on div "🎸 Meet [PERSON_NAME] – Your Rockstar Adventure [PERSON_NAME]! Vibe: 50% Zoomies…" at bounding box center [413, 569] width 730 height 1341
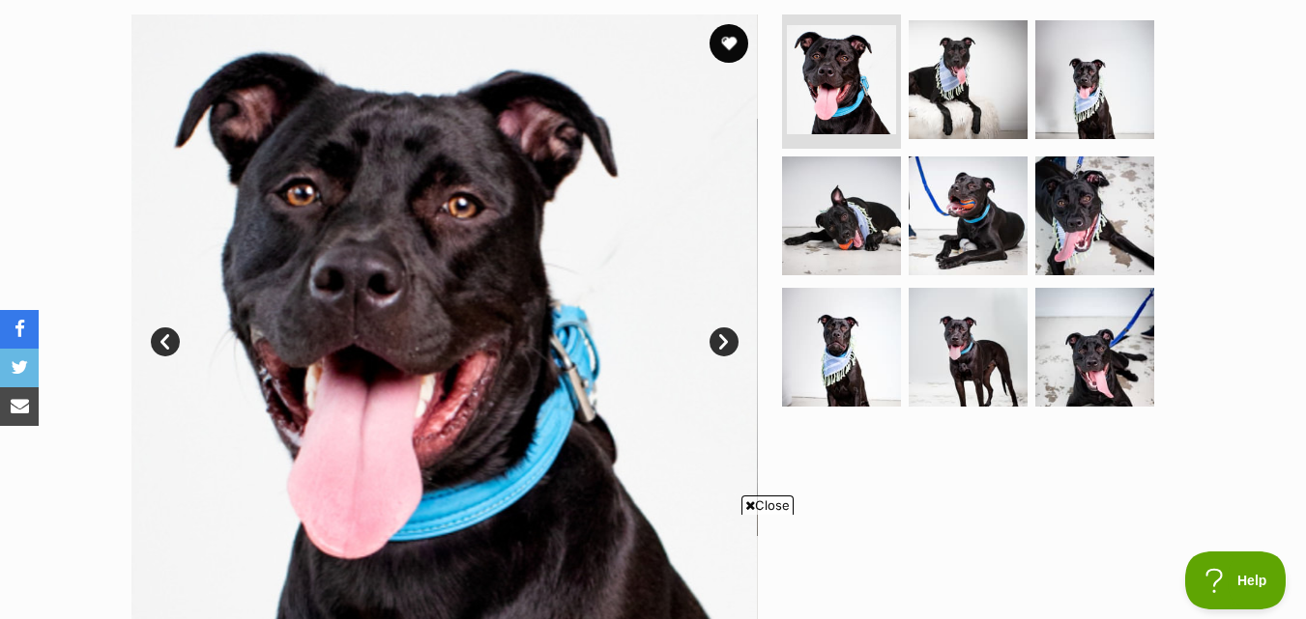
scroll to position [387, 0]
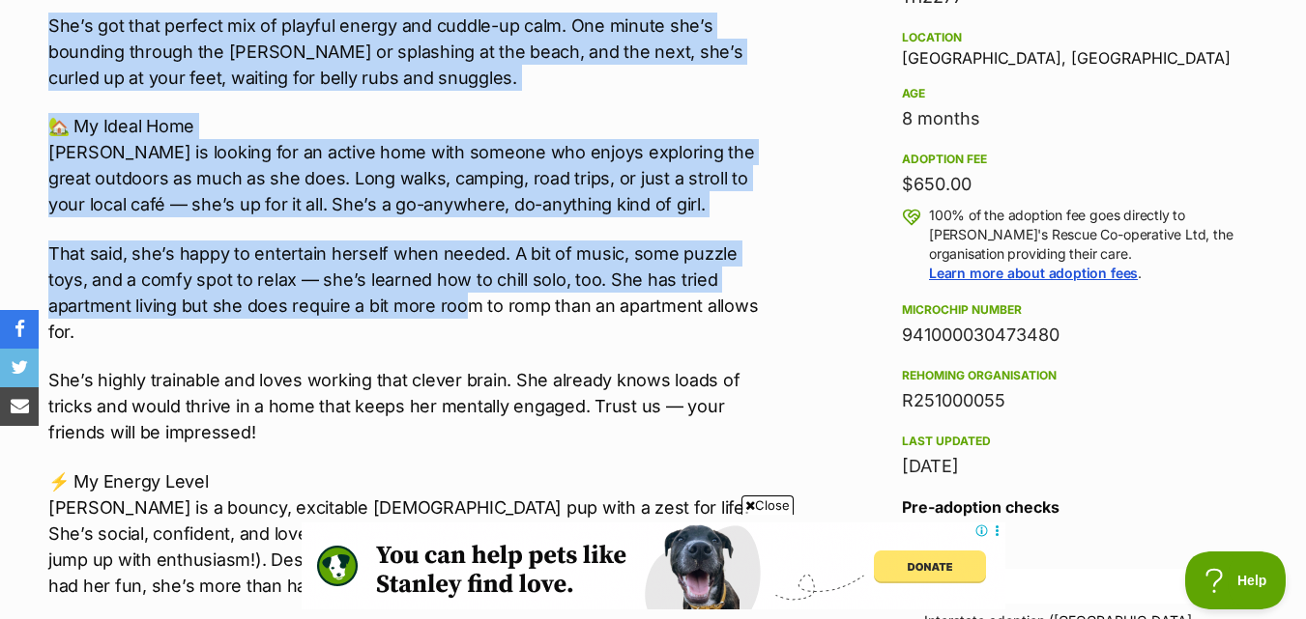
scroll to position [1353, 0]
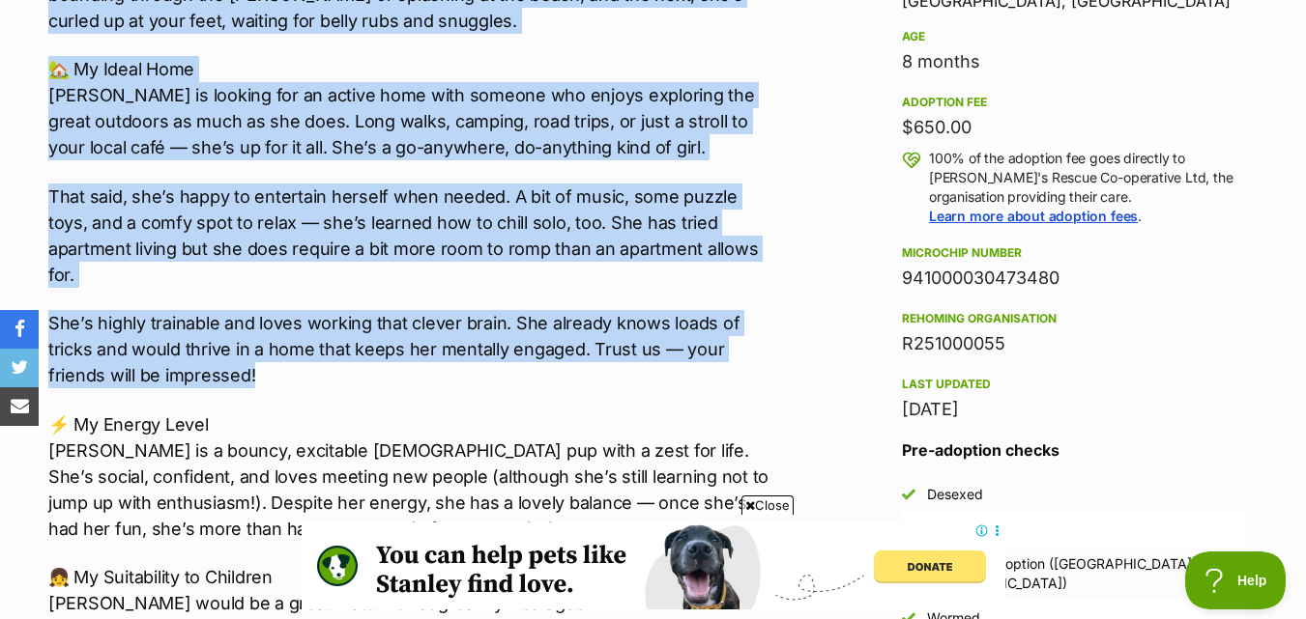
drag, startPoint x: 34, startPoint y: 215, endPoint x: 396, endPoint y: 341, distance: 383.5
drag, startPoint x: 322, startPoint y: 307, endPoint x: 175, endPoint y: 321, distance: 147.5
click at [176, 321] on p "She’s highly trainable and loves working that clever brain. She already knows l…" at bounding box center [413, 349] width 730 height 78
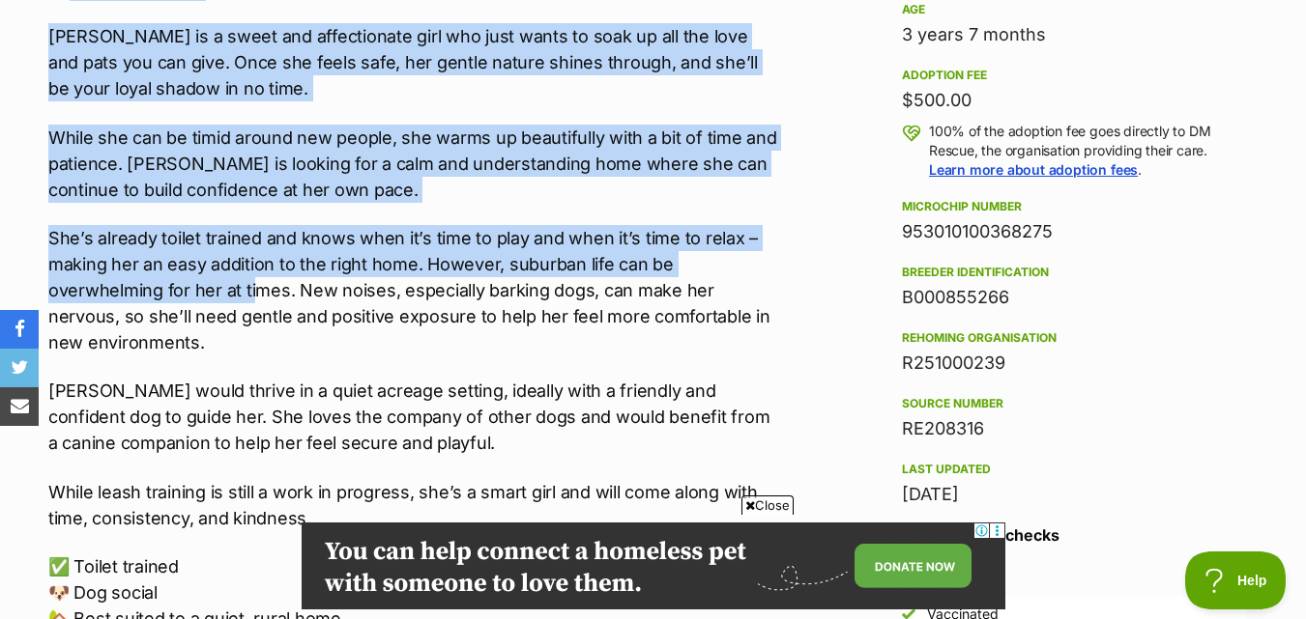
scroll to position [1450, 0]
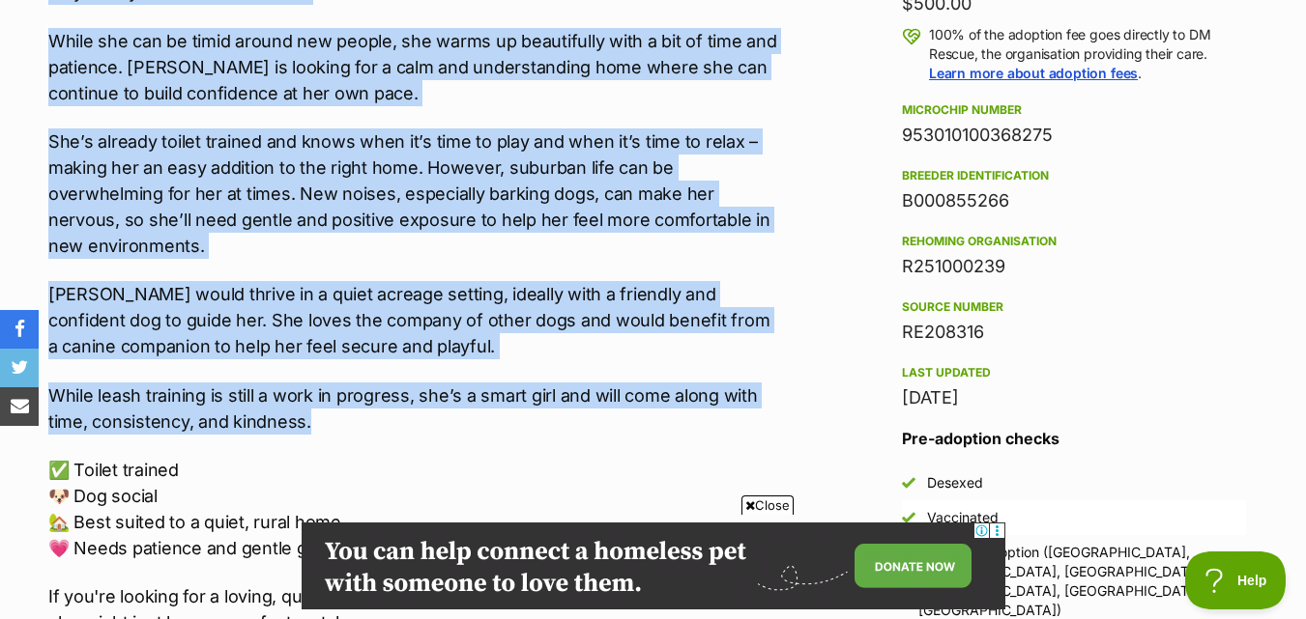
drag, startPoint x: 72, startPoint y: 280, endPoint x: 778, endPoint y: 422, distance: 720.5
copy div "Meet Snowy 🐾 Snowy is a sweet and affectionate girl who just wants to soak up a…"
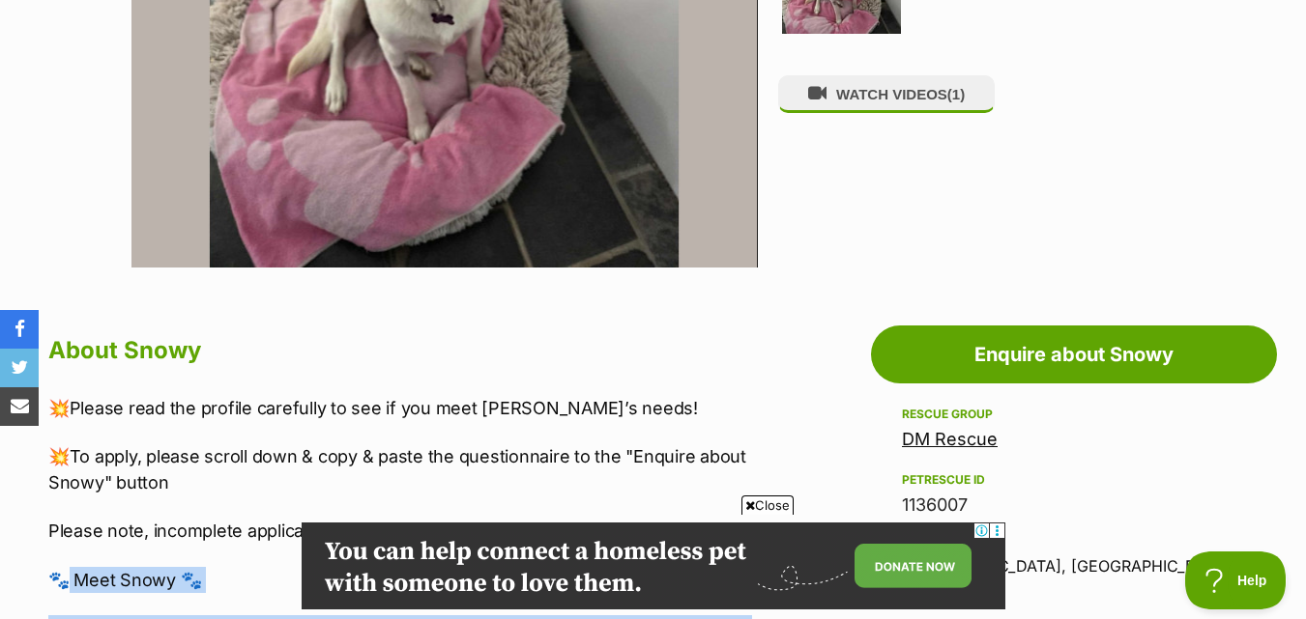
scroll to position [483, 0]
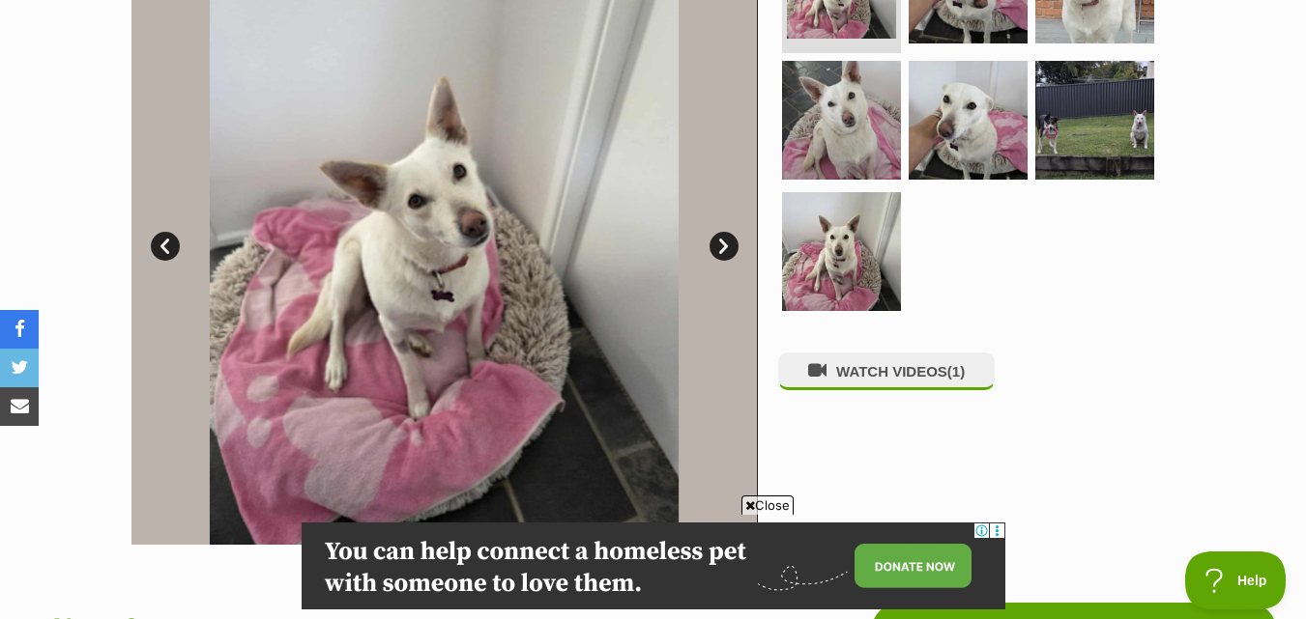
click at [715, 244] on link "Next" at bounding box center [723, 246] width 29 height 29
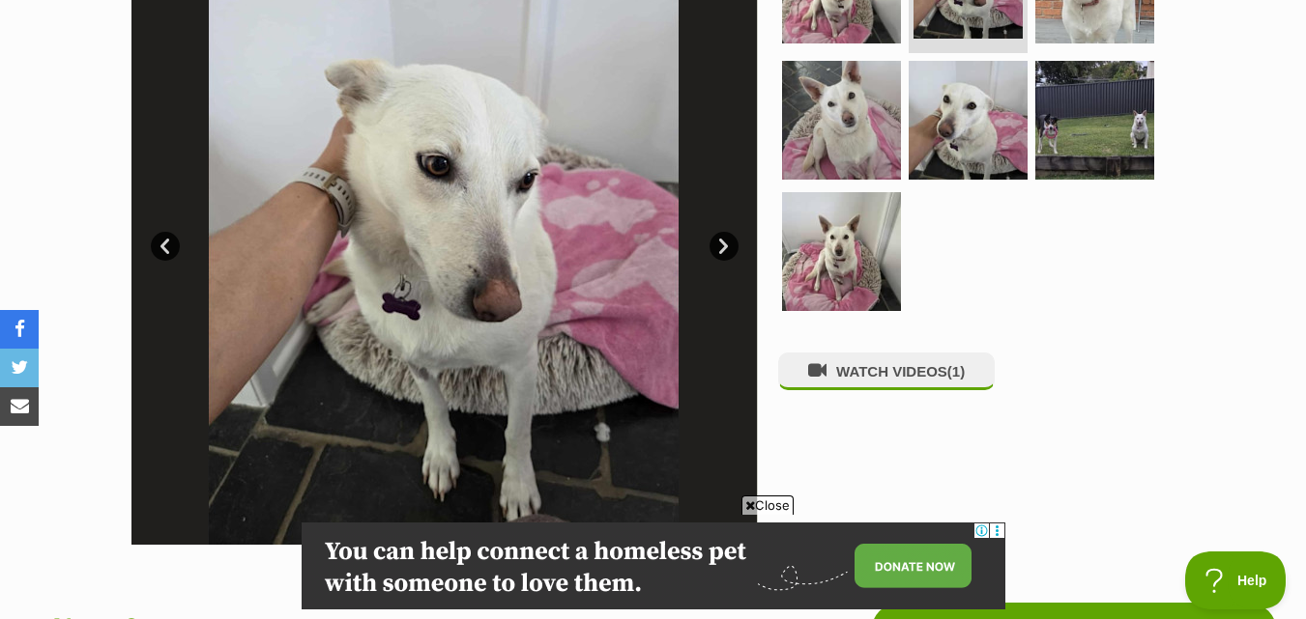
click at [715, 244] on link "Next" at bounding box center [723, 246] width 29 height 29
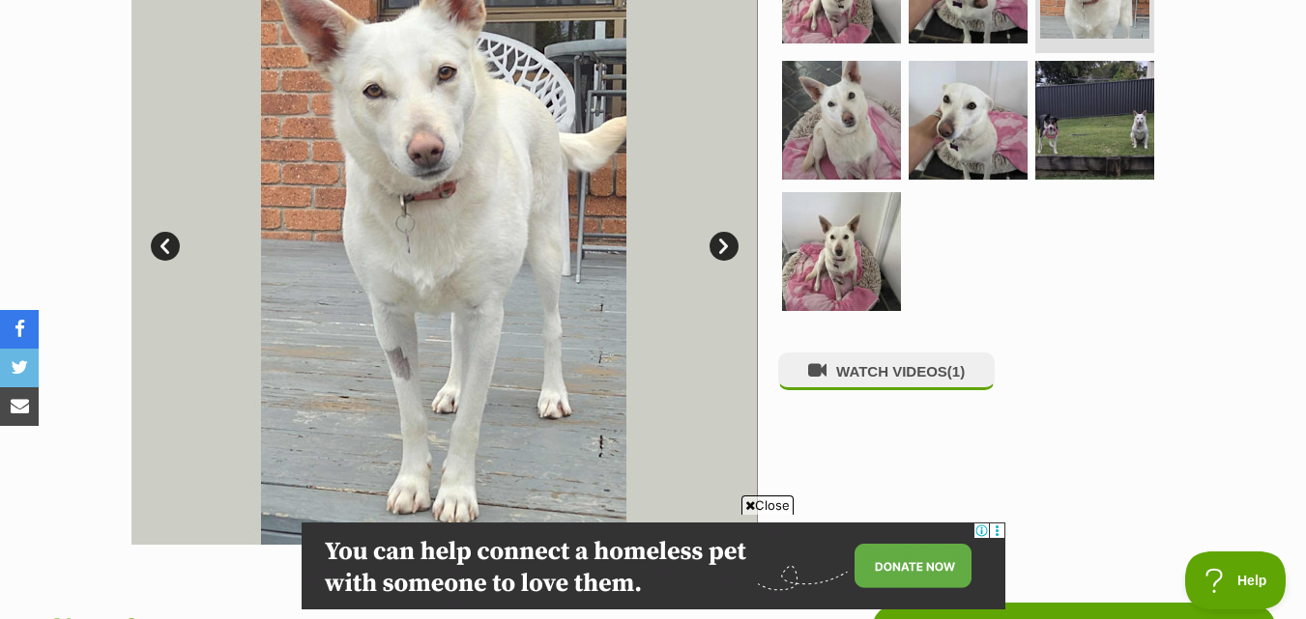
click at [715, 244] on link "Next" at bounding box center [723, 246] width 29 height 29
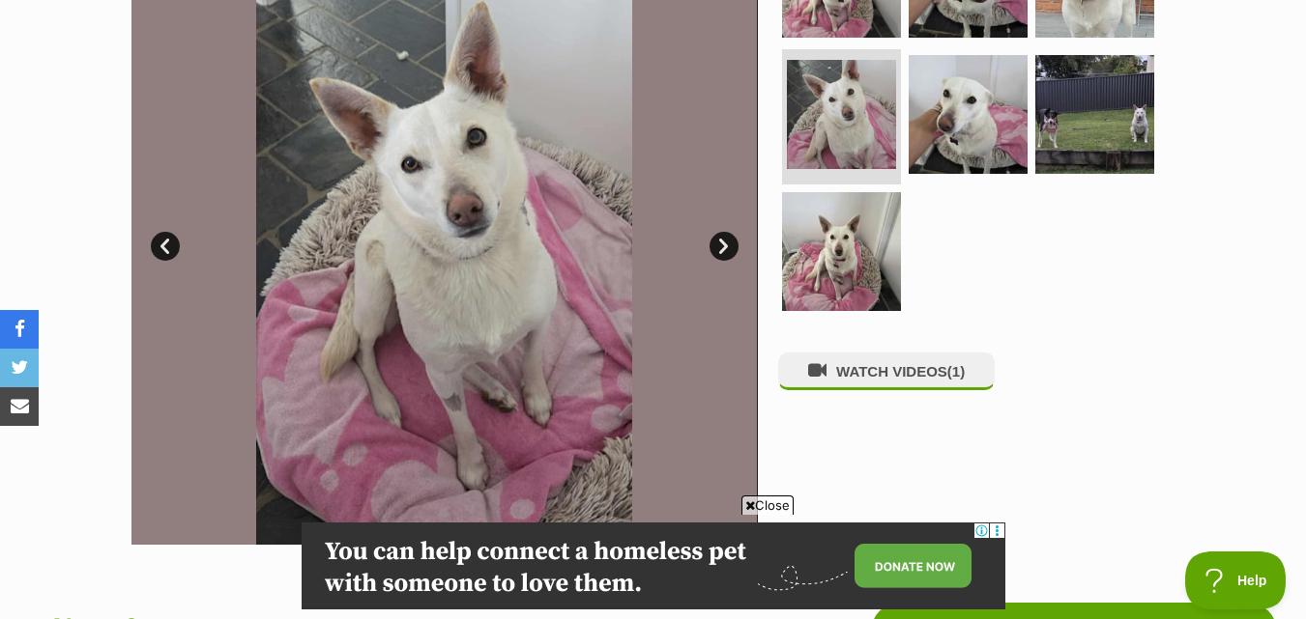
click at [715, 244] on link "Next" at bounding box center [723, 246] width 29 height 29
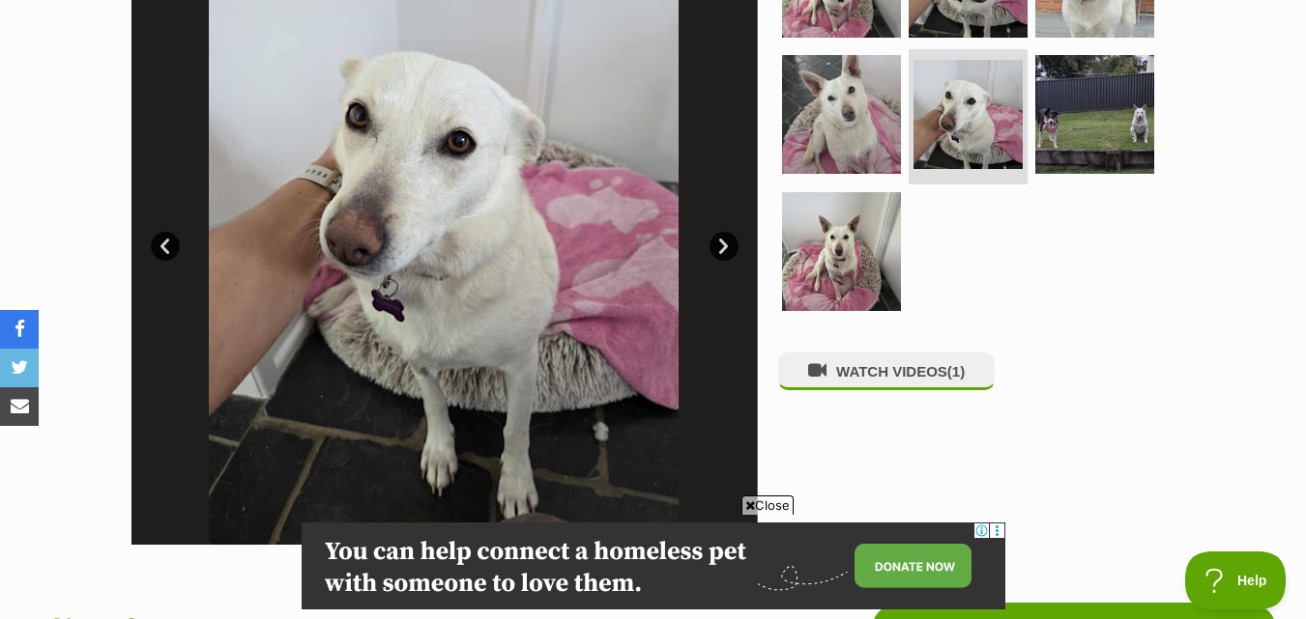
click at [715, 244] on link "Next" at bounding box center [723, 246] width 29 height 29
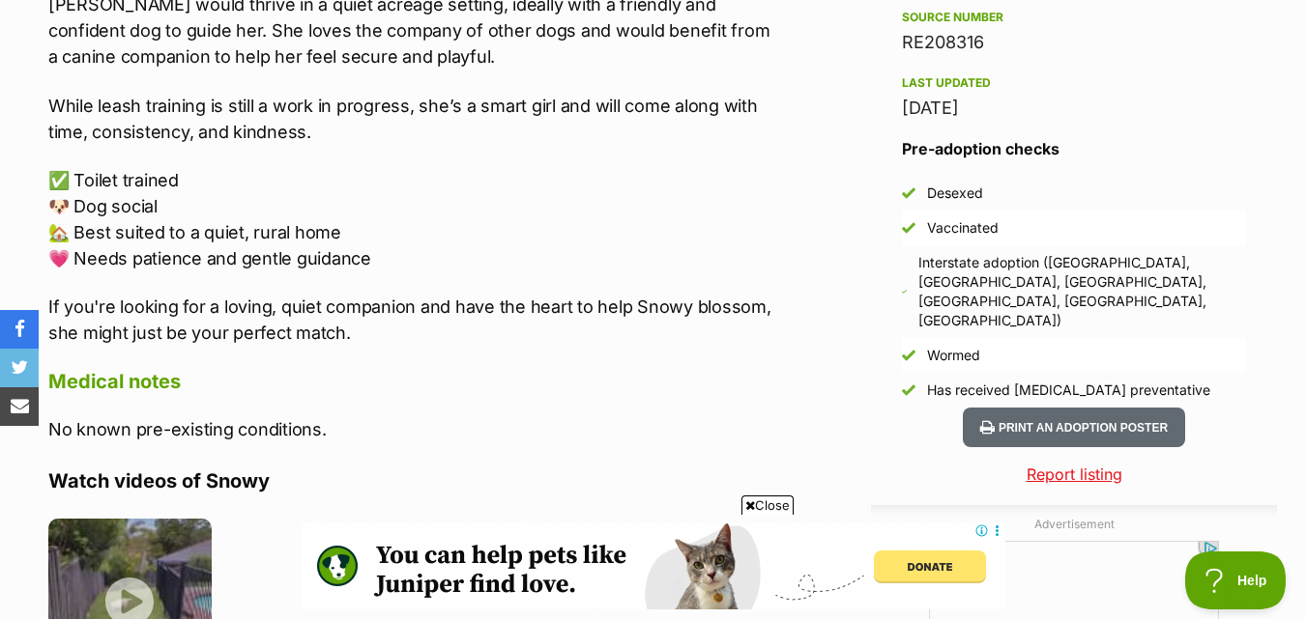
scroll to position [1256, 0]
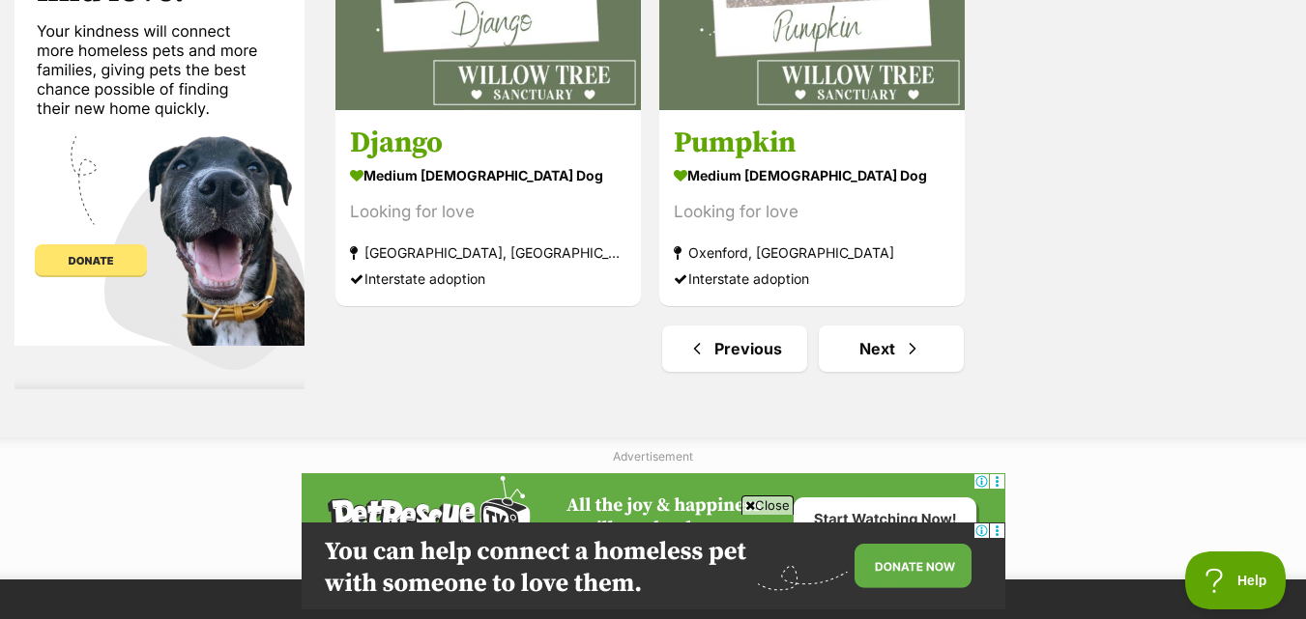
scroll to position [4832, 0]
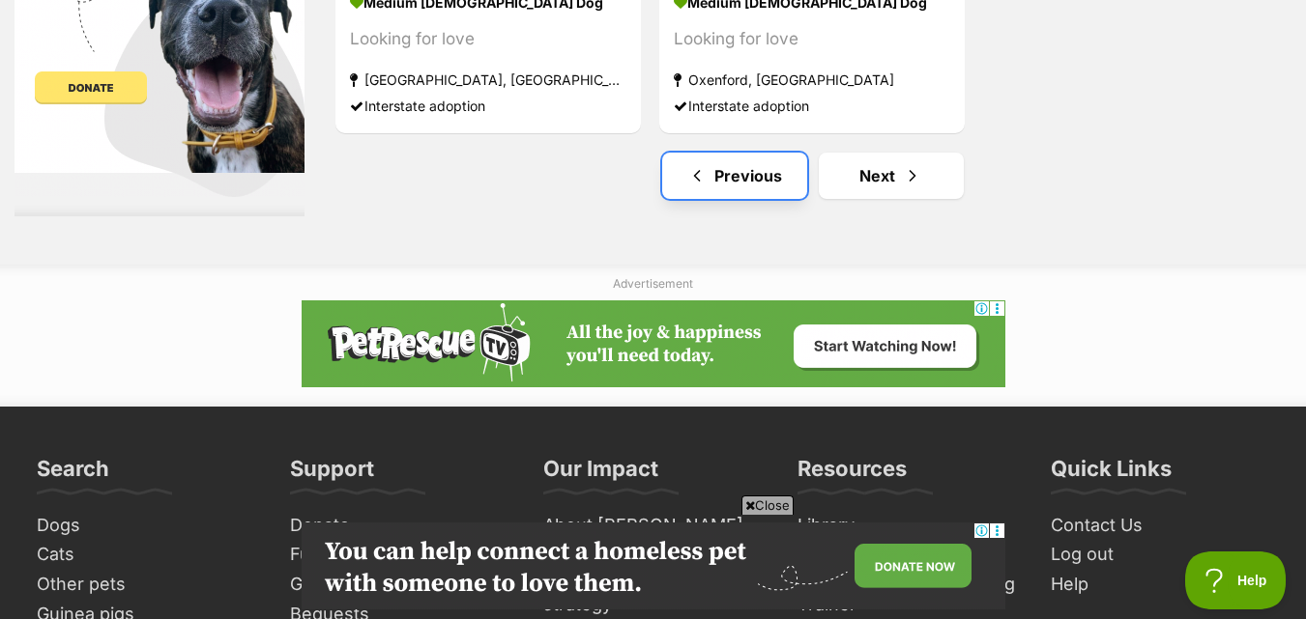
click at [761, 163] on link "Previous" at bounding box center [734, 176] width 145 height 46
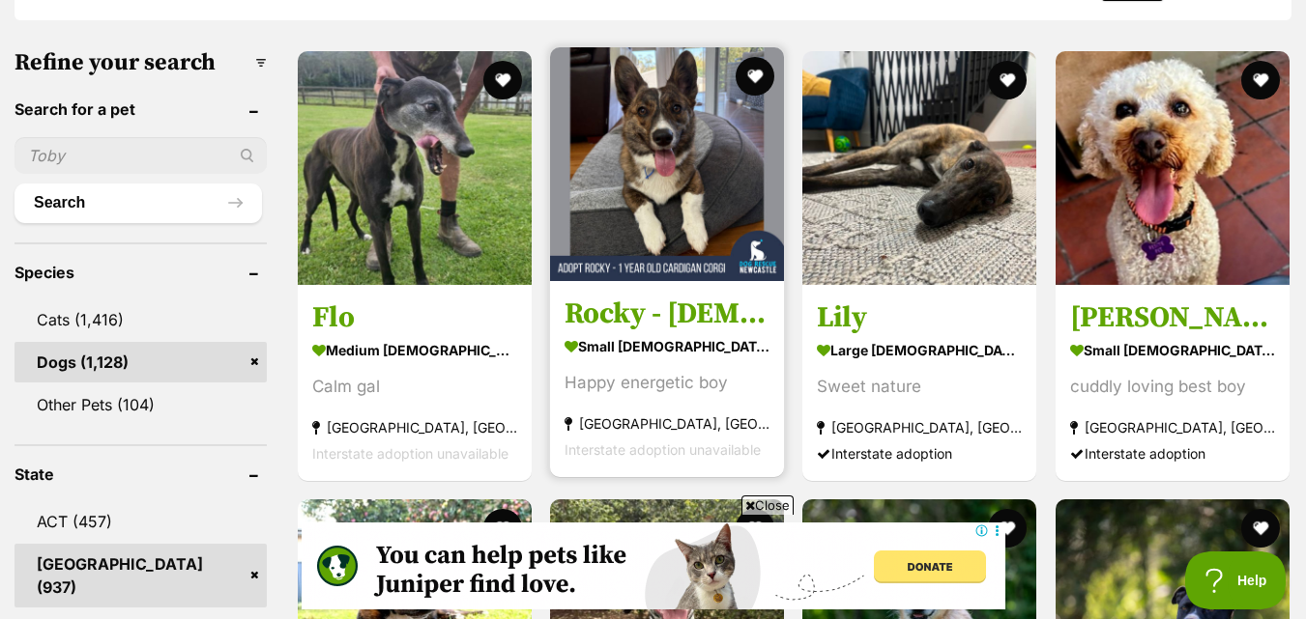
click at [756, 148] on img at bounding box center [667, 164] width 234 height 234
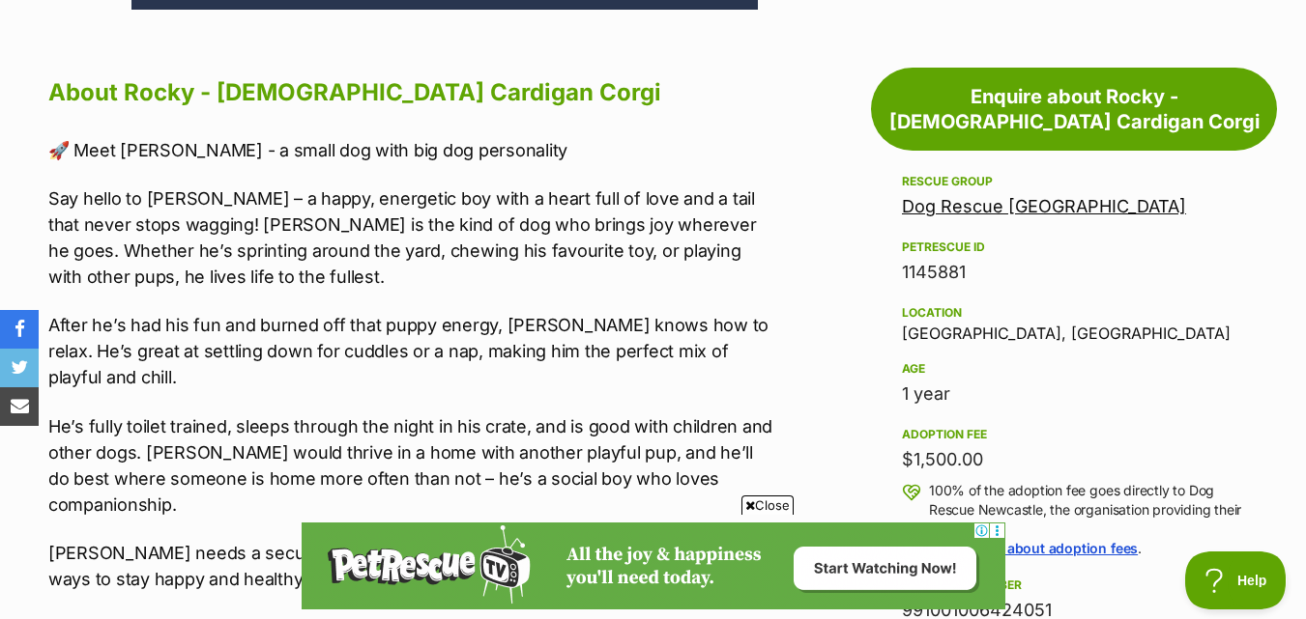
click at [50, 186] on p "Say hello to [PERSON_NAME] – a happy, energetic boy with a heart full of love a…" at bounding box center [413, 238] width 730 height 104
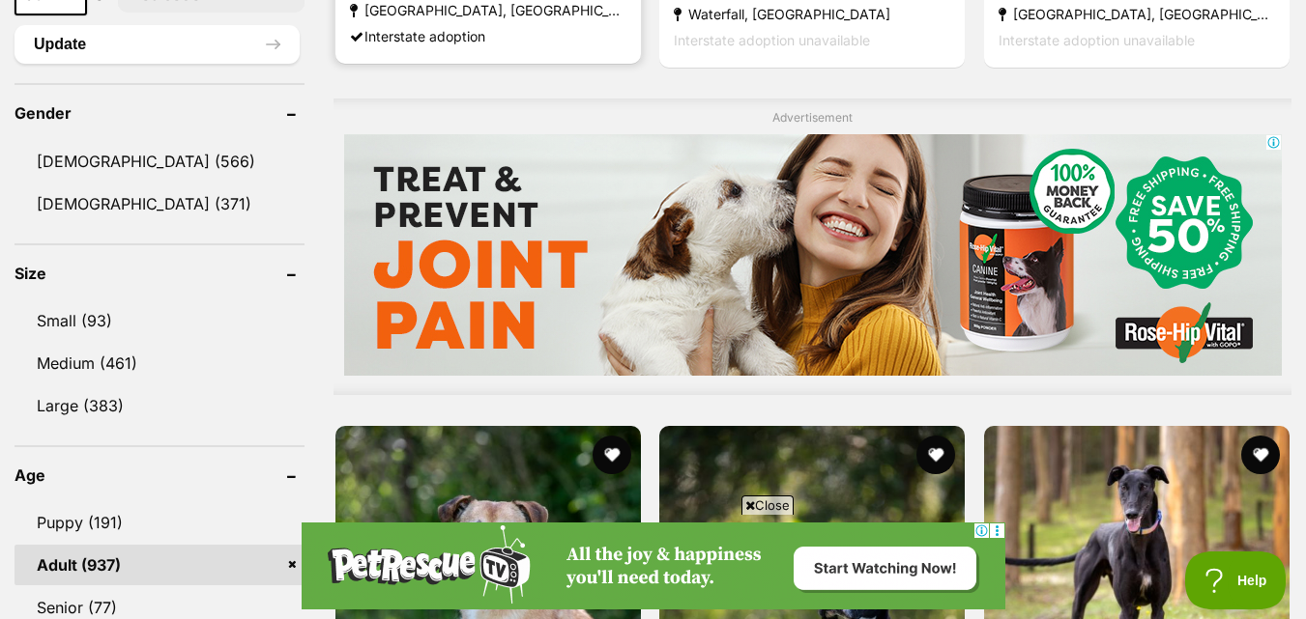
scroll to position [1450, 0]
